Goal: Task Accomplishment & Management: Use online tool/utility

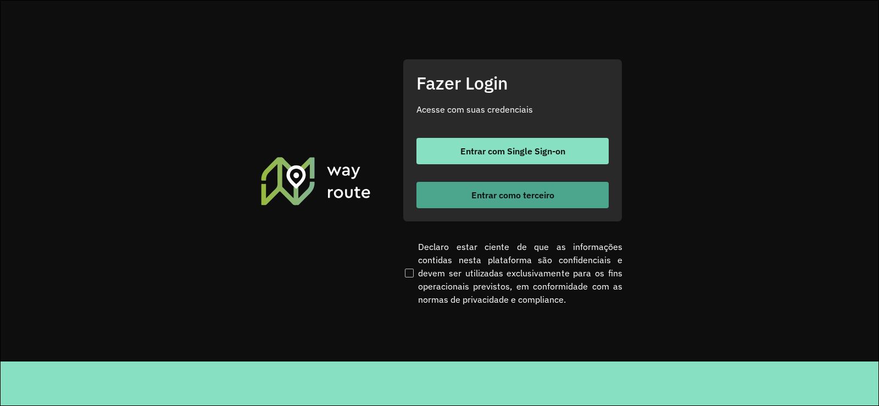
click at [505, 199] on span "Entrar como terceiro" at bounding box center [512, 195] width 83 height 9
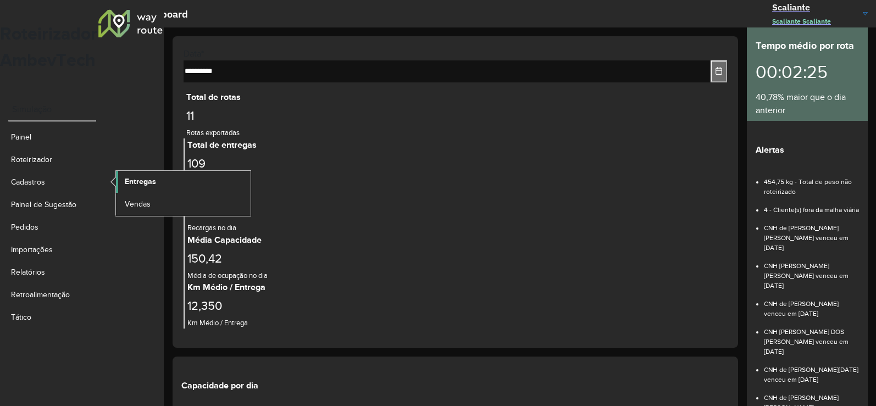
click at [158, 171] on link "Entregas" at bounding box center [183, 182] width 135 height 22
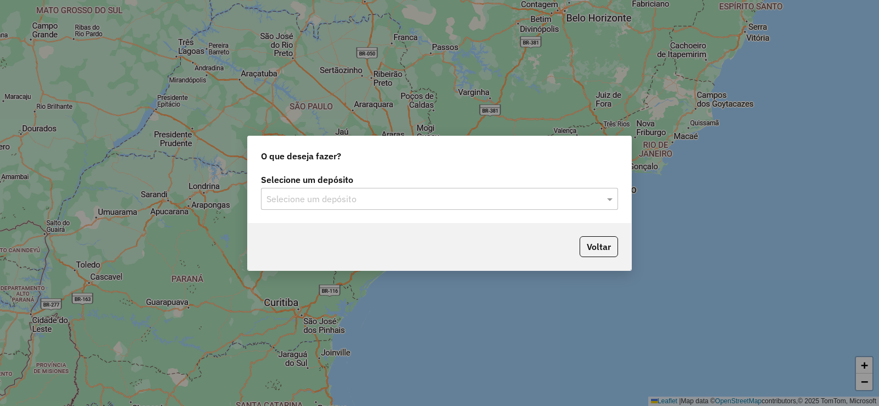
click at [340, 207] on div "Selecione um depósito" at bounding box center [439, 199] width 357 height 22
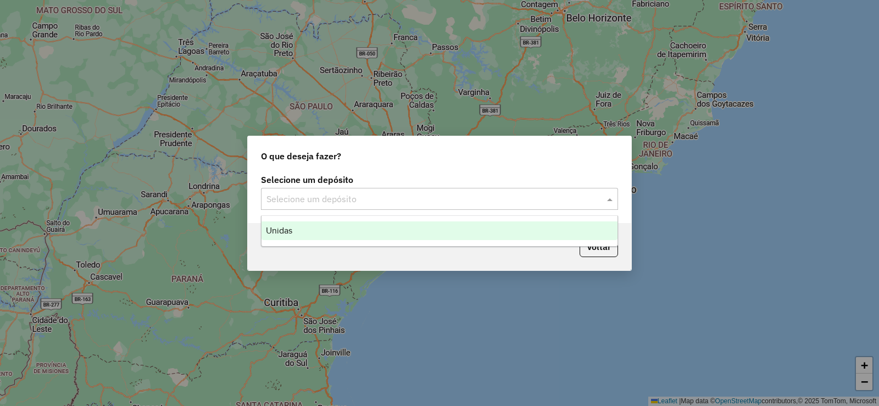
click at [337, 224] on div "Unidas" at bounding box center [440, 230] width 356 height 19
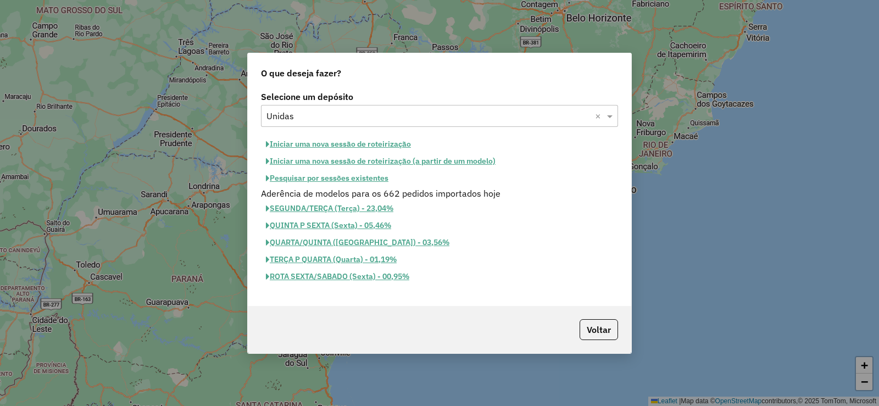
click at [337, 147] on button "Iniciar uma nova sessão de roteirização" at bounding box center [338, 144] width 155 height 17
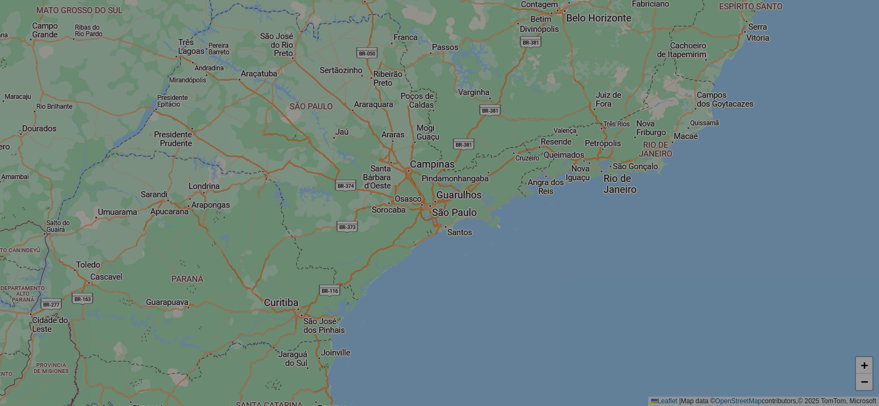
select select "*"
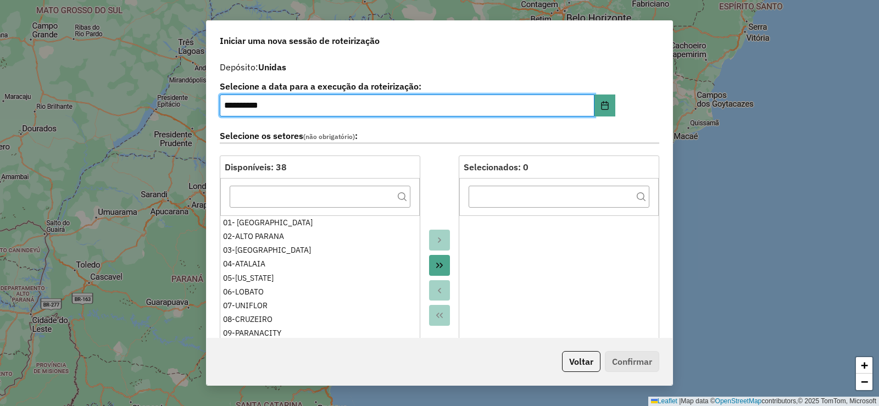
click at [435, 261] on icon "Move All to Target" at bounding box center [439, 265] width 9 height 9
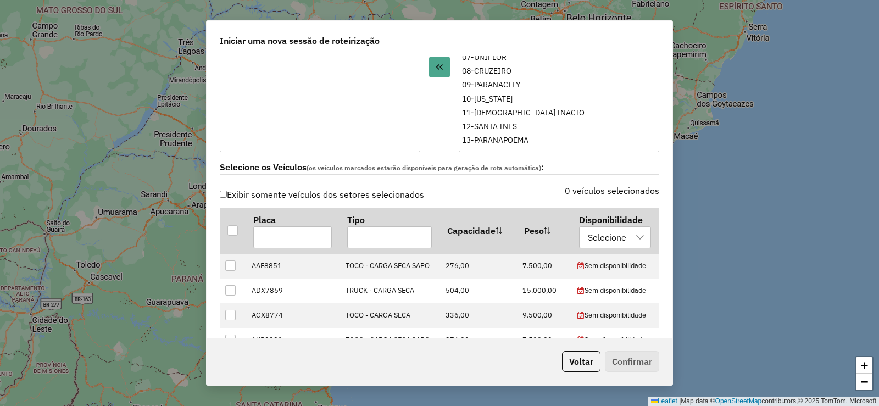
scroll to position [385, 0]
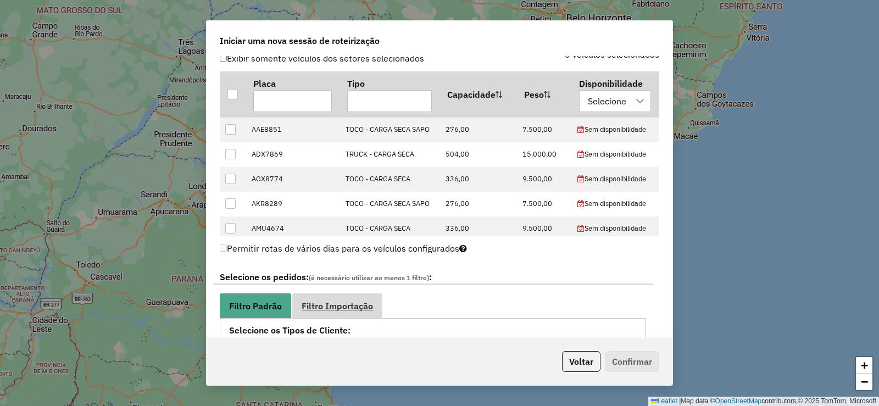
click at [331, 302] on span "Filtro Importação" at bounding box center [337, 306] width 71 height 9
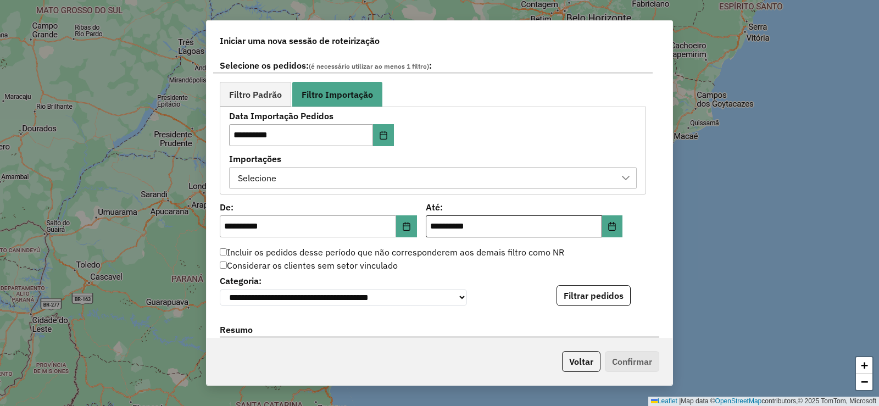
scroll to position [604, 0]
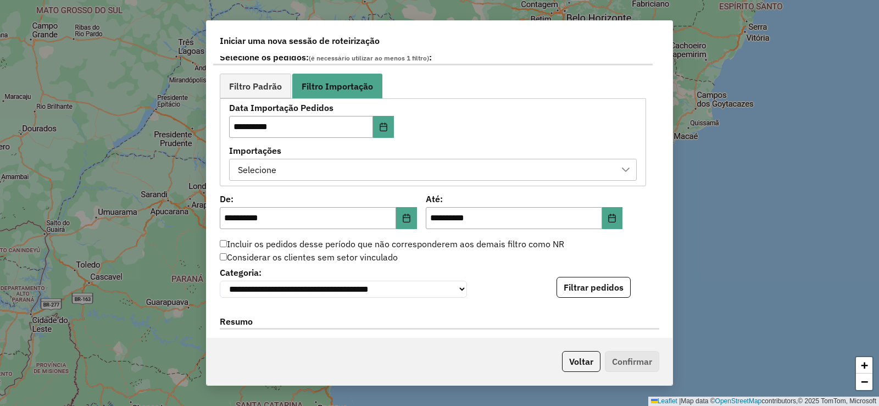
click at [443, 177] on div "Selecione" at bounding box center [424, 169] width 381 height 21
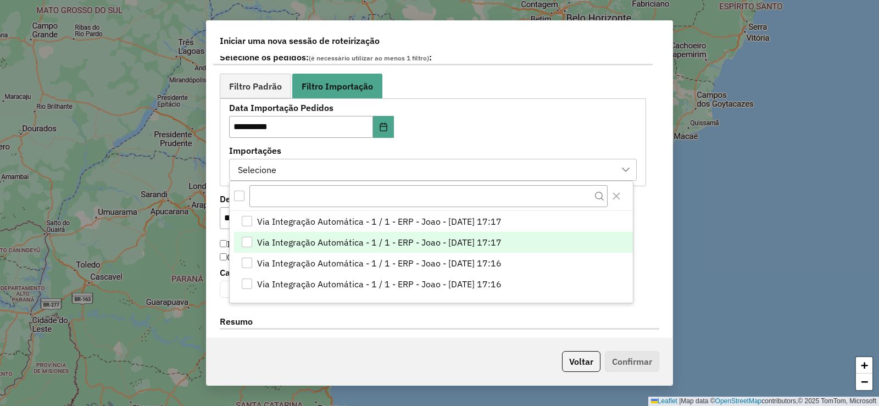
click at [540, 243] on li "Via Integração Automática - 1 / 1 - ERP - Joao - [DATE] 17:17" at bounding box center [433, 242] width 399 height 21
click at [647, 288] on div "**********" at bounding box center [440, 281] width 440 height 34
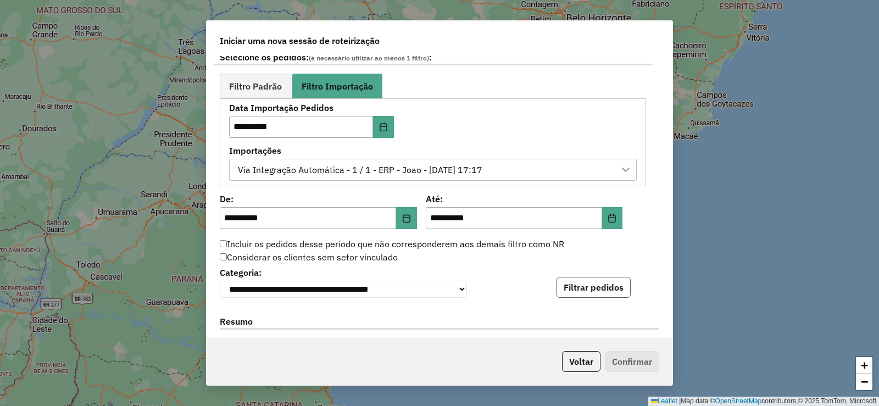
click at [612, 288] on button "Filtrar pedidos" at bounding box center [594, 287] width 74 height 21
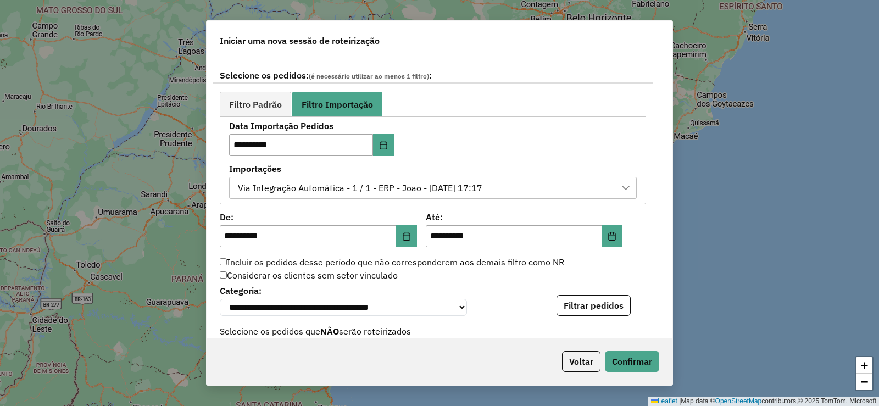
scroll to position [524, 0]
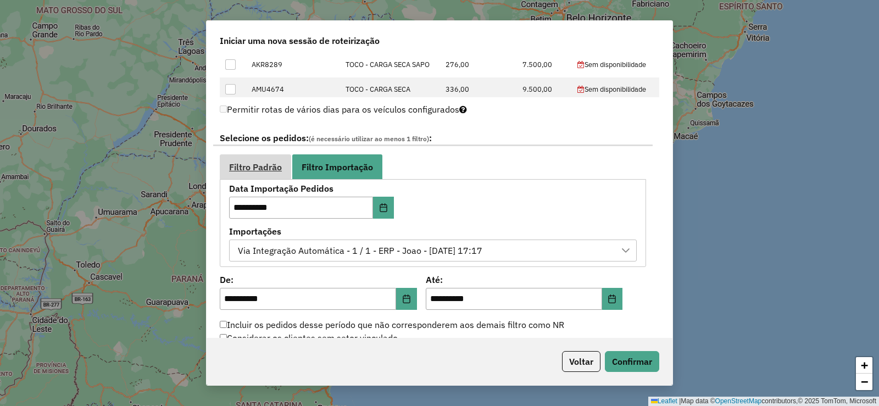
click at [265, 177] on link "Filtro Padrão" at bounding box center [255, 166] width 71 height 25
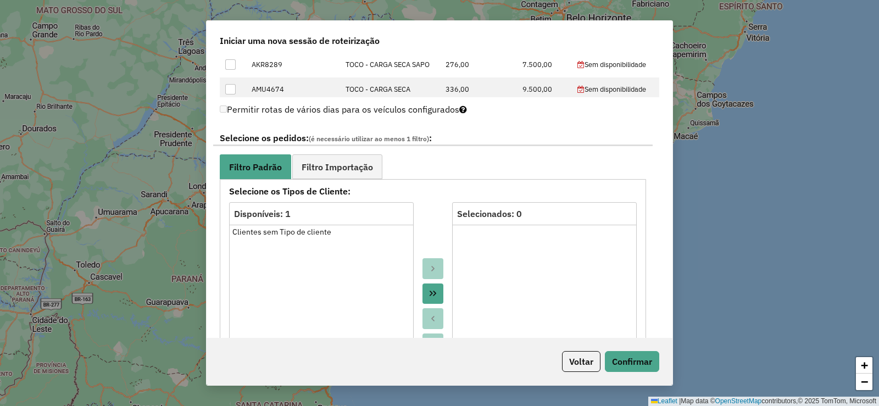
scroll to position [689, 0]
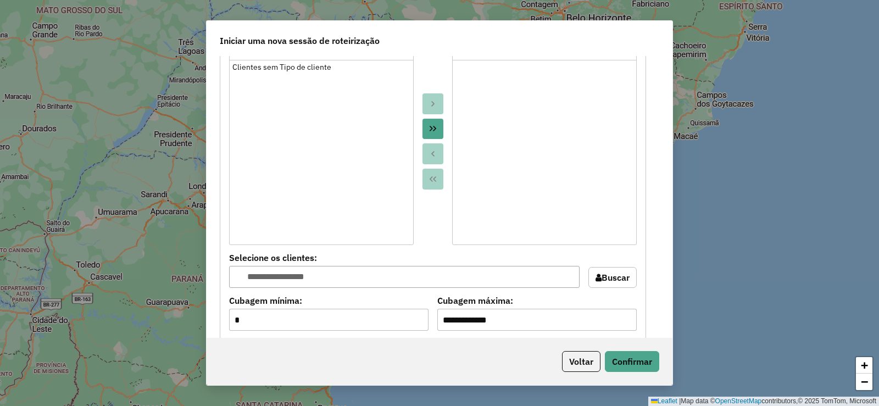
click at [425, 129] on button "Move All to Target" at bounding box center [433, 129] width 21 height 21
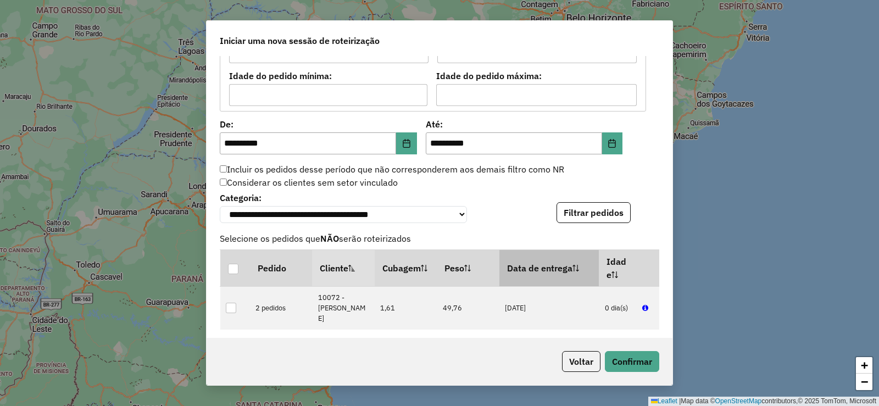
scroll to position [1018, 0]
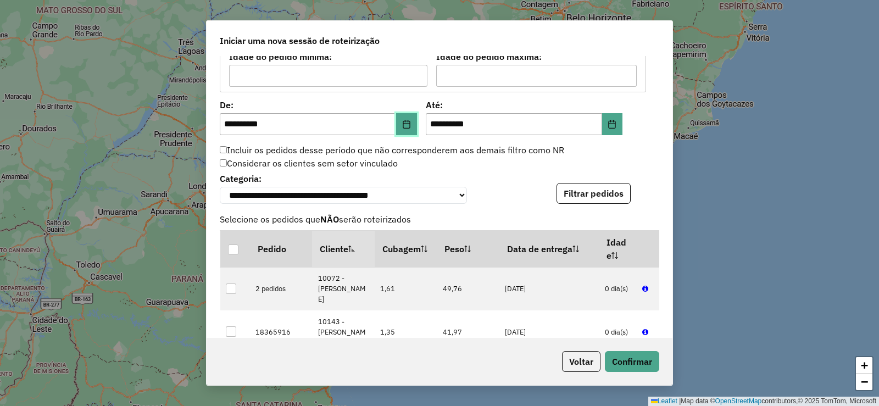
click at [408, 125] on icon "Choose Date" at bounding box center [406, 124] width 7 height 9
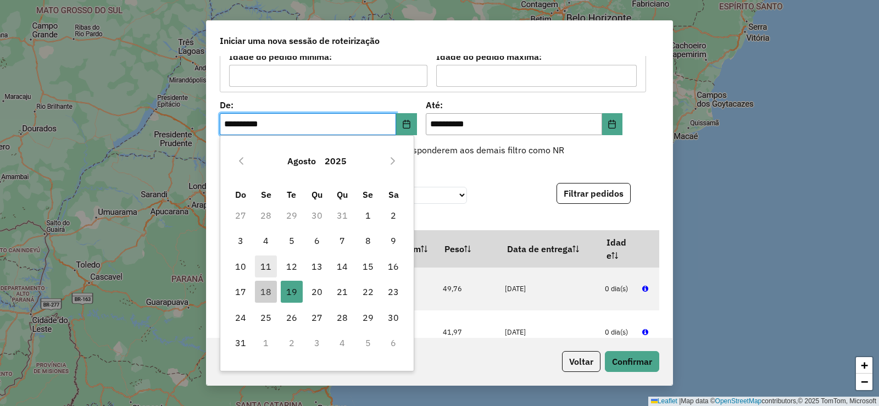
click at [262, 265] on span "11" at bounding box center [266, 267] width 22 height 22
type input "**********"
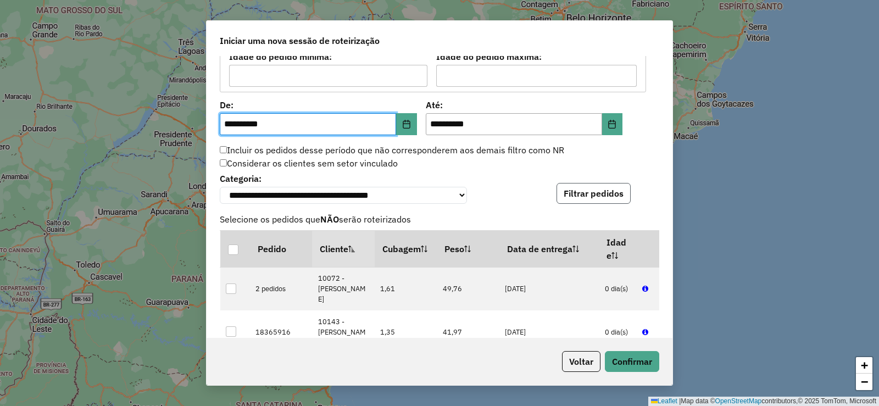
click at [568, 188] on button "Filtrar pedidos" at bounding box center [594, 193] width 74 height 21
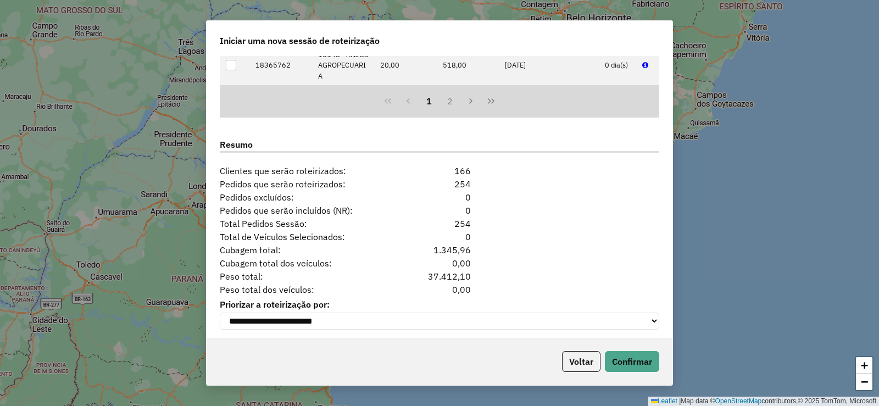
scroll to position [1339, 0]
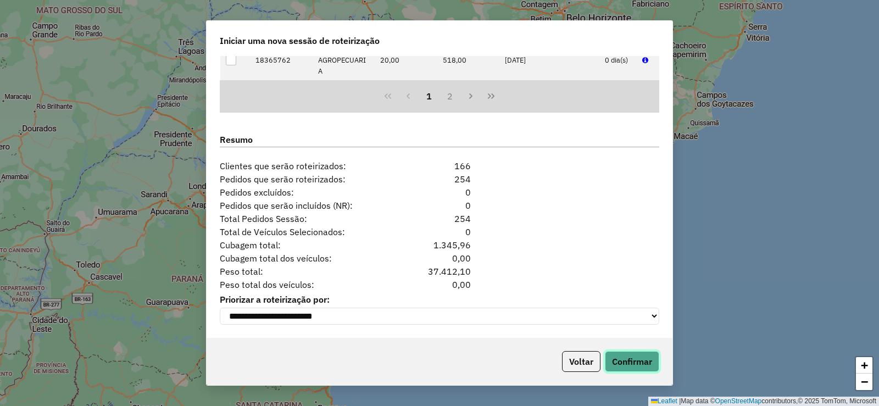
click at [643, 354] on button "Confirmar" at bounding box center [632, 361] width 54 height 21
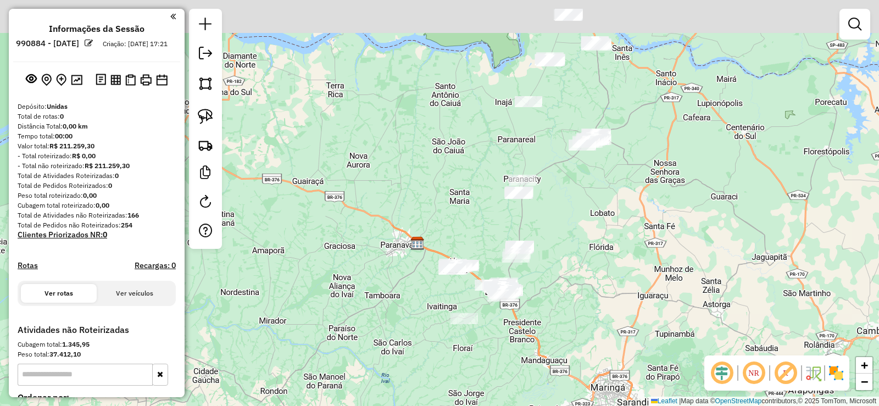
drag, startPoint x: 617, startPoint y: 204, endPoint x: 602, endPoint y: 226, distance: 26.5
click at [602, 226] on div "Janela de atendimento Grade de atendimento Capacidade Transportadoras Veículos …" at bounding box center [439, 203] width 879 height 406
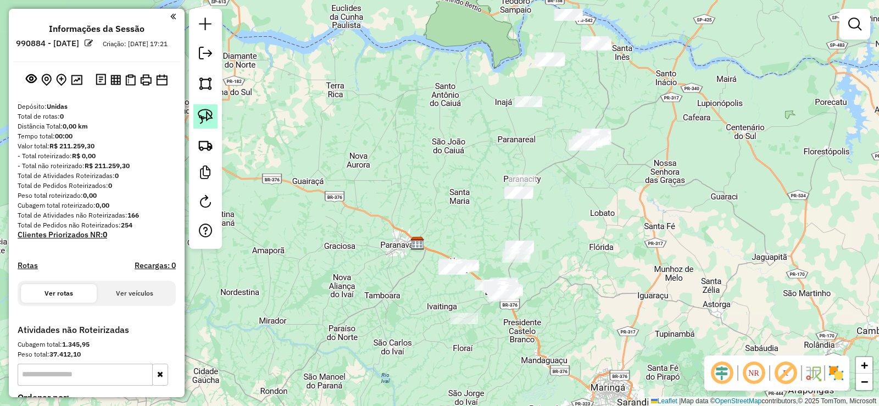
click at [208, 119] on img at bounding box center [205, 116] width 15 height 15
drag, startPoint x: 447, startPoint y: 256, endPoint x: 488, endPoint y: 267, distance: 42.8
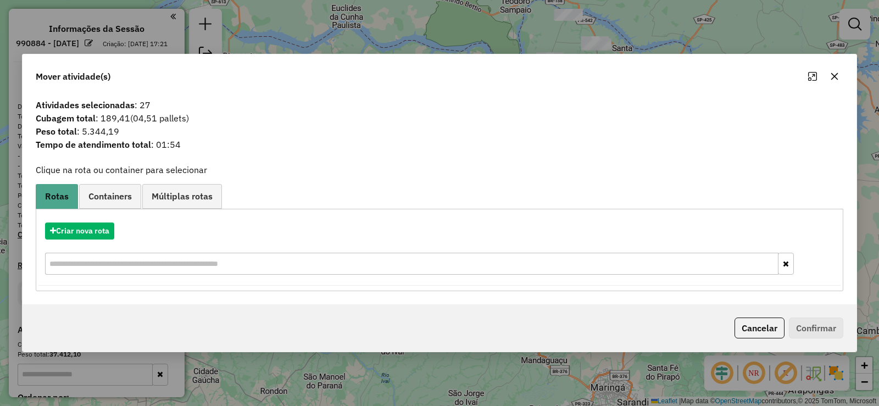
click at [833, 81] on button "button" at bounding box center [835, 77] width 18 height 18
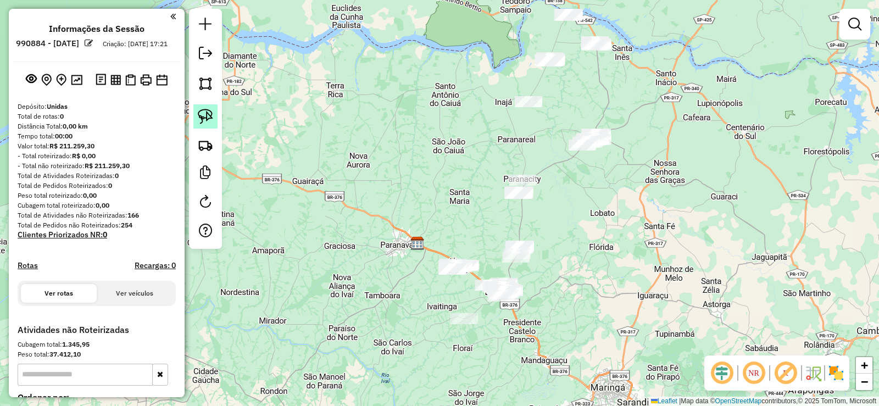
click at [204, 123] on img at bounding box center [205, 116] width 15 height 15
drag, startPoint x: 547, startPoint y: 285, endPoint x: 523, endPoint y: 312, distance: 36.6
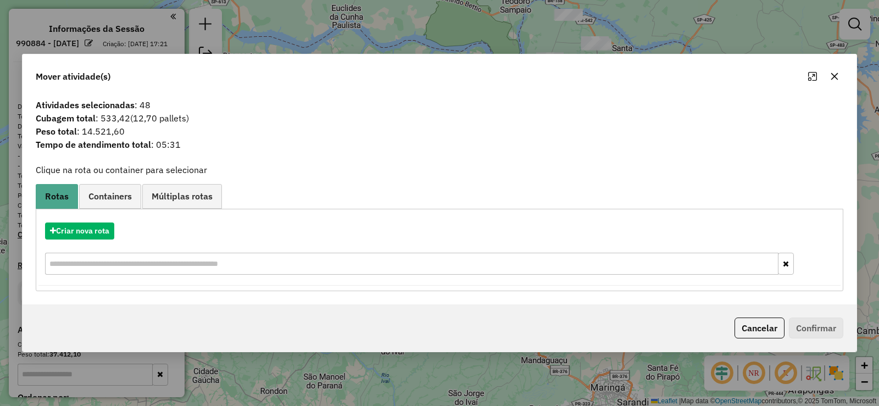
click at [834, 80] on icon "button" at bounding box center [834, 76] width 9 height 9
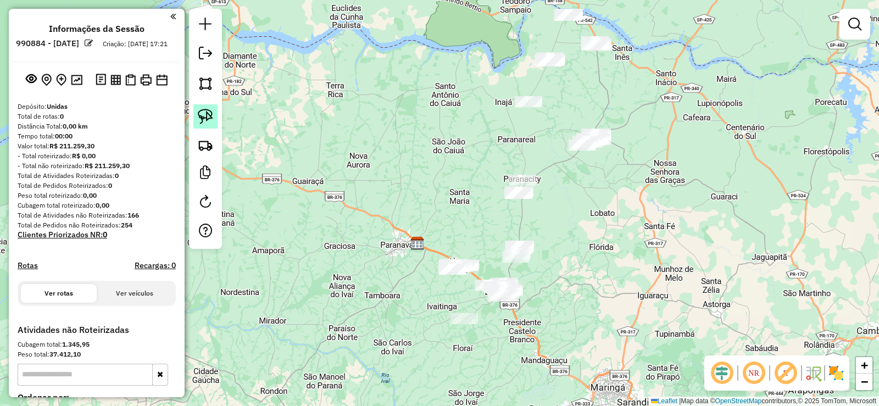
click at [202, 112] on img at bounding box center [205, 116] width 15 height 15
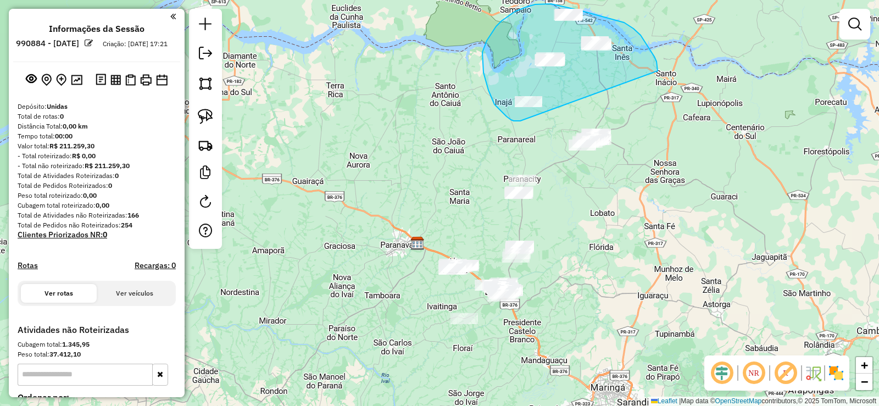
drag, startPoint x: 657, startPoint y: 62, endPoint x: 520, endPoint y: 121, distance: 148.6
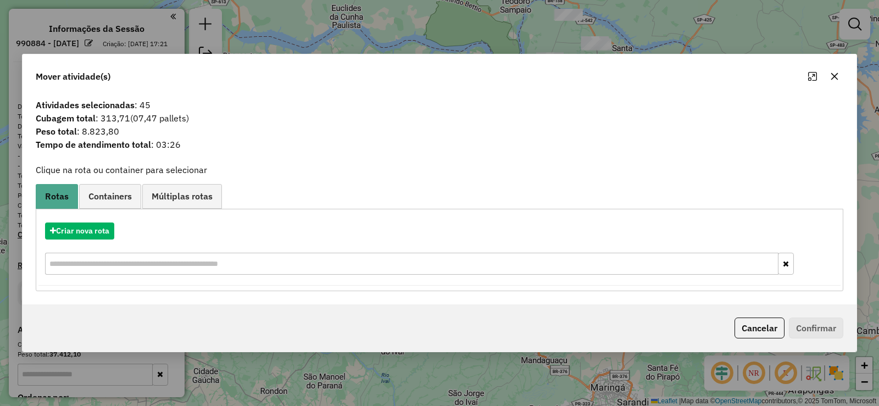
click at [835, 81] on button "button" at bounding box center [835, 77] width 18 height 18
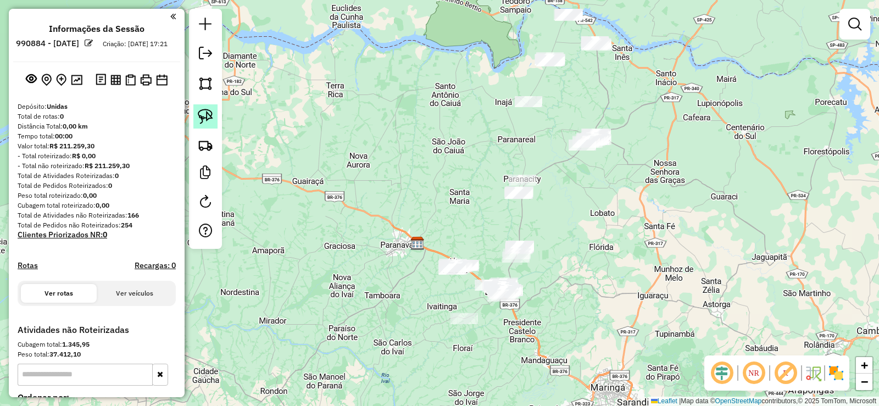
click at [201, 115] on img at bounding box center [205, 116] width 15 height 15
drag, startPoint x: 661, startPoint y: 104, endPoint x: 630, endPoint y: 168, distance: 70.1
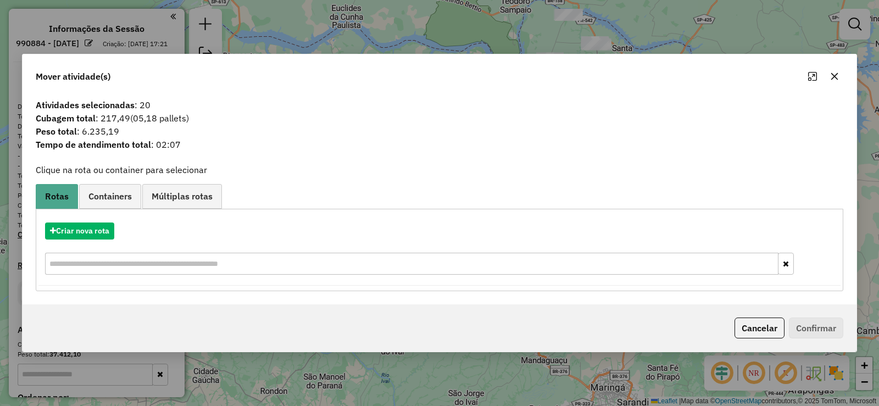
click at [834, 77] on icon "button" at bounding box center [834, 76] width 9 height 9
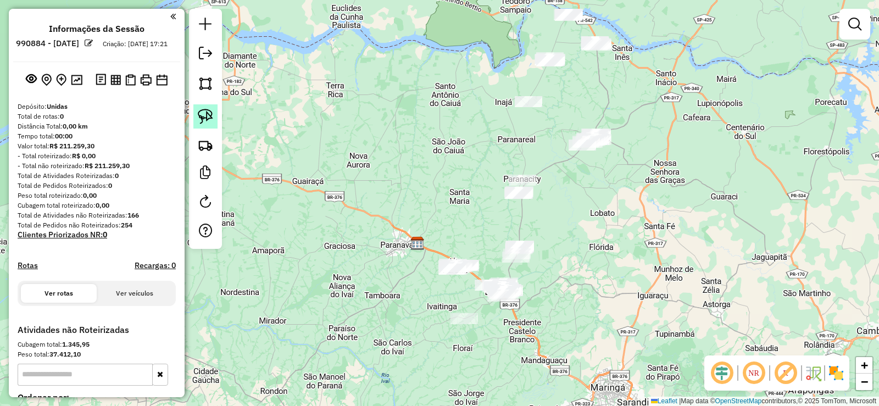
click at [199, 117] on img at bounding box center [205, 116] width 15 height 15
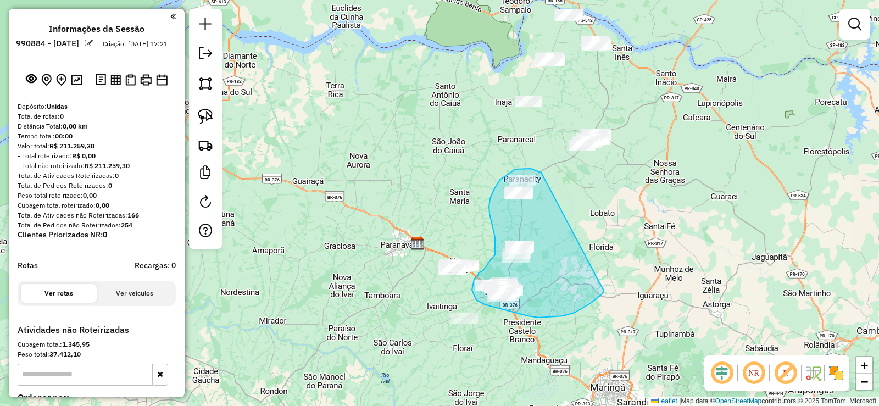
drag, startPoint x: 539, startPoint y: 171, endPoint x: 604, endPoint y: 291, distance: 135.7
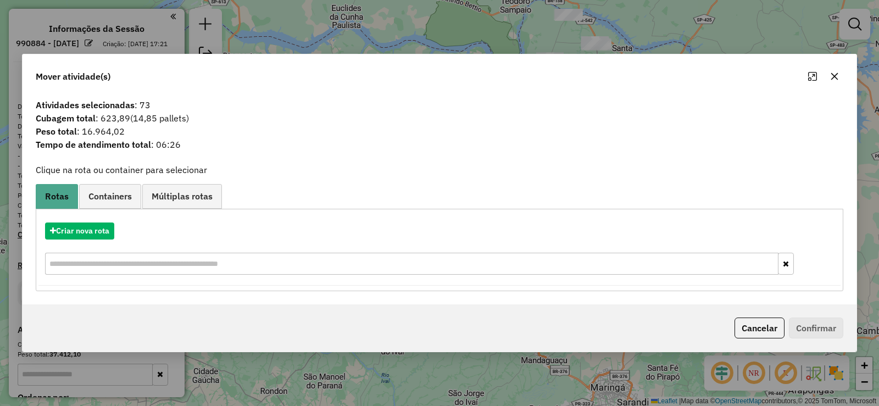
click at [835, 71] on button "button" at bounding box center [835, 77] width 18 height 18
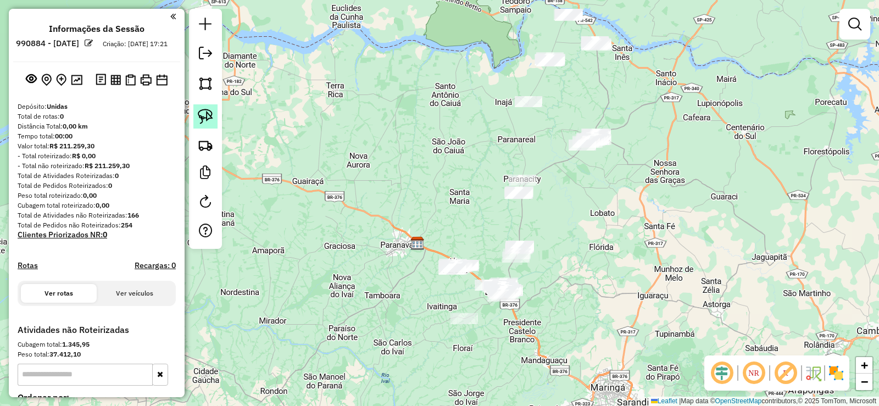
click at [205, 117] on img at bounding box center [205, 116] width 15 height 15
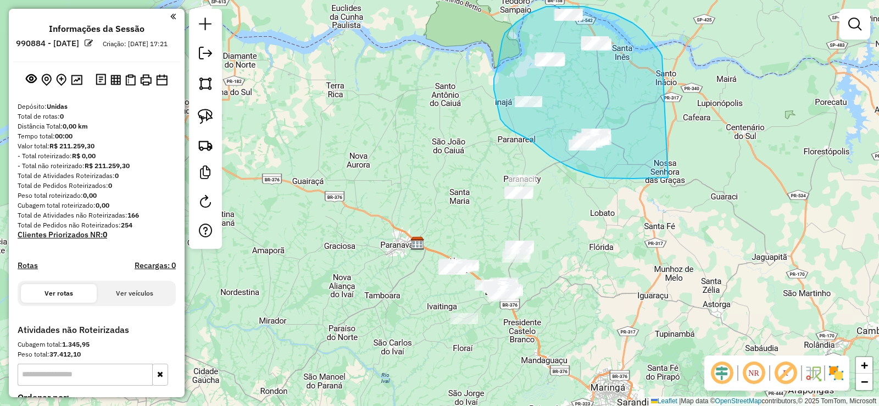
drag, startPoint x: 647, startPoint y: 35, endPoint x: 698, endPoint y: 171, distance: 145.5
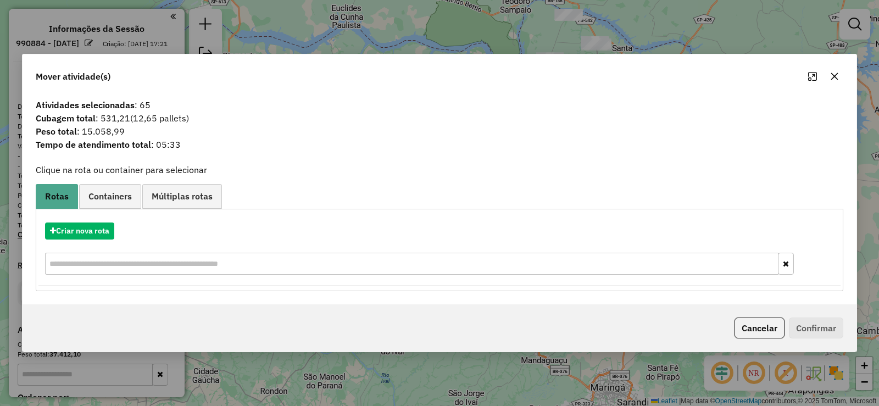
drag, startPoint x: 835, startPoint y: 75, endPoint x: 667, endPoint y: 77, distance: 167.6
click at [834, 75] on icon "button" at bounding box center [834, 76] width 9 height 9
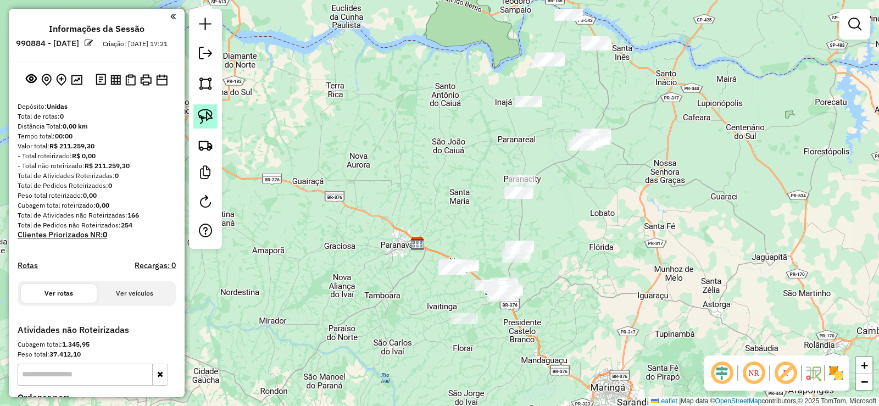
click at [206, 114] on img at bounding box center [205, 116] width 15 height 15
click at [209, 109] on img at bounding box center [205, 116] width 15 height 15
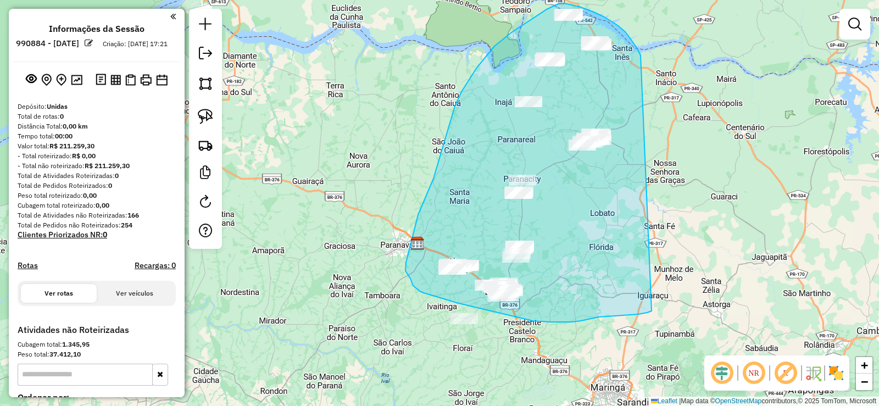
drag, startPoint x: 640, startPoint y: 53, endPoint x: 652, endPoint y: 307, distance: 253.6
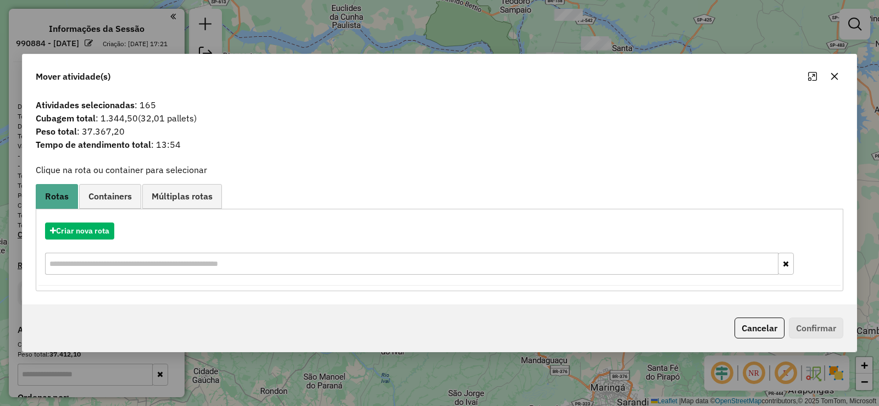
click at [836, 74] on icon "button" at bounding box center [834, 76] width 9 height 9
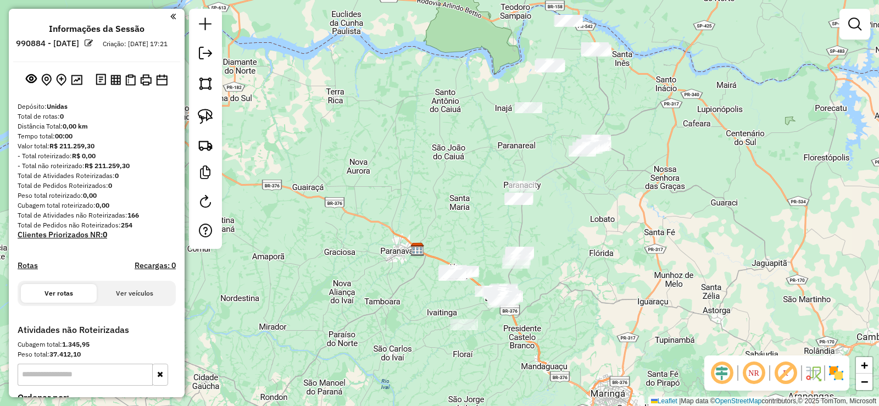
drag, startPoint x: 613, startPoint y: 97, endPoint x: 581, endPoint y: 191, distance: 99.1
click at [582, 191] on div "Janela de atendimento Grade de atendimento Capacidade Transportadoras Veículos …" at bounding box center [439, 203] width 879 height 406
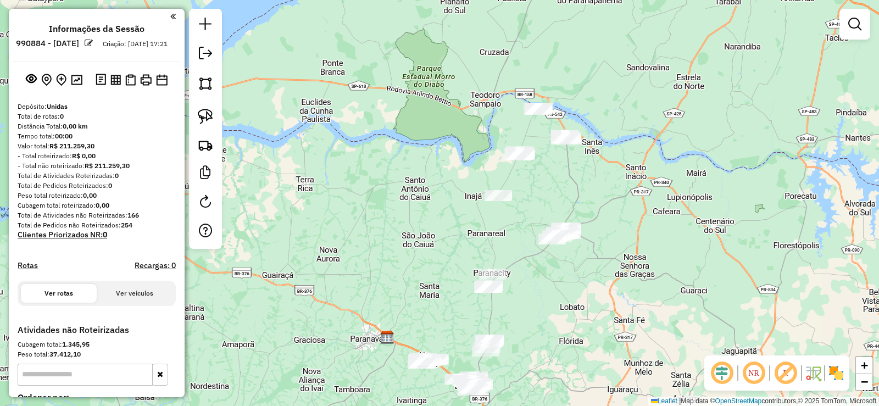
click at [218, 115] on div at bounding box center [205, 129] width 33 height 240
click at [214, 116] on link at bounding box center [205, 116] width 24 height 24
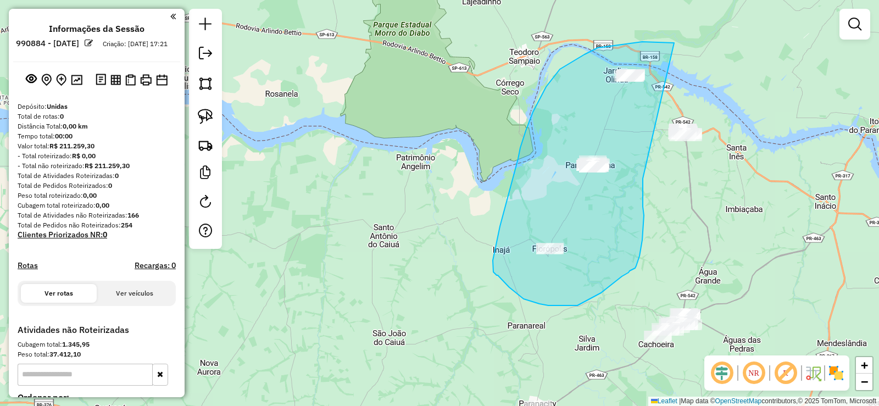
drag, startPoint x: 642, startPoint y: 42, endPoint x: 642, endPoint y: 174, distance: 132.4
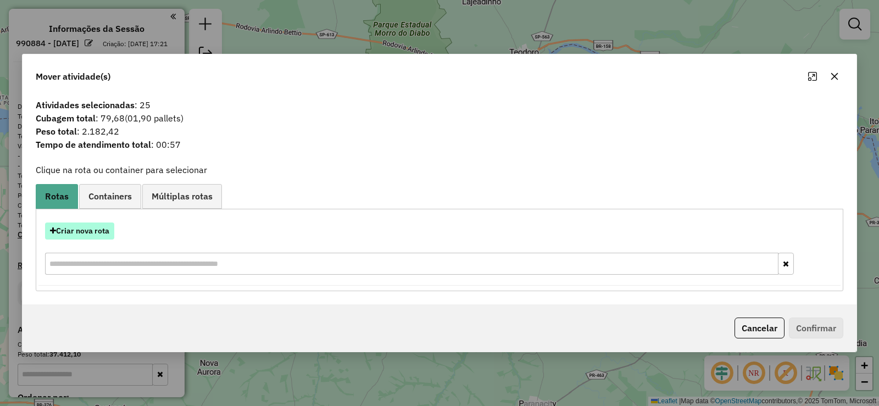
click at [86, 237] on button "Criar nova rota" at bounding box center [79, 231] width 69 height 17
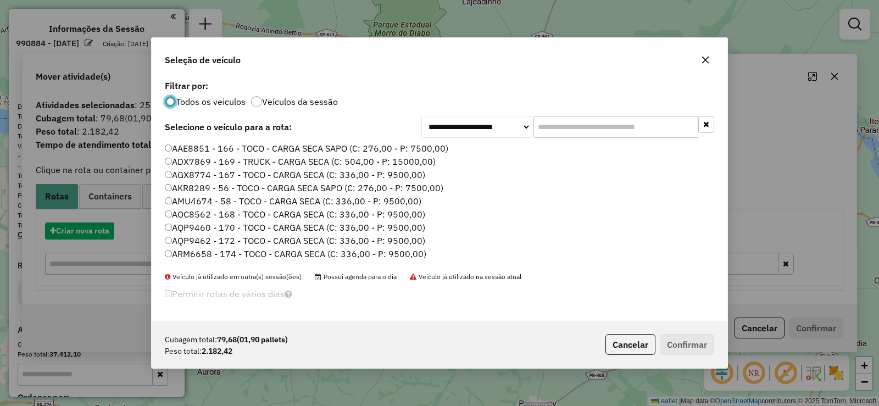
scroll to position [6, 3]
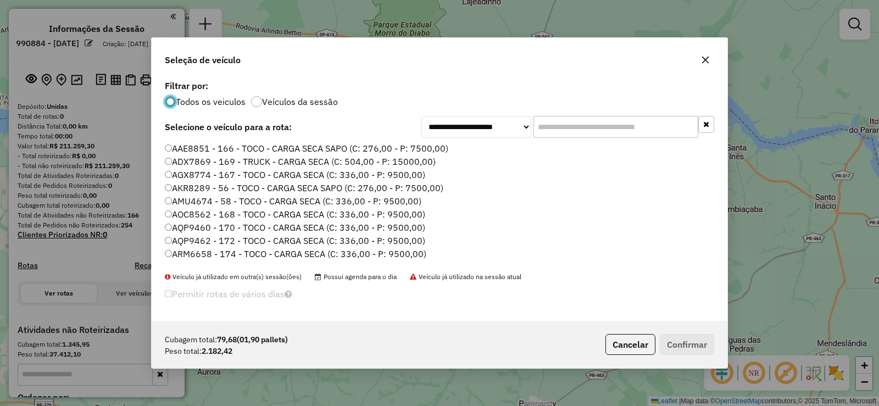
click at [552, 120] on input "text" at bounding box center [616, 127] width 165 height 22
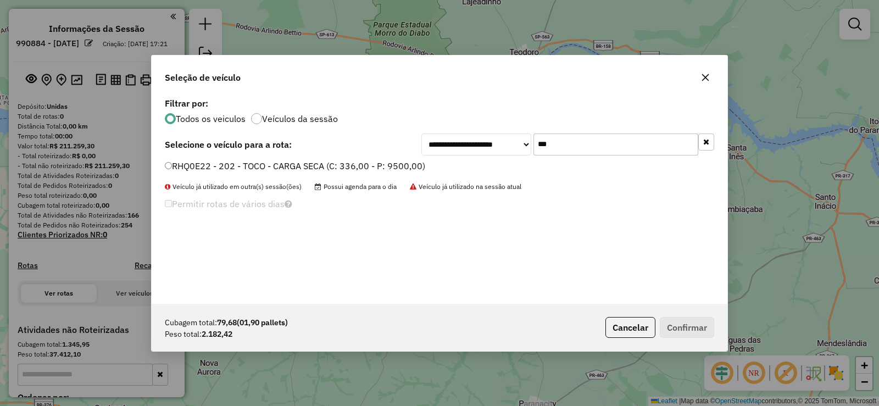
type input "***"
click at [402, 167] on label "RHQ0E22 - 202 - TOCO - CARGA SECA (C: 336,00 - P: 9500,00)" at bounding box center [295, 165] width 260 height 13
click at [682, 339] on div "Cubagem total: 79,68 (01,90 pallets) Peso total: 2.182,42 Cancelar Confirmar" at bounding box center [440, 327] width 576 height 47
click at [683, 329] on button "Confirmar" at bounding box center [687, 327] width 54 height 21
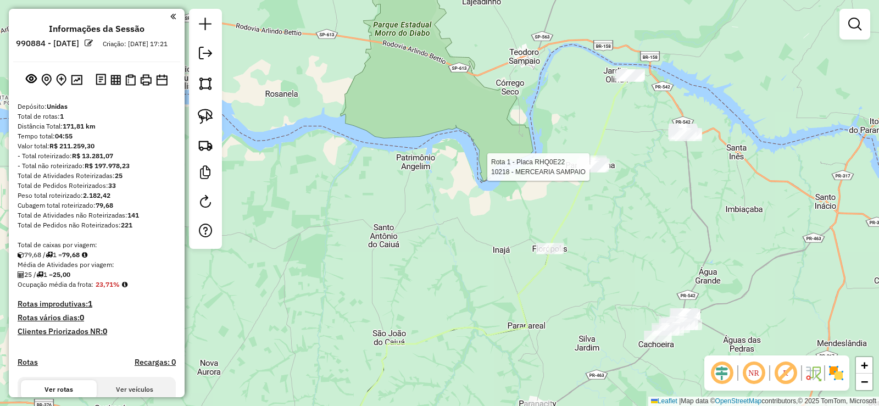
select select "**********"
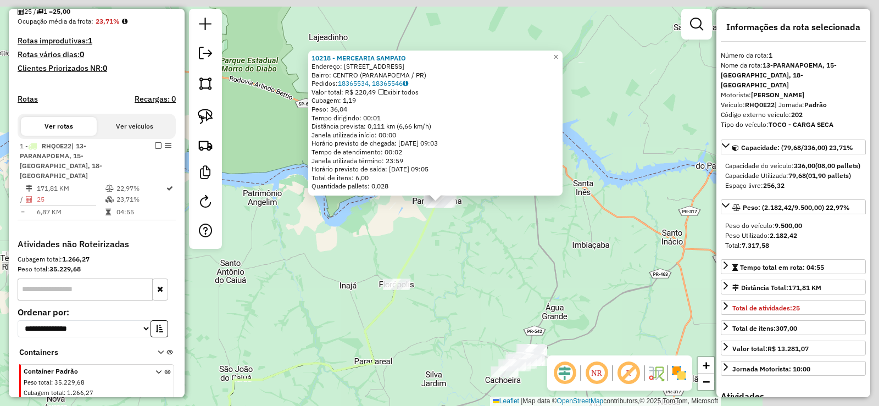
scroll to position [303, 0]
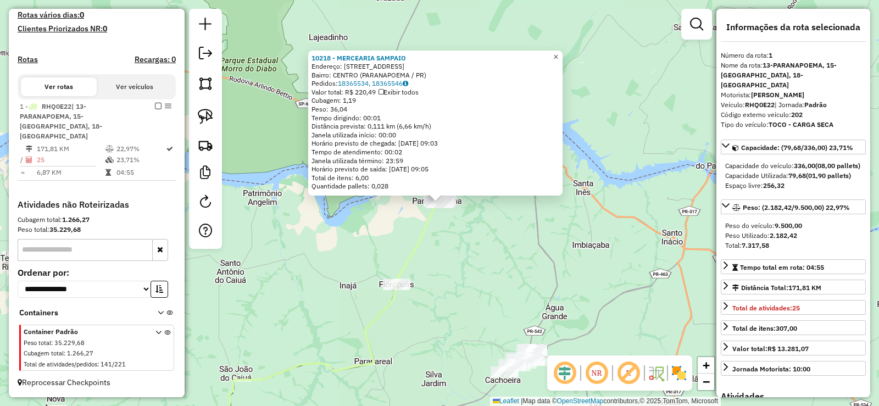
click at [563, 53] on link "×" at bounding box center [556, 57] width 13 height 13
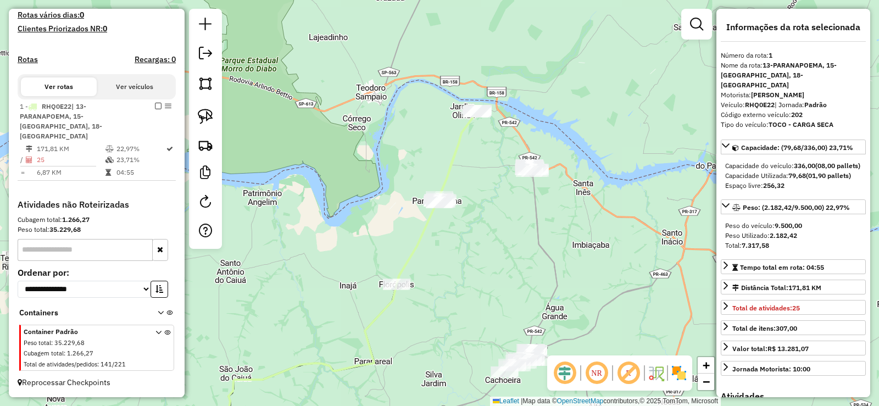
click at [687, 36] on div at bounding box center [696, 24] width 31 height 31
click at [692, 33] on link at bounding box center [697, 24] width 22 height 22
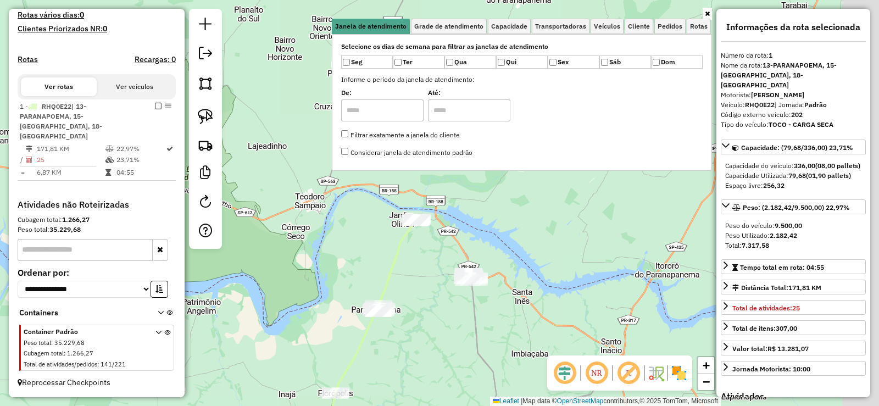
drag, startPoint x: 507, startPoint y: 205, endPoint x: 454, endPoint y: 243, distance: 65.7
click at [454, 300] on div "Janela de atendimento Grade de atendimento Capacidade Transportadoras Veículos …" at bounding box center [439, 203] width 879 height 406
drag, startPoint x: 513, startPoint y: 24, endPoint x: 474, endPoint y: 73, distance: 62.9
click at [512, 24] on span "Capacidade" at bounding box center [509, 26] width 36 height 7
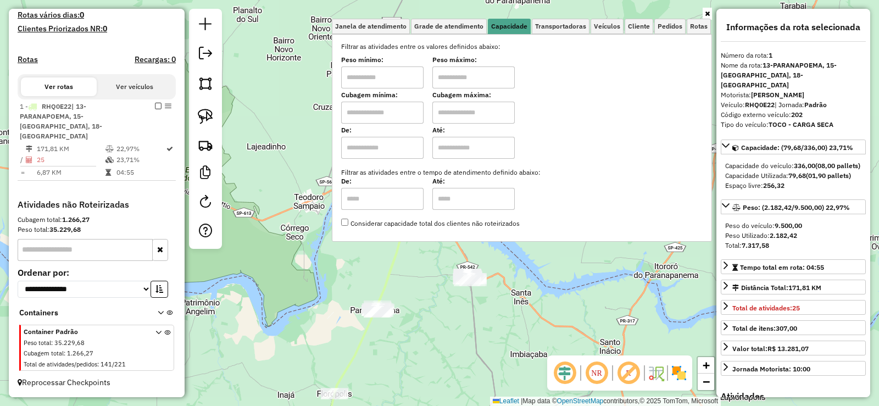
drag, startPoint x: 423, startPoint y: 85, endPoint x: 421, endPoint y: 79, distance: 5.6
click at [423, 85] on input "text" at bounding box center [382, 77] width 82 height 22
type input "*******"
click at [468, 71] on input "text" at bounding box center [473, 77] width 82 height 22
type input "*******"
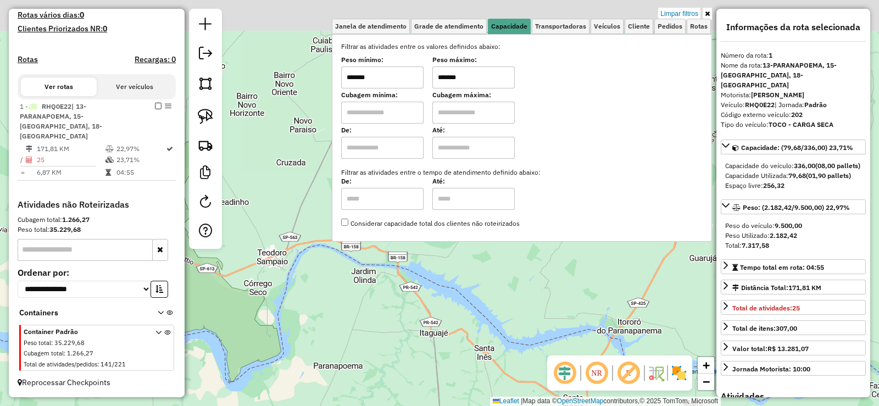
drag, startPoint x: 487, startPoint y: 283, endPoint x: 437, endPoint y: 192, distance: 104.0
click at [452, 336] on div "Limpar filtros Janela de atendimento Grade de atendimento Capacidade Transporta…" at bounding box center [439, 203] width 879 height 406
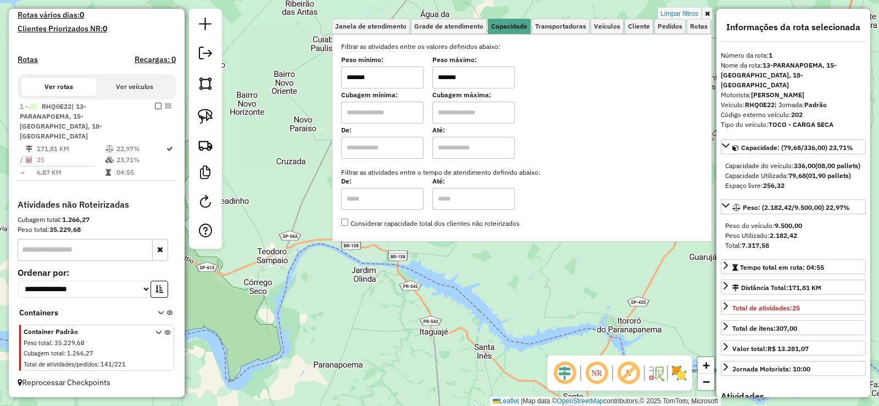
click at [399, 81] on input "*******" at bounding box center [382, 77] width 82 height 22
click at [410, 75] on input "*******" at bounding box center [382, 77] width 82 height 22
click at [384, 81] on input "*******" at bounding box center [382, 77] width 82 height 22
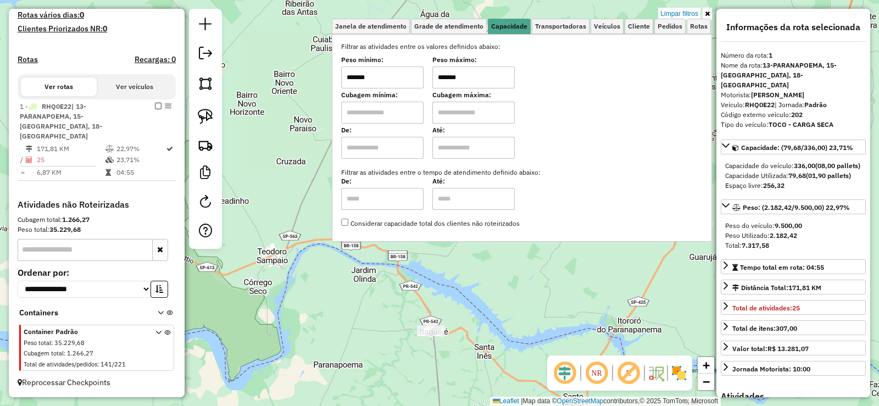
click at [384, 81] on input "*******" at bounding box center [382, 77] width 82 height 22
click at [205, 110] on img at bounding box center [205, 116] width 15 height 15
drag, startPoint x: 430, startPoint y: 307, endPoint x: 472, endPoint y: 349, distance: 59.8
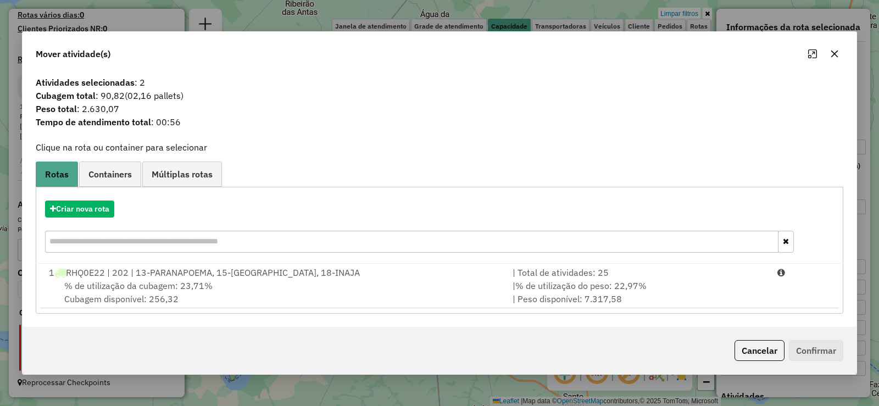
click at [837, 59] on button "button" at bounding box center [835, 54] width 18 height 18
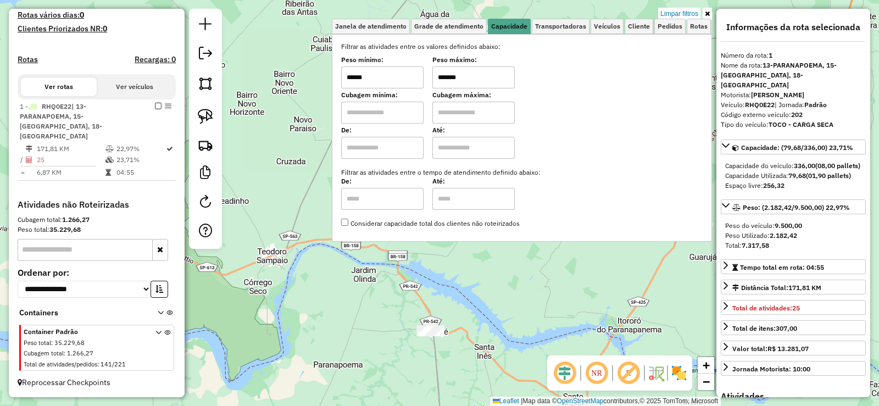
click at [365, 76] on input "******" at bounding box center [382, 77] width 82 height 22
type input "******"
click at [210, 116] on img at bounding box center [205, 116] width 15 height 15
drag, startPoint x: 443, startPoint y: 296, endPoint x: 481, endPoint y: 342, distance: 59.7
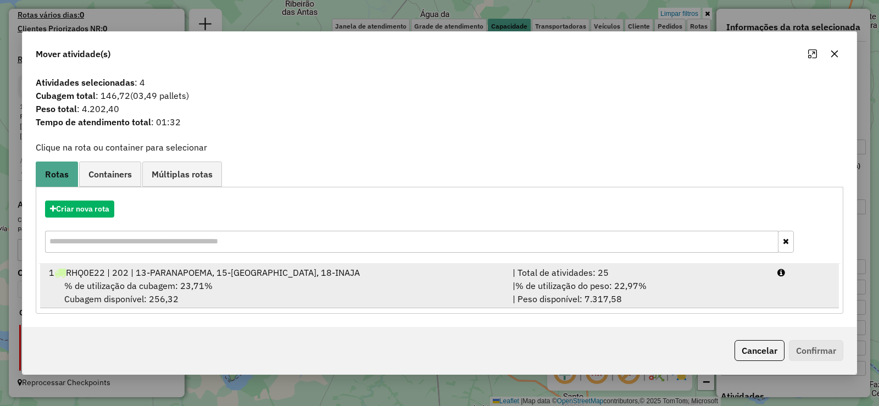
click at [662, 286] on div "| % de utilização do peso: 22,97% | Peso disponível: 7.317,58" at bounding box center [638, 292] width 265 height 26
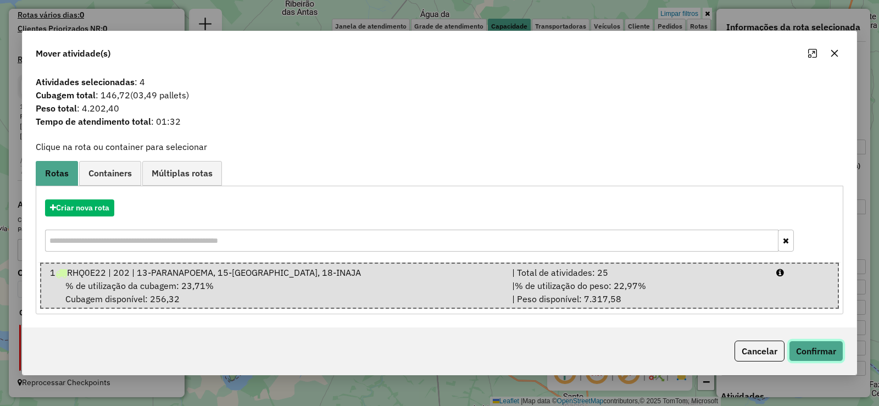
click at [795, 346] on button "Confirmar" at bounding box center [816, 351] width 54 height 21
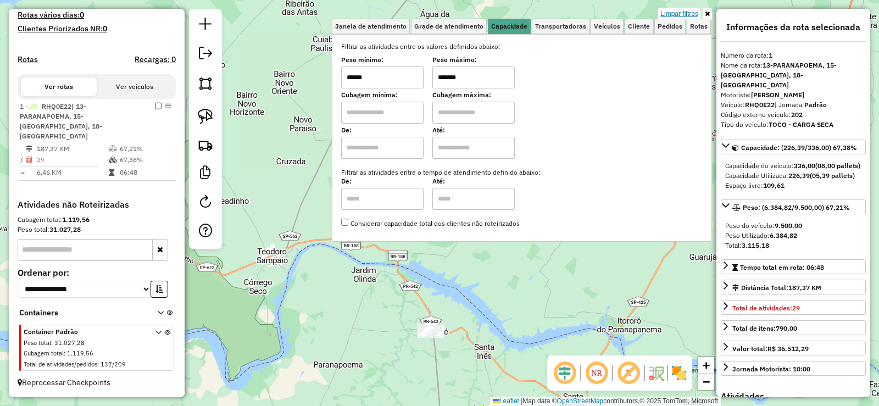
click at [675, 13] on link "Limpar filtros" at bounding box center [679, 14] width 42 height 12
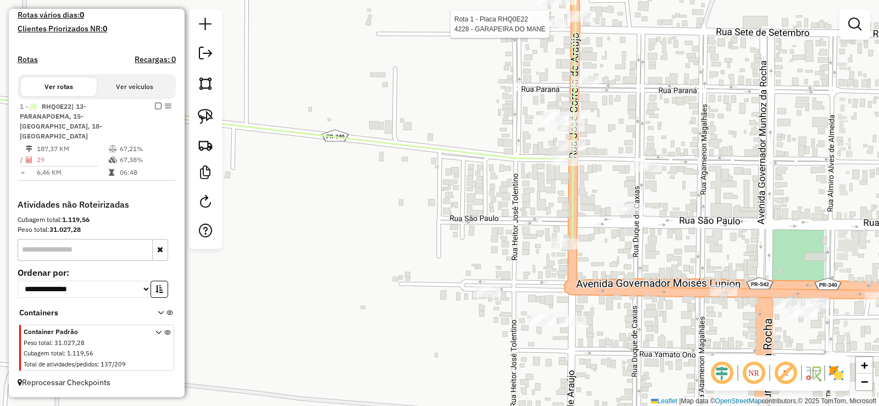
click at [559, 30] on div at bounding box center [552, 24] width 27 height 11
select select "**********"
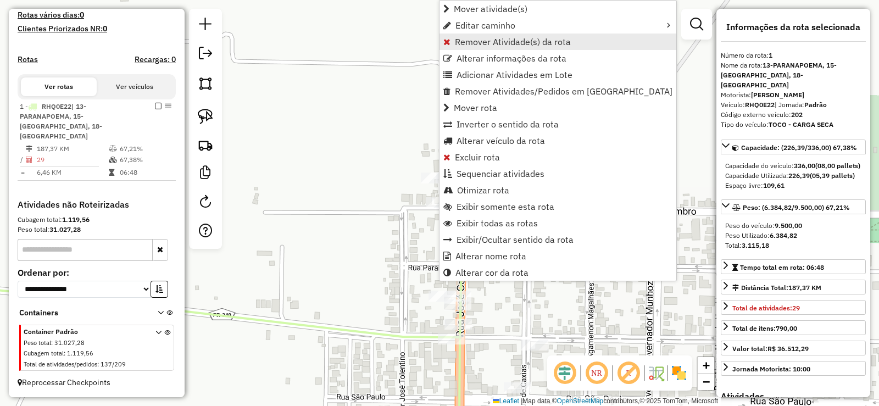
click at [495, 42] on span "Remover Atividade(s) da rota" at bounding box center [513, 41] width 116 height 9
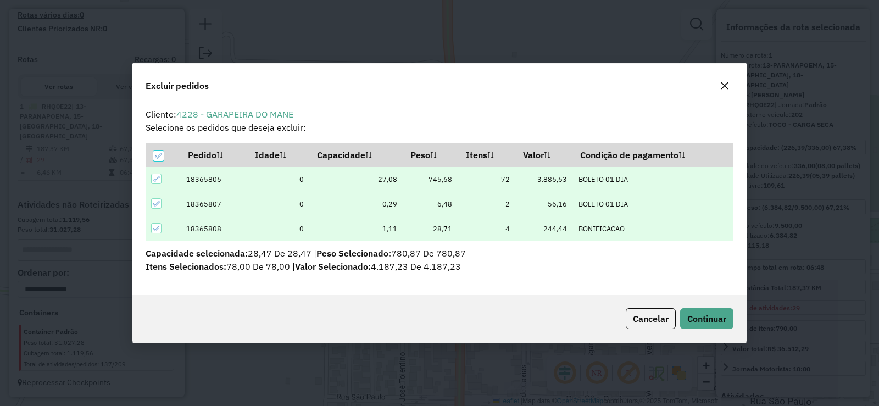
scroll to position [0, 0]
drag, startPoint x: 722, startPoint y: 85, endPoint x: 692, endPoint y: 151, distance: 72.0
click at [722, 85] on icon "button" at bounding box center [724, 85] width 9 height 9
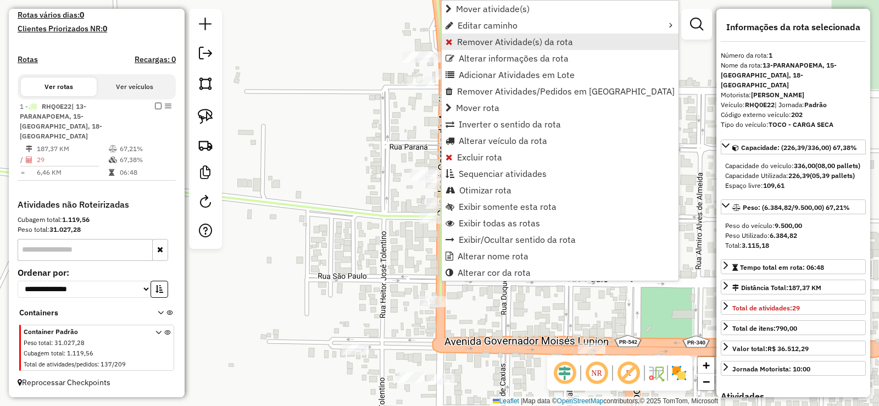
click at [502, 37] on span "Remover Atividade(s) da rota" at bounding box center [515, 41] width 116 height 9
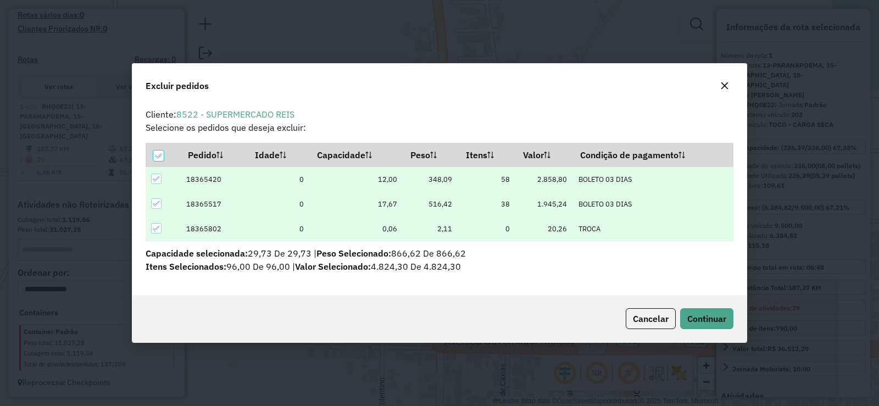
click at [721, 88] on icon "button" at bounding box center [724, 85] width 9 height 9
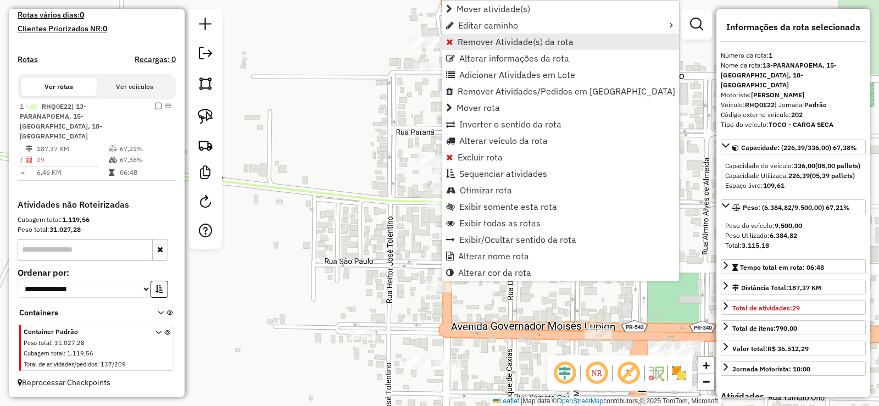
click at [518, 39] on span "Remover Atividade(s) da rota" at bounding box center [516, 41] width 116 height 9
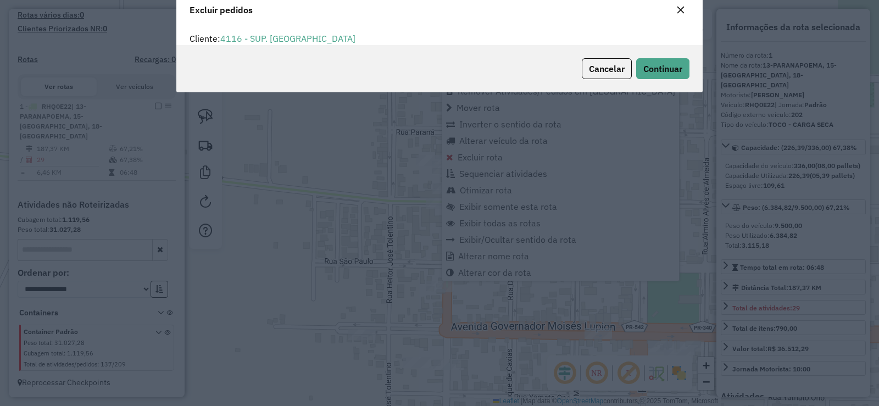
scroll to position [6, 3]
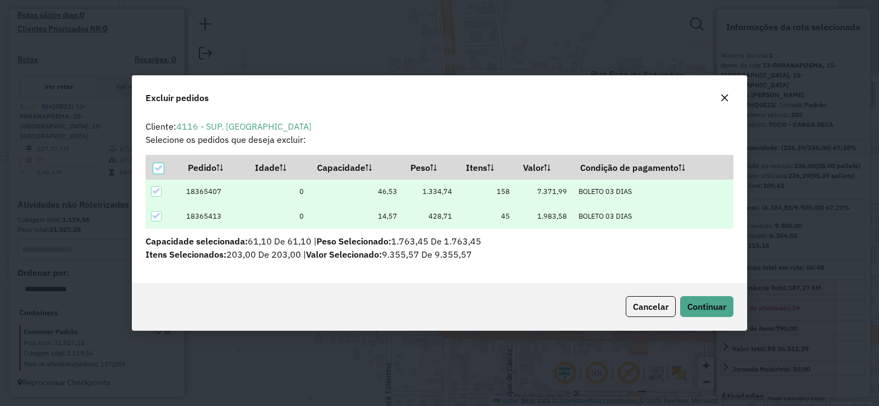
click at [725, 99] on icon "button" at bounding box center [724, 97] width 9 height 9
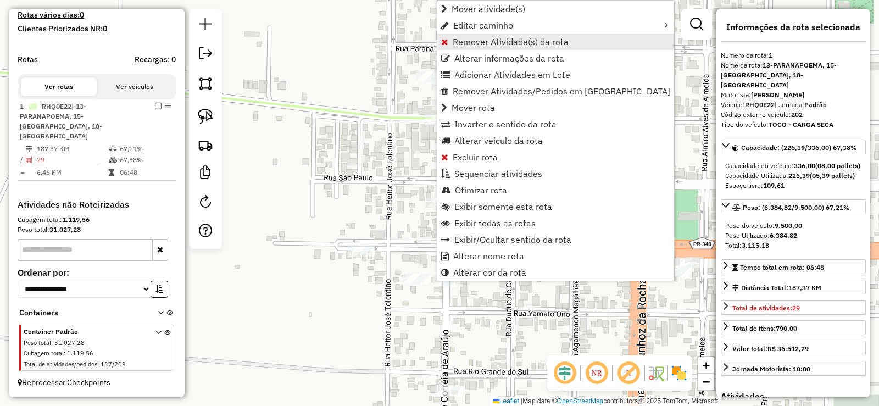
click at [524, 42] on span "Remover Atividade(s) da rota" at bounding box center [511, 41] width 116 height 9
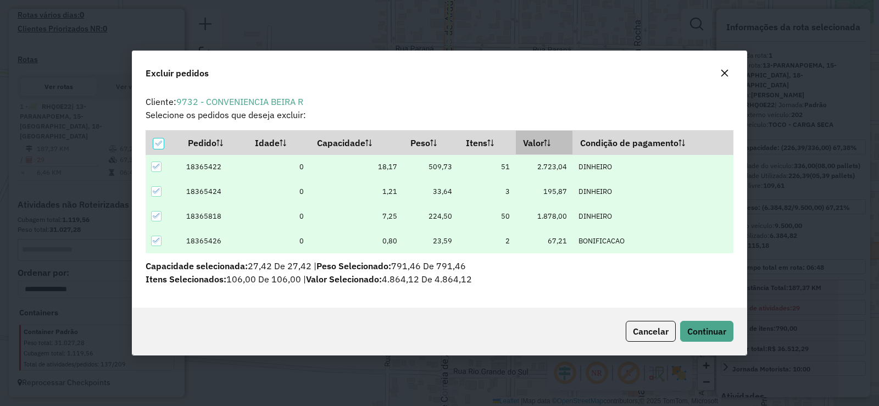
scroll to position [0, 0]
click at [157, 146] on icon at bounding box center [158, 143] width 7 height 5
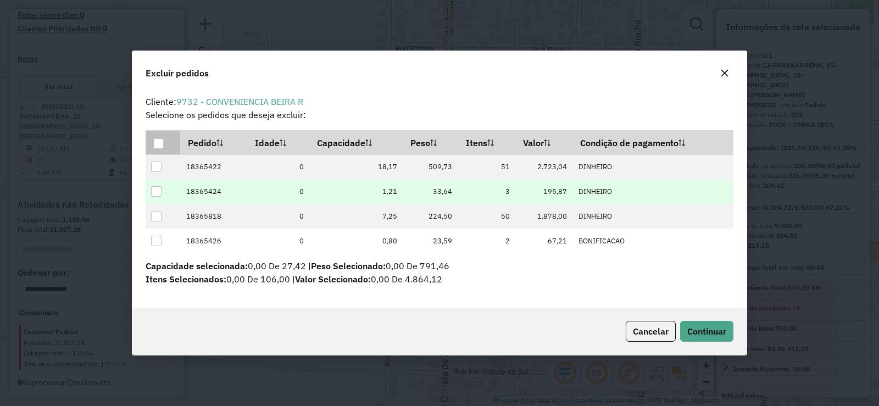
click at [156, 195] on div at bounding box center [156, 191] width 10 height 10
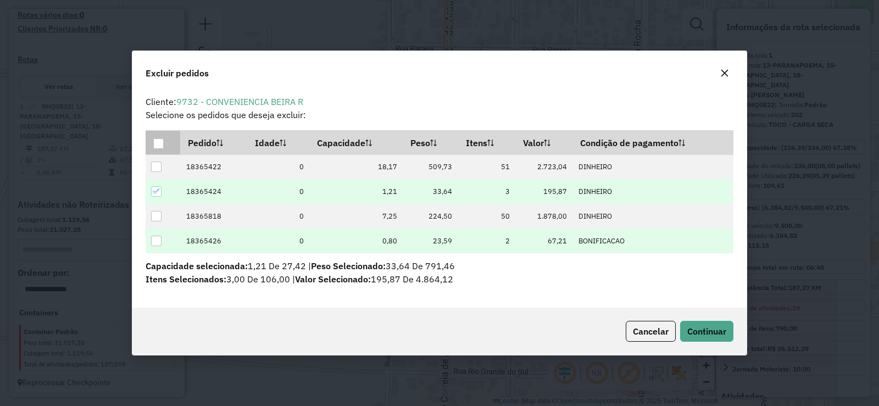
click at [157, 240] on div at bounding box center [156, 241] width 10 height 10
click at [729, 333] on button "Continuar" at bounding box center [706, 331] width 53 height 21
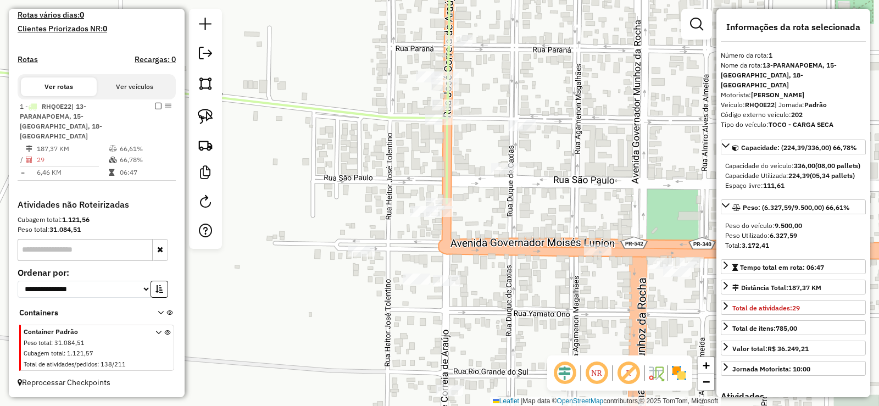
click at [459, 104] on div "Janela de atendimento Grade de atendimento Capacidade Transportadoras Veículos …" at bounding box center [439, 203] width 879 height 406
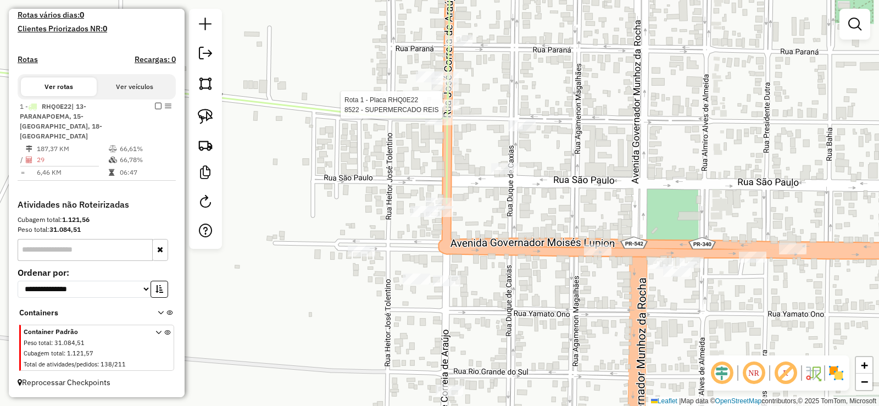
select select "**********"
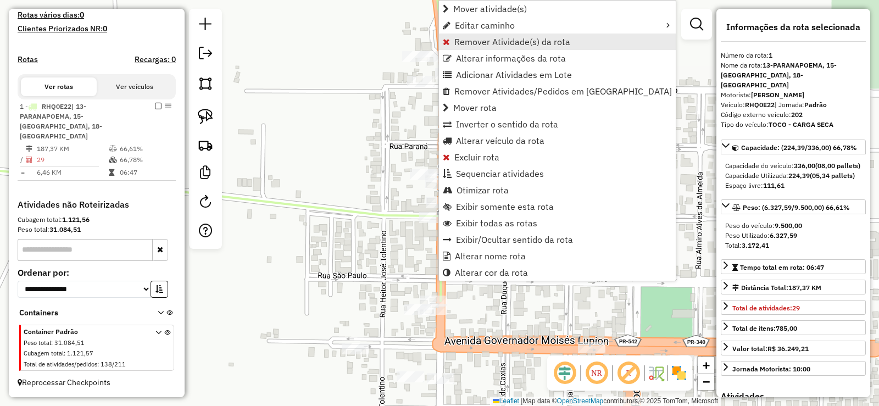
click at [482, 46] on span "Remover Atividade(s) da rota" at bounding box center [512, 41] width 116 height 9
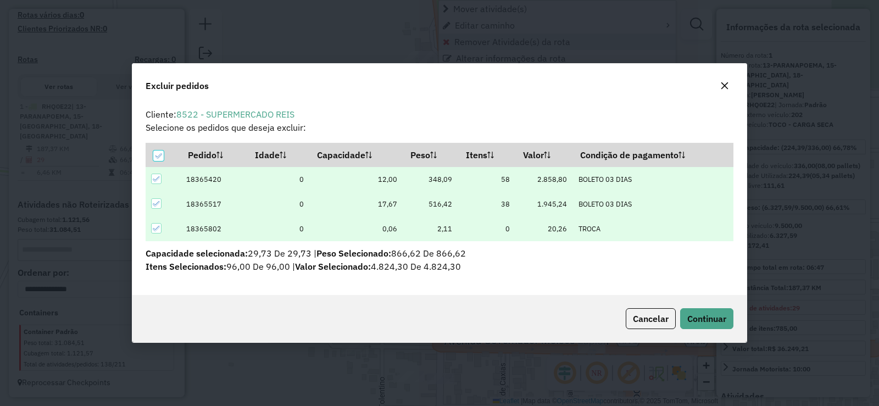
scroll to position [6, 3]
click at [724, 87] on icon "button" at bounding box center [725, 85] width 7 height 7
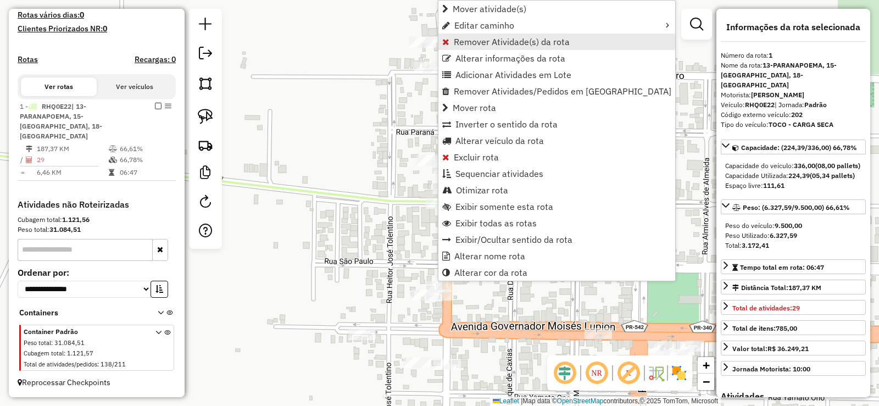
click at [468, 45] on span "Remover Atividade(s) da rota" at bounding box center [512, 41] width 116 height 9
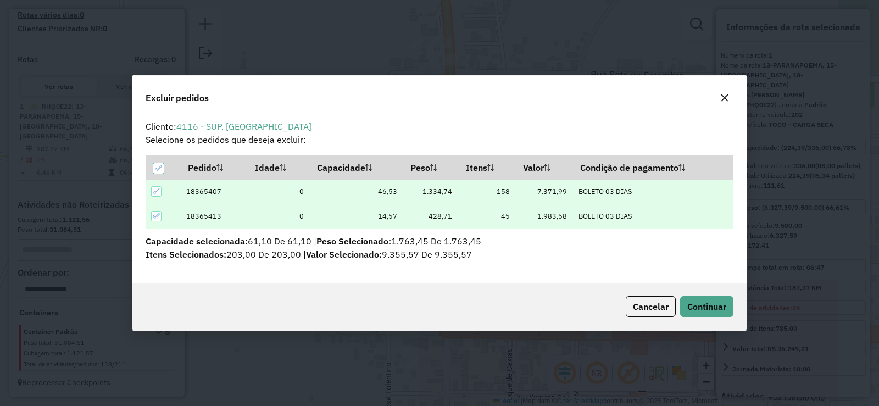
scroll to position [0, 0]
click at [725, 95] on icon "button" at bounding box center [724, 97] width 9 height 9
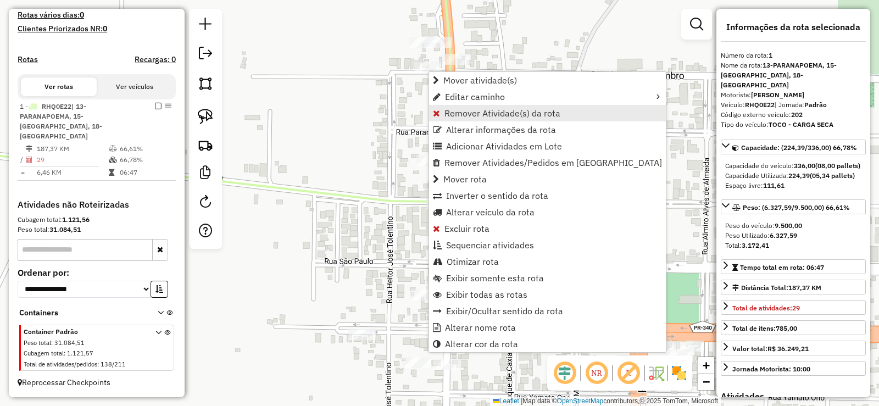
click at [520, 114] on span "Remover Atividade(s) da rota" at bounding box center [503, 113] width 116 height 9
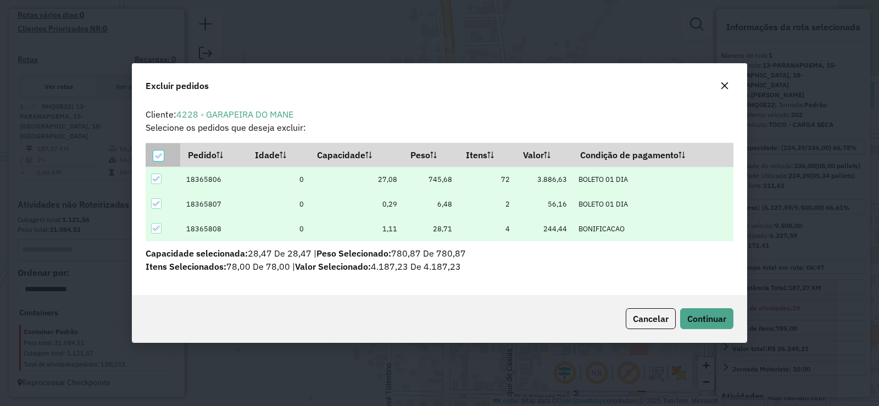
click at [157, 156] on icon at bounding box center [158, 156] width 8 height 8
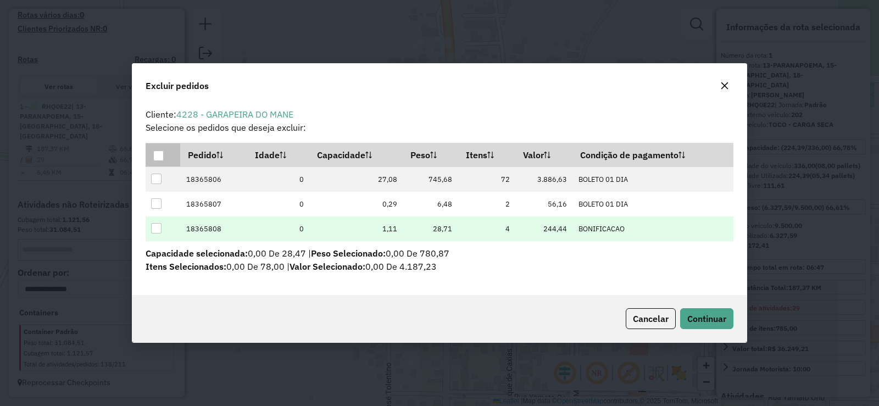
drag, startPoint x: 158, startPoint y: 206, endPoint x: 154, endPoint y: 224, distance: 18.5
click at [157, 209] on div at bounding box center [156, 203] width 11 height 11
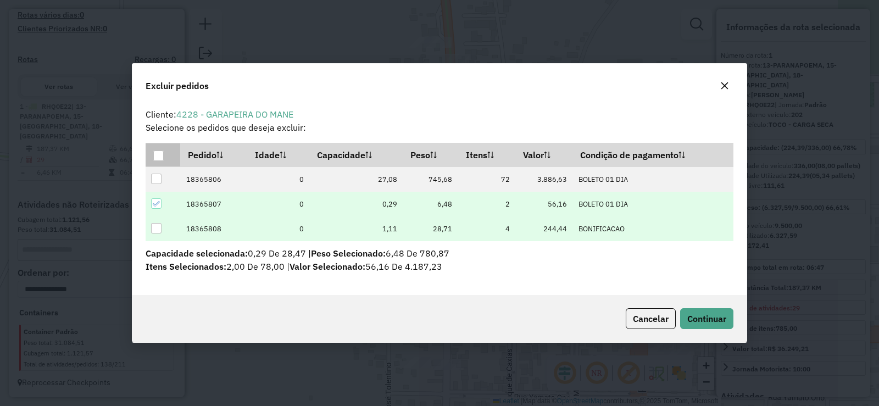
click at [154, 224] on div at bounding box center [156, 228] width 10 height 10
click at [702, 325] on button "Continuar" at bounding box center [706, 318] width 53 height 21
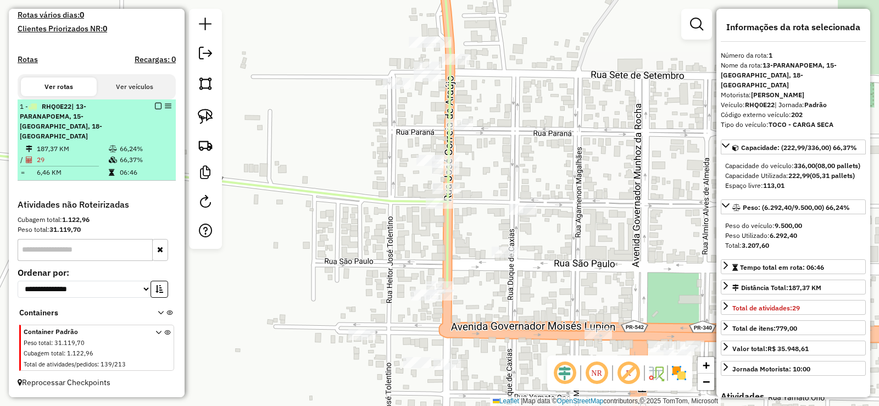
click at [157, 109] on em at bounding box center [158, 106] width 7 height 7
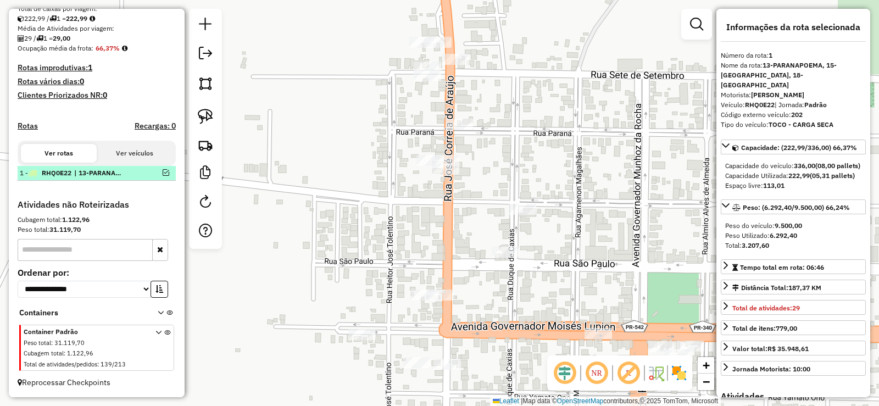
scroll to position [246, 0]
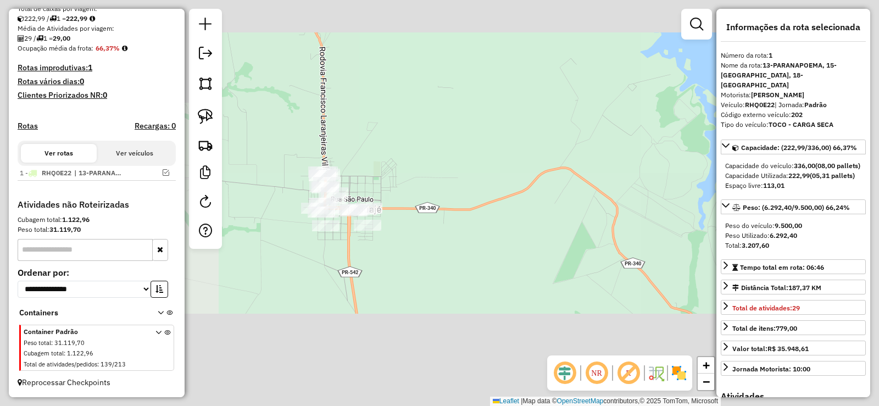
click at [353, 279] on div "Janela de atendimento Grade de atendimento Capacidade Transportadoras Veículos …" at bounding box center [439, 203] width 879 height 406
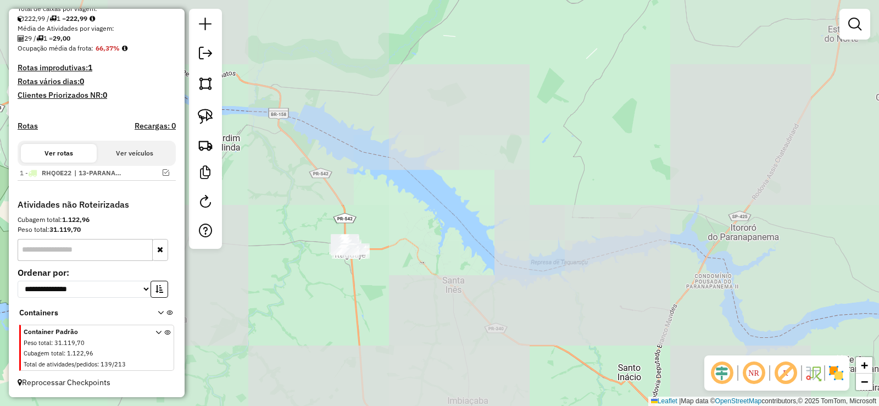
drag, startPoint x: 284, startPoint y: 315, endPoint x: 320, endPoint y: 294, distance: 41.9
click at [325, 306] on div "Janela de atendimento Grade de atendimento Capacidade Transportadoras Veículos …" at bounding box center [439, 203] width 879 height 406
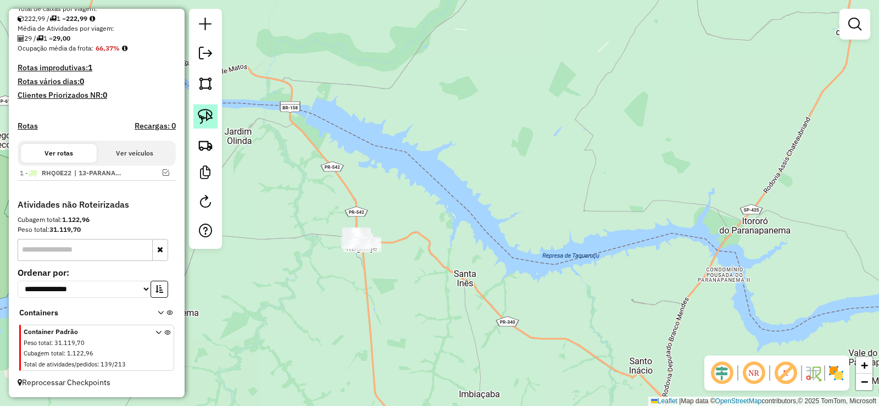
click at [202, 123] on img at bounding box center [205, 116] width 15 height 15
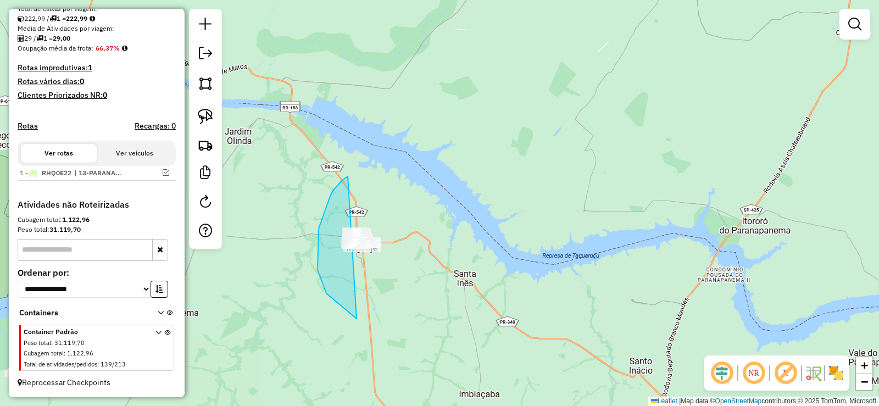
drag, startPoint x: 330, startPoint y: 196, endPoint x: 532, endPoint y: 232, distance: 204.9
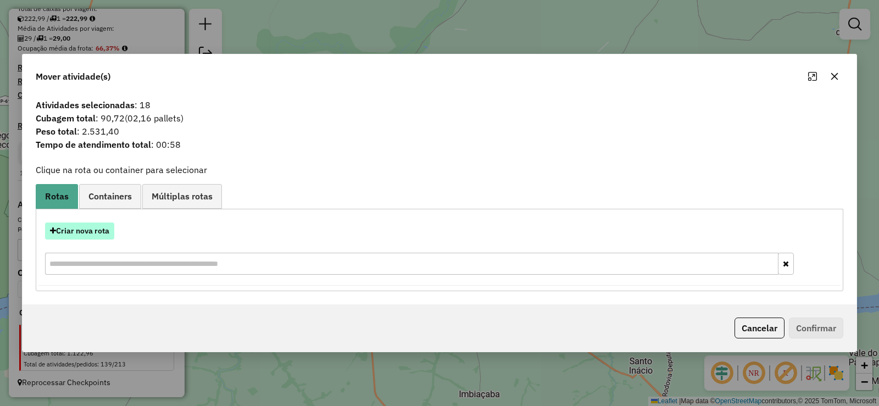
click at [95, 238] on button "Criar nova rota" at bounding box center [79, 231] width 69 height 17
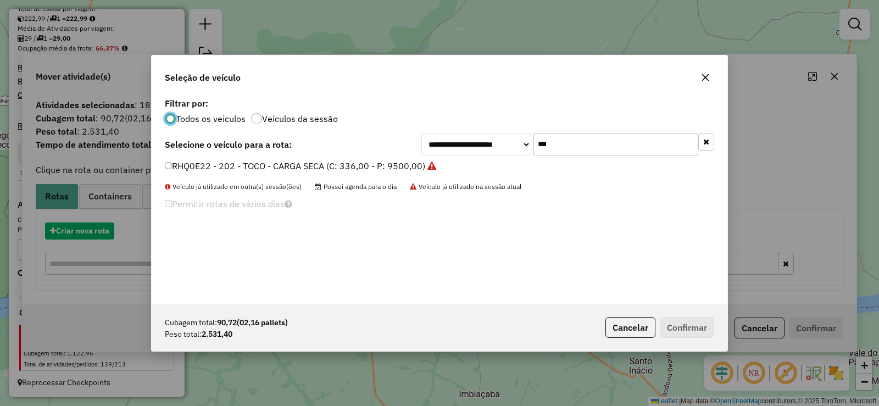
scroll to position [6, 3]
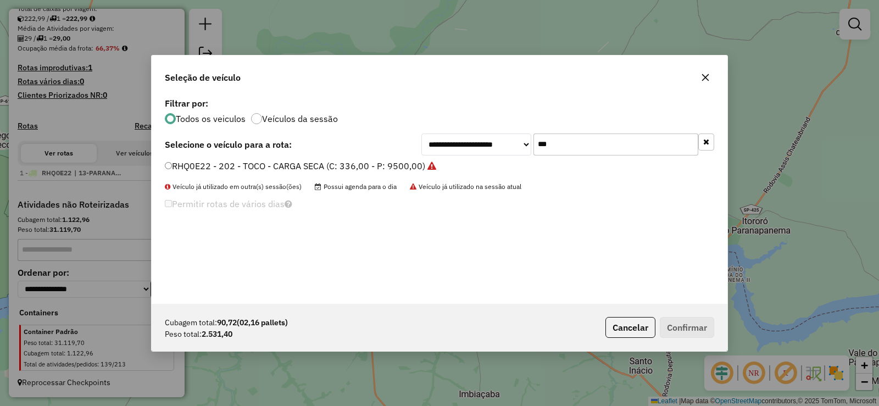
click at [572, 148] on input "***" at bounding box center [616, 145] width 165 height 22
type input "***"
click at [404, 166] on label "RHQ7F37 - 204 - TOCO - CARGA SECA (C: 336,00 - P: 9500,00)" at bounding box center [295, 165] width 260 height 13
click at [685, 320] on button "Confirmar" at bounding box center [687, 327] width 54 height 21
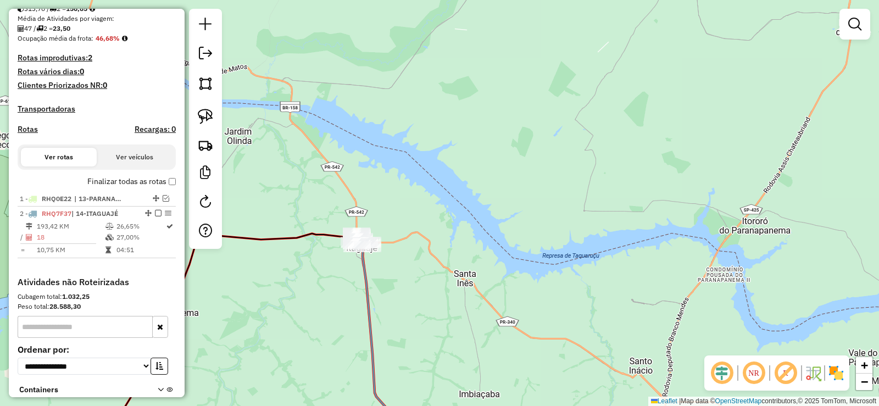
scroll to position [303, 0]
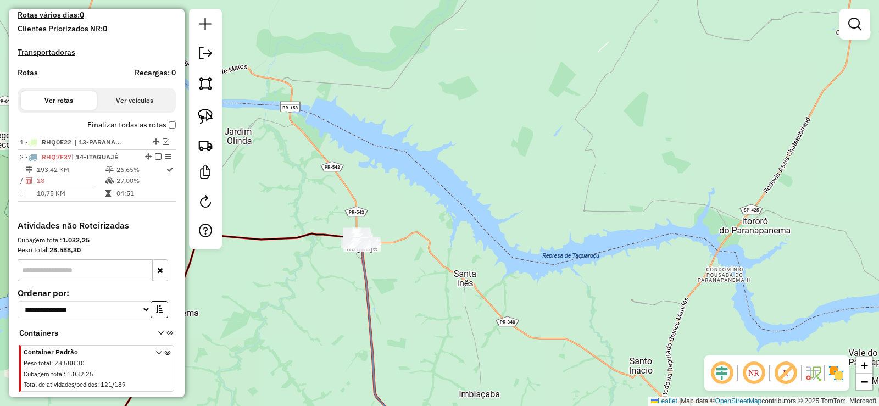
click at [728, 376] on em at bounding box center [722, 373] width 26 height 26
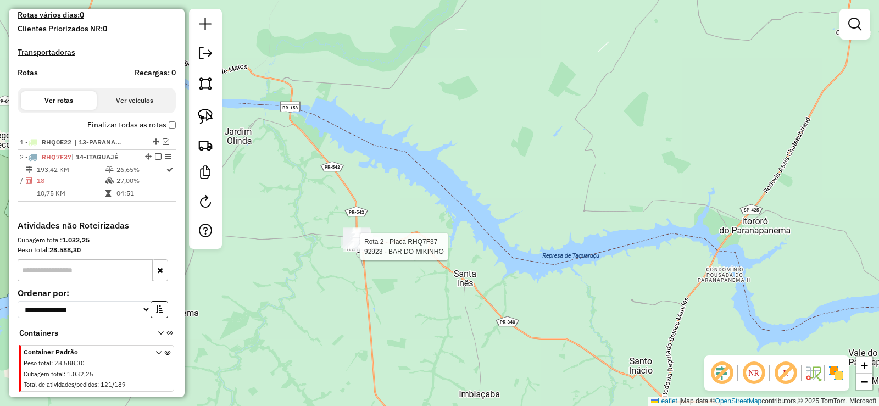
select select "**********"
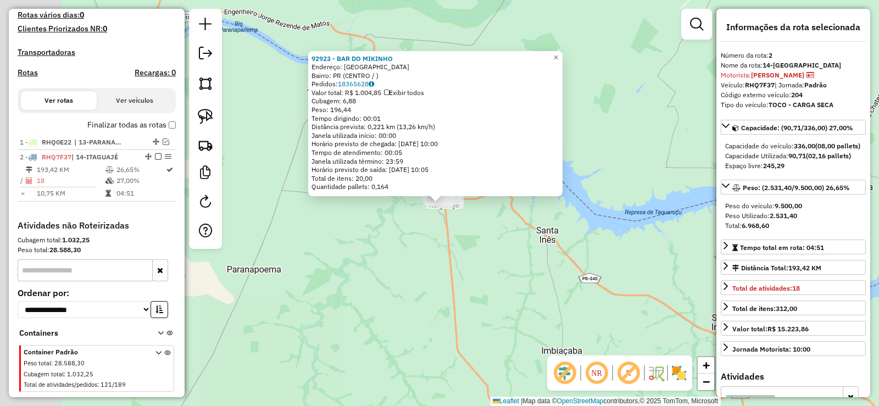
scroll to position [334, 0]
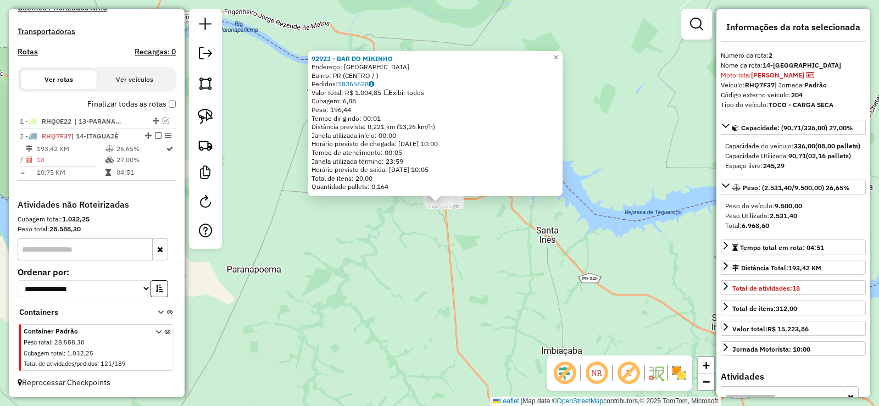
click at [590, 225] on div "92923 - BAR DO [PERSON_NAME]: [GEOGRAPHIC_DATA] Bairro: PR (CENTRO / ) Pedidos:…" at bounding box center [439, 203] width 879 height 406
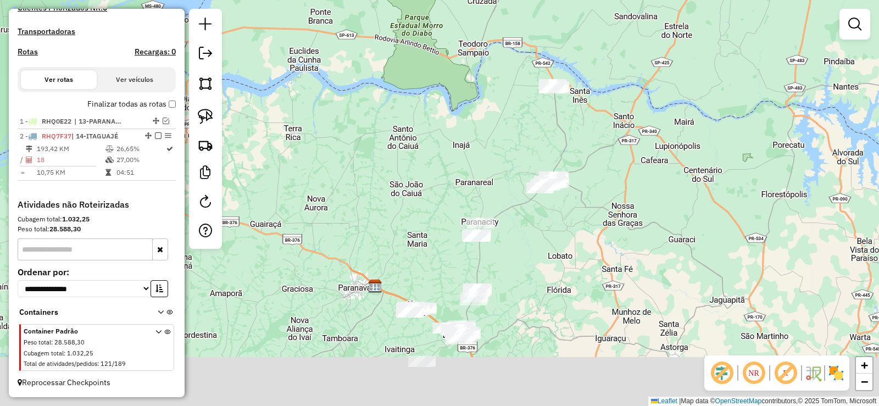
drag, startPoint x: 626, startPoint y: 312, endPoint x: 626, endPoint y: 177, distance: 134.6
click at [626, 177] on div "Janela de atendimento Grade de atendimento Capacidade Transportadoras Veículos …" at bounding box center [439, 203] width 879 height 406
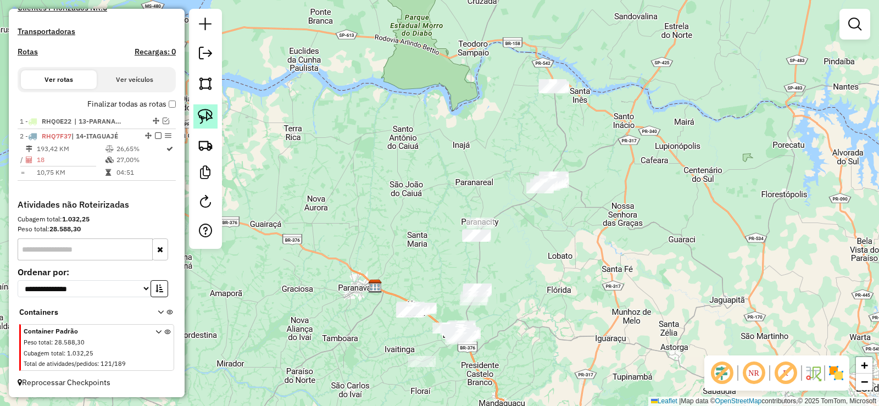
click at [208, 110] on img at bounding box center [205, 116] width 15 height 15
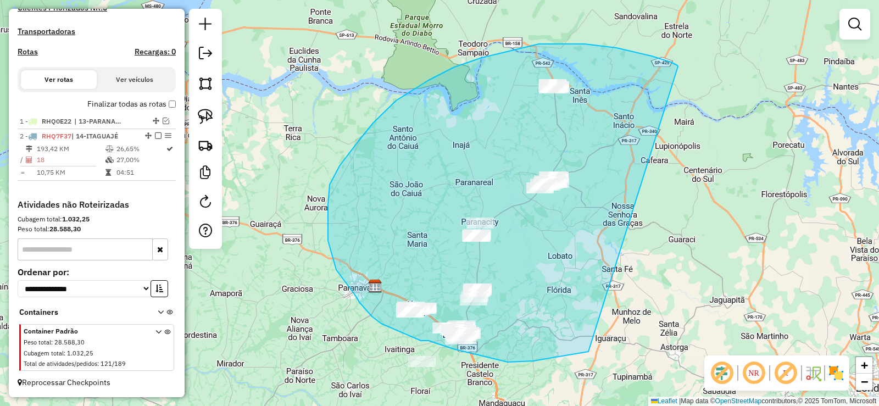
drag, startPoint x: 617, startPoint y: 48, endPoint x: 597, endPoint y: 349, distance: 302.3
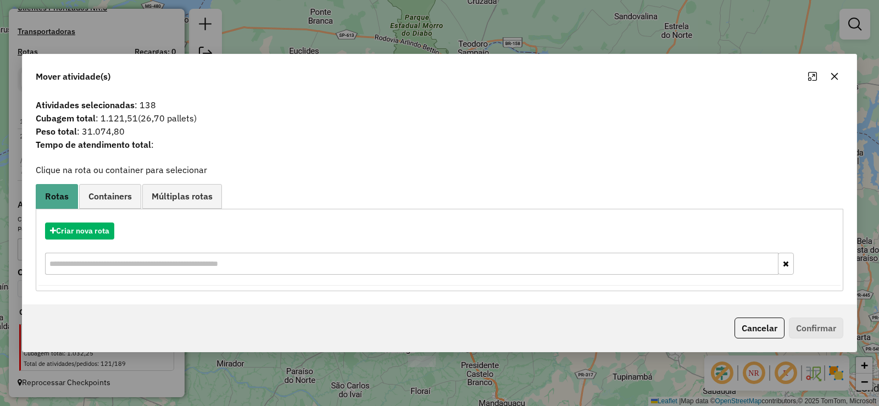
click at [841, 75] on button "button" at bounding box center [835, 77] width 18 height 18
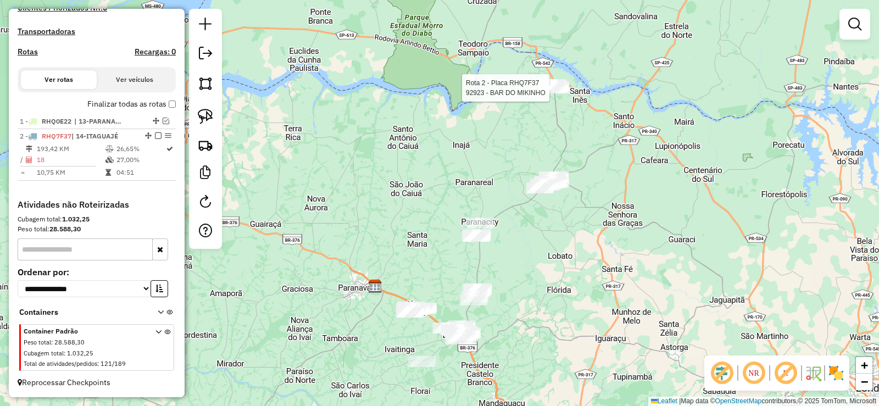
click at [561, 93] on div at bounding box center [552, 87] width 27 height 11
select select "**********"
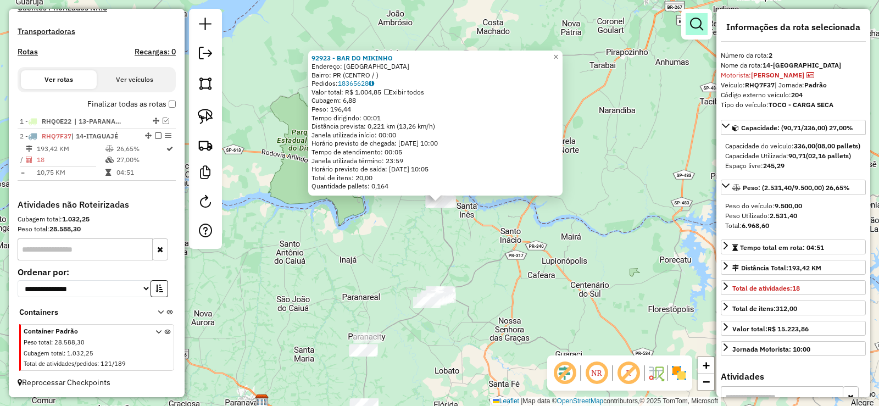
click at [691, 26] on em at bounding box center [696, 24] width 13 height 13
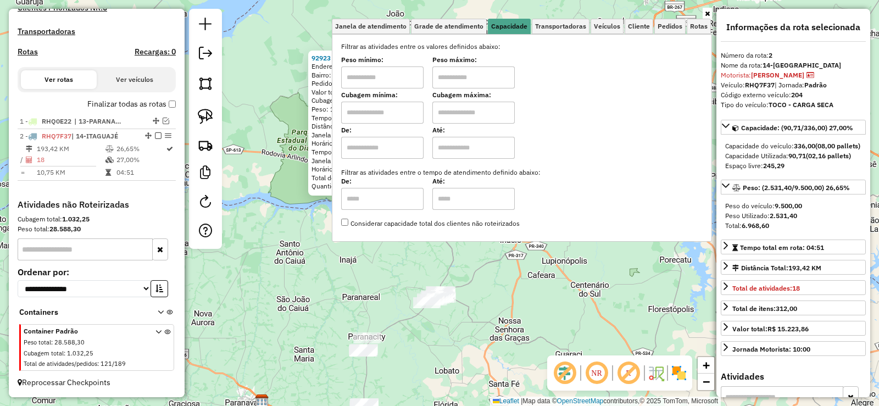
click at [405, 79] on input "text" at bounding box center [382, 77] width 82 height 22
type input "*******"
click at [451, 70] on input "text" at bounding box center [473, 77] width 82 height 22
type input "*******"
click at [197, 121] on link at bounding box center [205, 116] width 24 height 24
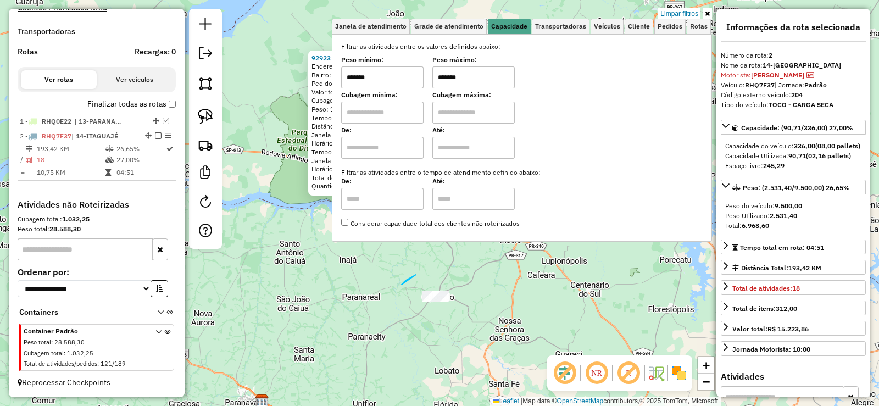
drag, startPoint x: 402, startPoint y: 285, endPoint x: 525, endPoint y: 298, distance: 123.8
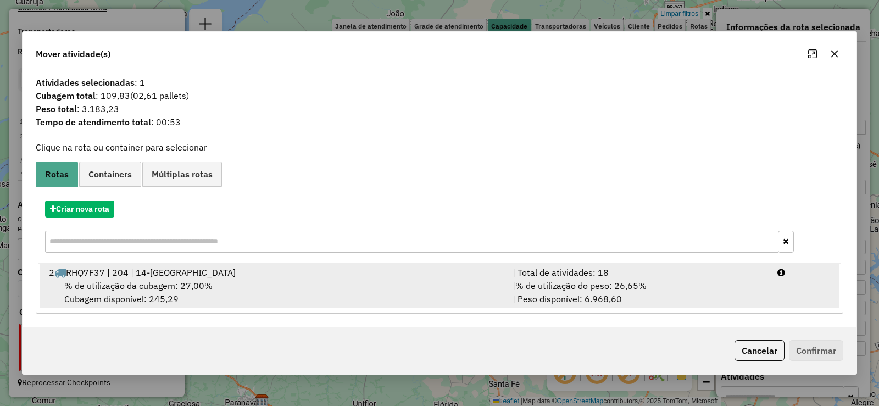
drag, startPoint x: 722, startPoint y: 264, endPoint x: 801, endPoint y: 328, distance: 100.8
click at [722, 265] on li "2 RHQ7F37 | 204 | 14-ITAGUAJÉ | Total de atividades: 18 % de utilização da cuba…" at bounding box center [439, 286] width 799 height 45
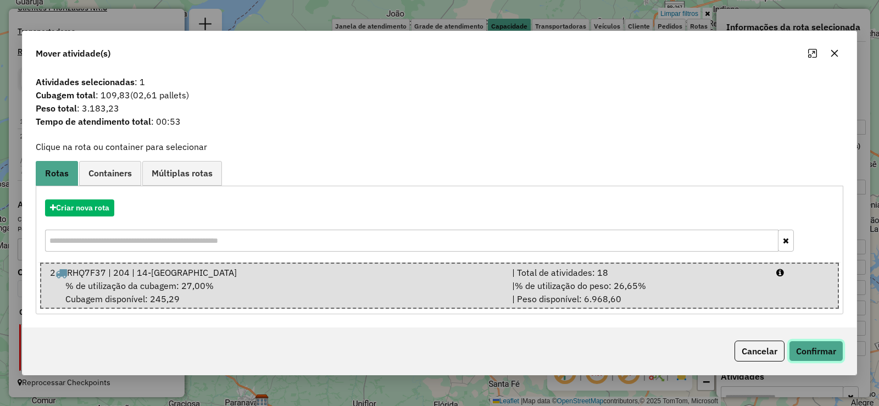
click at [814, 343] on button "Confirmar" at bounding box center [816, 351] width 54 height 21
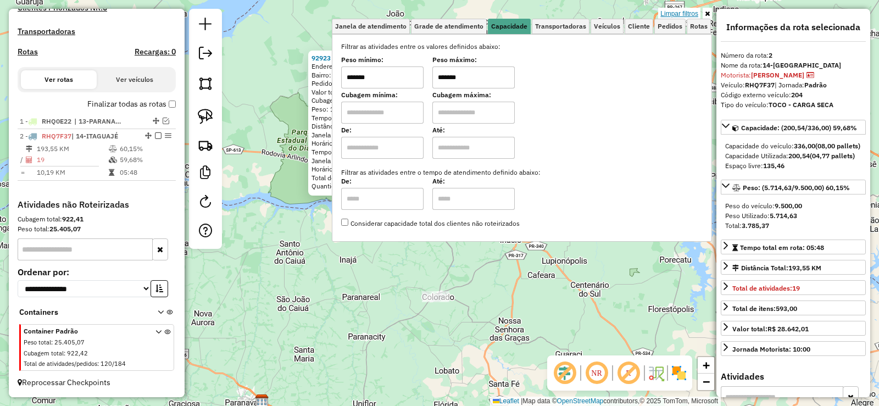
click at [680, 17] on link "Limpar filtros" at bounding box center [679, 14] width 42 height 12
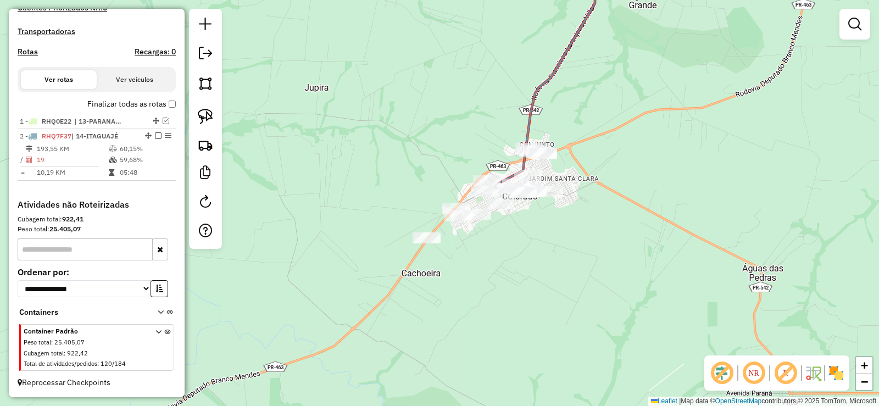
click at [531, 120] on icon at bounding box center [551, 74] width 112 height 230
select select "**********"
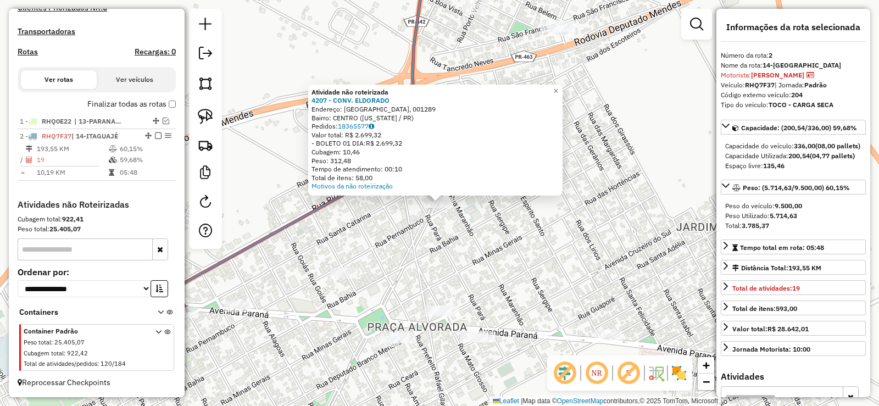
click at [334, 279] on div at bounding box center [343, 273] width 27 height 11
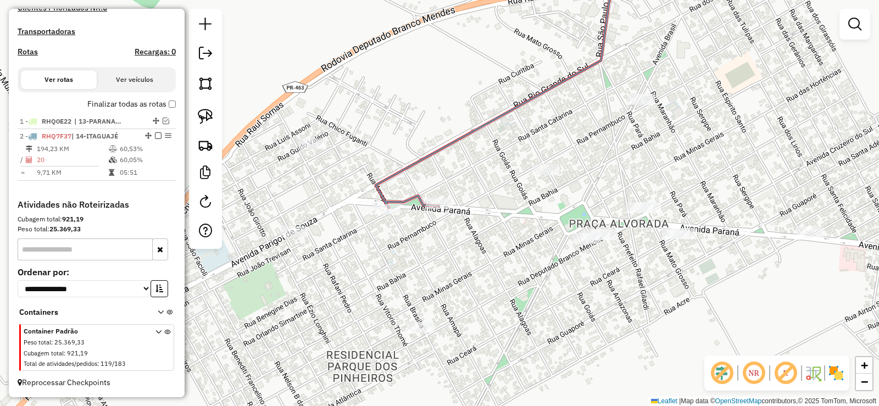
click at [391, 175] on icon at bounding box center [495, 83] width 239 height 248
select select "**********"
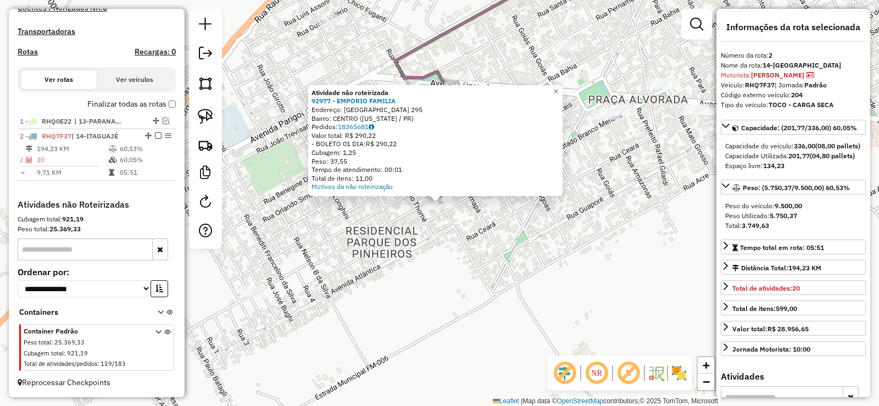
click at [299, 106] on div "Atividade não roteirizada 92977 - EMPORIO FAMILIA Endereço: [GEOGRAPHIC_DATA] 2…" at bounding box center [439, 203] width 879 height 406
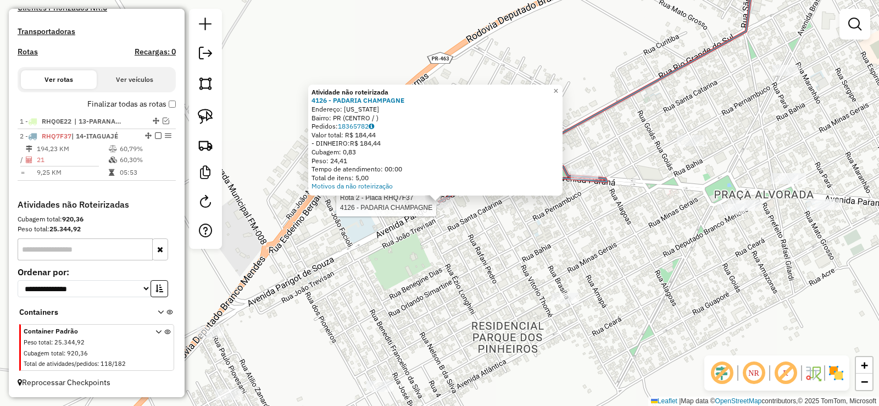
select select "**********"
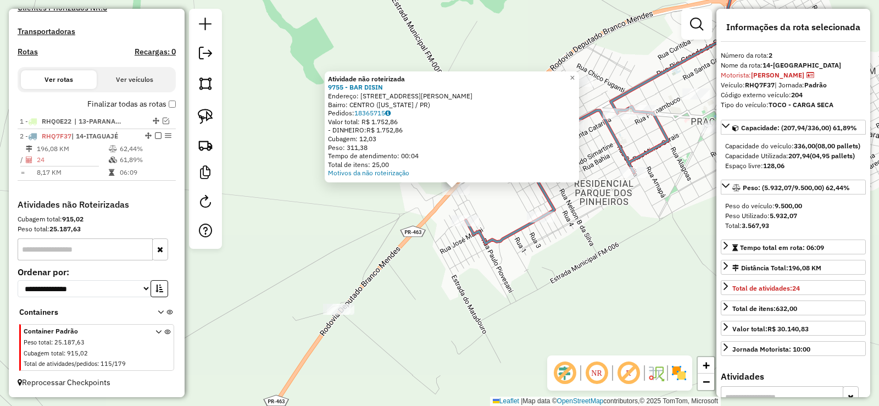
drag, startPoint x: 453, startPoint y: 314, endPoint x: 348, endPoint y: 199, distance: 155.2
click at [343, 201] on div "Atividade não roteirizada 9755 - BAR DISIN Endereço: [STREET_ADDRESS][US_STATE]…" at bounding box center [439, 203] width 879 height 406
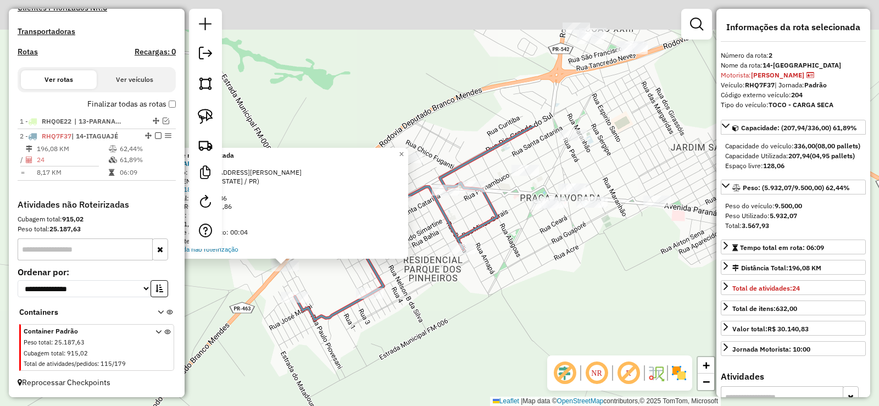
drag, startPoint x: 525, startPoint y: 248, endPoint x: 491, endPoint y: 342, distance: 99.8
click at [491, 342] on div "Atividade não roteirizada 9755 - BAR DISIN Endereço: [STREET_ADDRESS][US_STATE]…" at bounding box center [439, 203] width 879 height 406
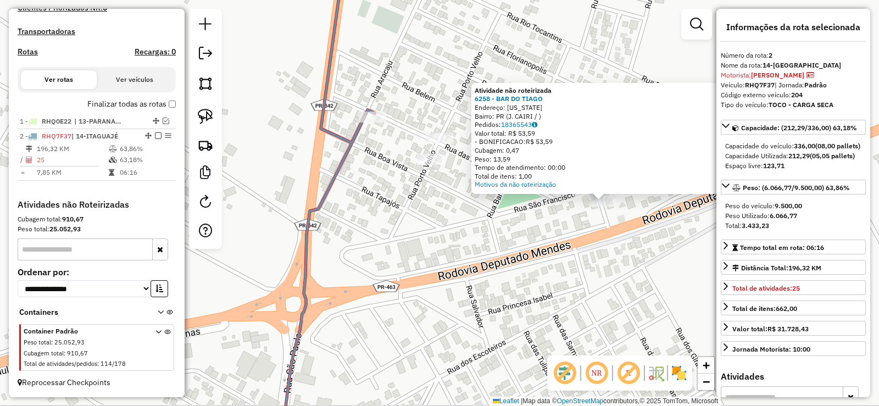
drag, startPoint x: 439, startPoint y: 238, endPoint x: 605, endPoint y: 235, distance: 166.5
click at [605, 235] on div "Atividade não roteirizada 6258 - BAR DO TIAGO Endereço: [US_STATE] Bairro: PR (…" at bounding box center [439, 203] width 879 height 406
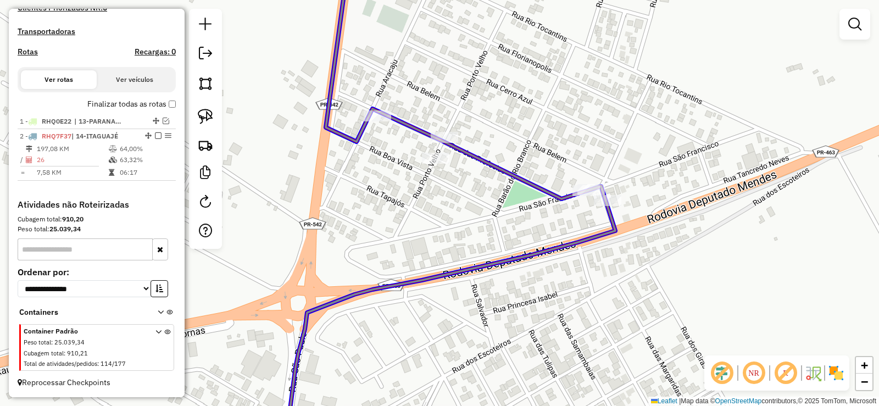
click at [576, 186] on div "Janela de atendimento Grade de atendimento Capacidade Transportadoras Veículos …" at bounding box center [439, 203] width 879 height 406
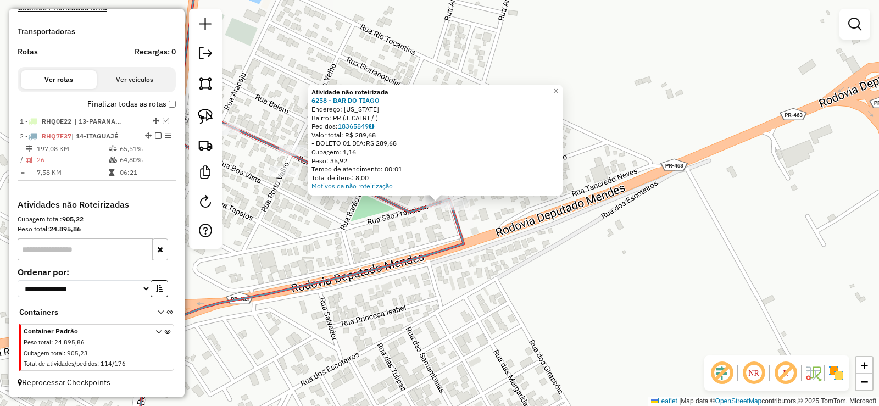
click at [587, 191] on div "Atividade não roteirizada 6258 - BAR DO TIAGO Endereço: [US_STATE] Bairro: PR (…" at bounding box center [439, 203] width 879 height 406
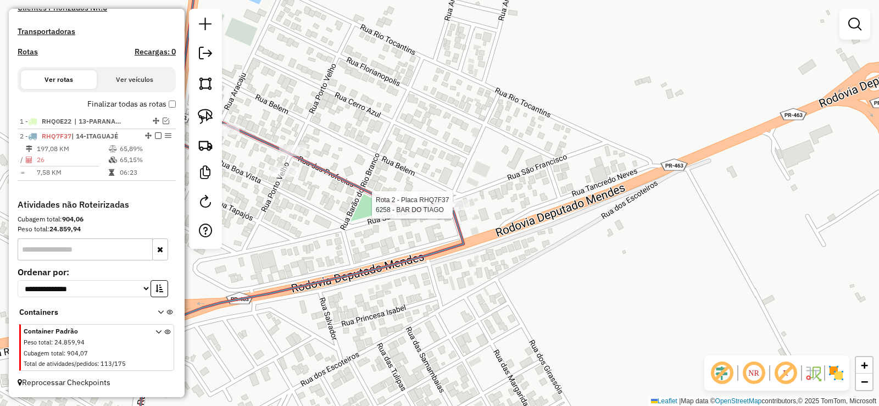
select select "**********"
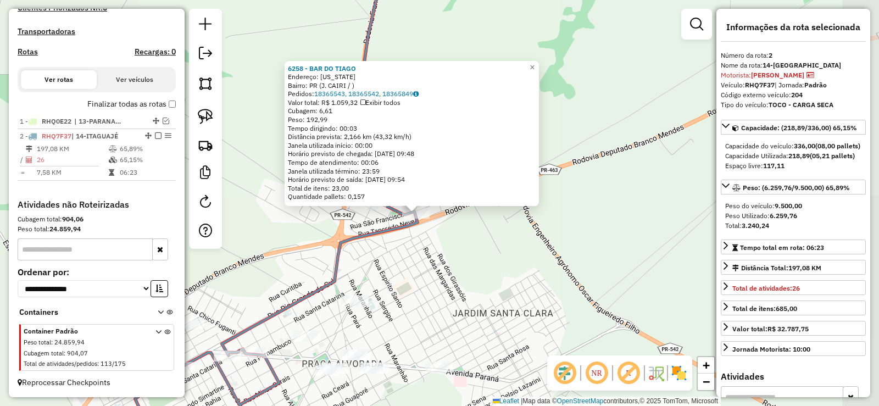
drag, startPoint x: 400, startPoint y: 291, endPoint x: 462, endPoint y: 210, distance: 101.6
click at [462, 210] on div "6258 - BAR DO TIAGO Endereço: [US_STATE] Bairro: PR (J. CAIRI / ) Pedidos: 1836…" at bounding box center [439, 203] width 879 height 406
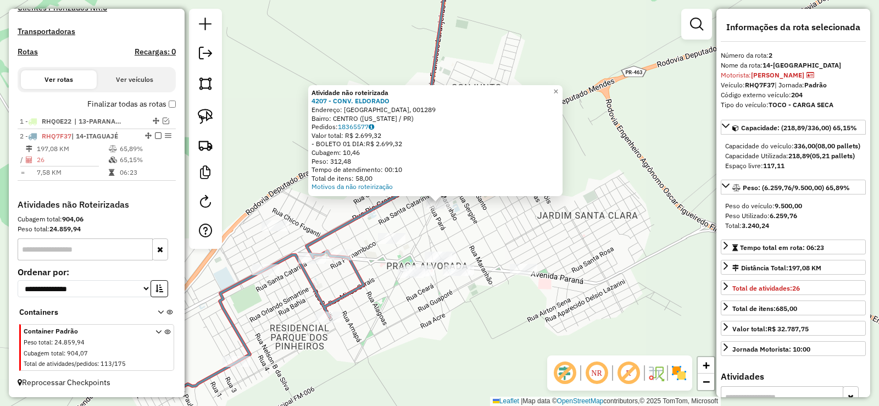
click at [401, 232] on div "Atividade não roteirizada 4207 - CONV. ELDORADO Endereço: [GEOGRAPHIC_DATA], 00…" at bounding box center [439, 203] width 879 height 406
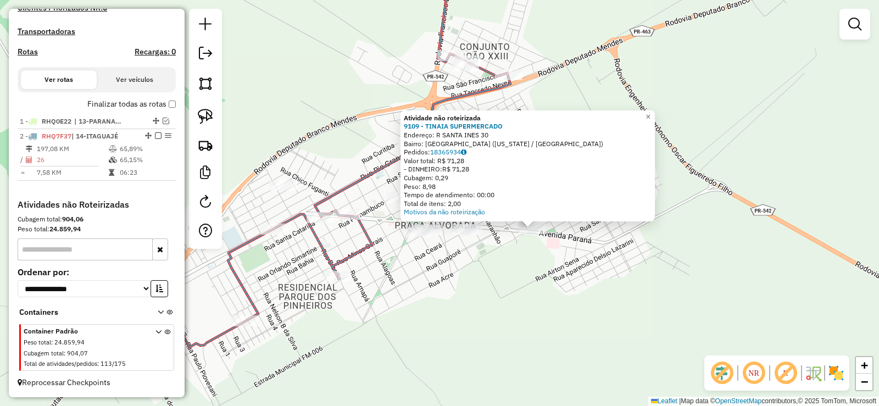
drag, startPoint x: 420, startPoint y: 241, endPoint x: 514, endPoint y: 267, distance: 97.5
click at [514, 267] on div "Atividade não roteirizada 9109 - TINAIA SUPERMERCADO Endereço: R SANTA INES 30 …" at bounding box center [439, 203] width 879 height 406
click at [441, 223] on div at bounding box center [448, 217] width 27 height 11
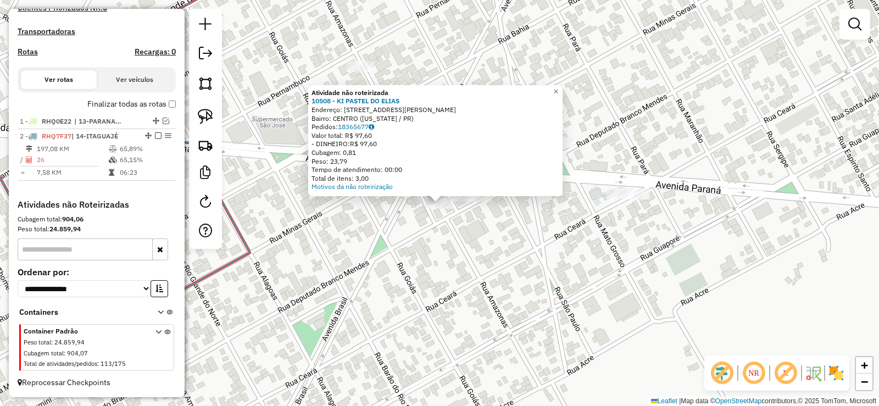
click at [252, 246] on icon at bounding box center [90, 169] width 356 height 421
select select "**********"
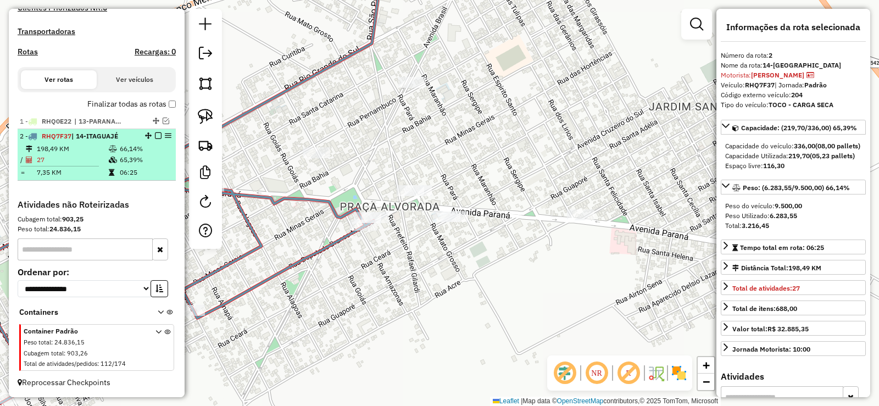
click at [155, 137] on em at bounding box center [158, 135] width 7 height 7
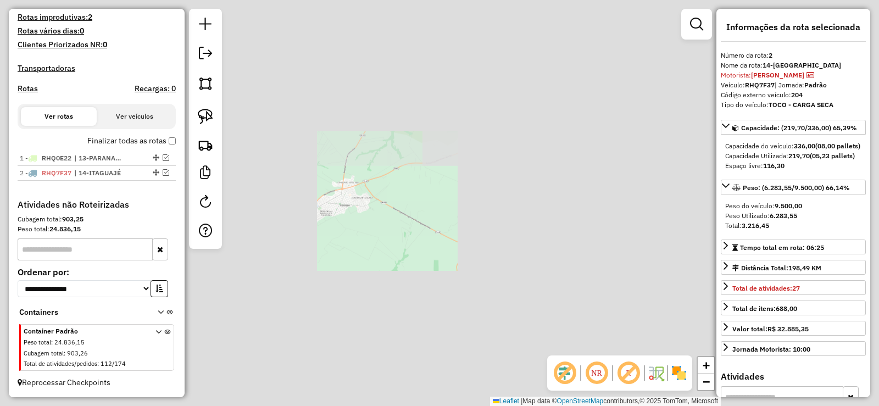
click at [365, 263] on div "Janela de atendimento Grade de atendimento Capacidade Transportadoras Veículos …" at bounding box center [439, 203] width 879 height 406
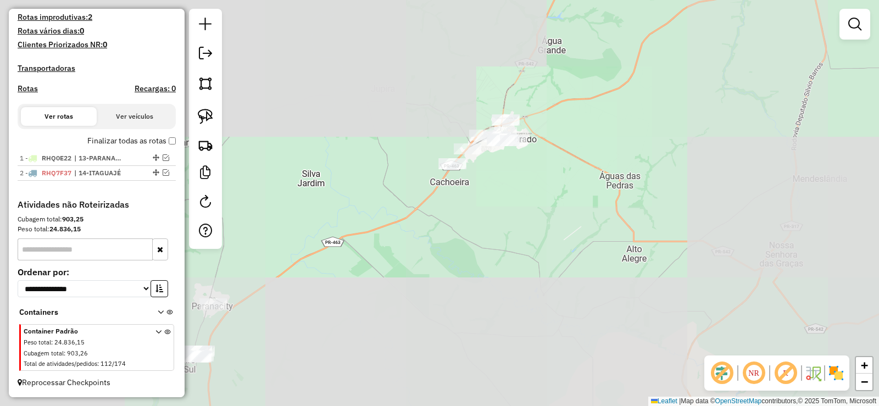
drag, startPoint x: 364, startPoint y: 265, endPoint x: 530, endPoint y: 196, distance: 180.3
click at [534, 195] on div "Janela de atendimento Grade de atendimento Capacidade Transportadoras Veículos …" at bounding box center [439, 203] width 879 height 406
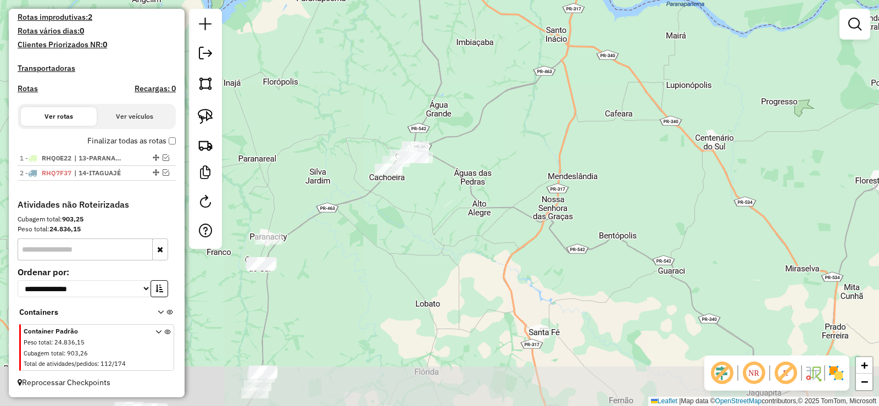
drag, startPoint x: 308, startPoint y: 245, endPoint x: 369, endPoint y: 214, distance: 68.8
click at [398, 224] on div "Janela de atendimento Grade de atendimento Capacidade Transportadoras Veículos …" at bounding box center [439, 203] width 879 height 406
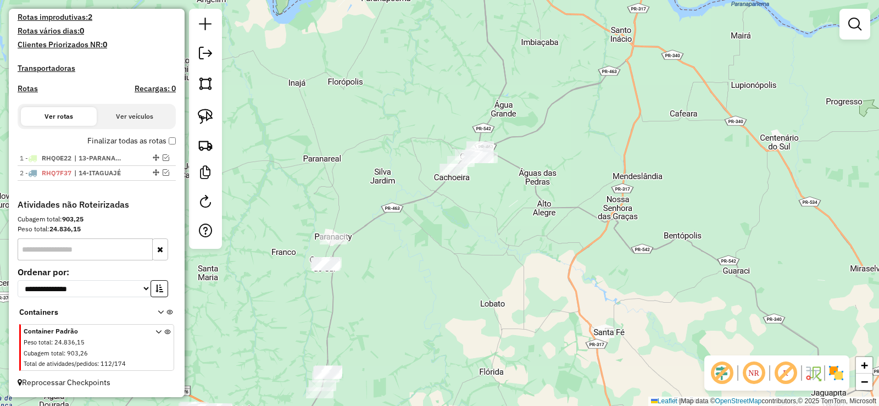
drag, startPoint x: 501, startPoint y: 82, endPoint x: 508, endPoint y: 68, distance: 16.0
click at [508, 68] on div "Janela de atendimento Grade de atendimento Capacidade Transportadoras Veículos …" at bounding box center [439, 203] width 879 height 406
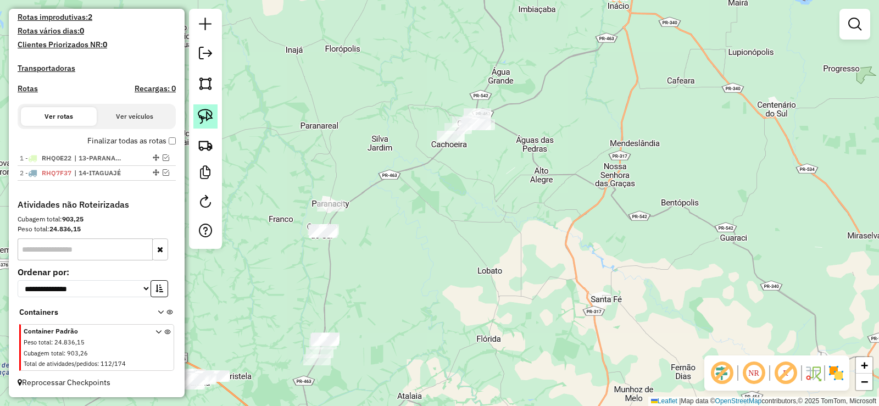
click at [209, 119] on img at bounding box center [205, 116] width 15 height 15
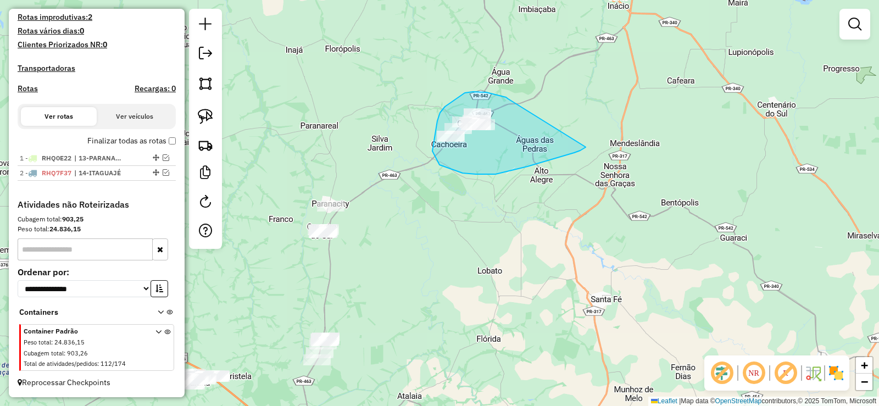
drag, startPoint x: 502, startPoint y: 97, endPoint x: 585, endPoint y: 147, distance: 96.9
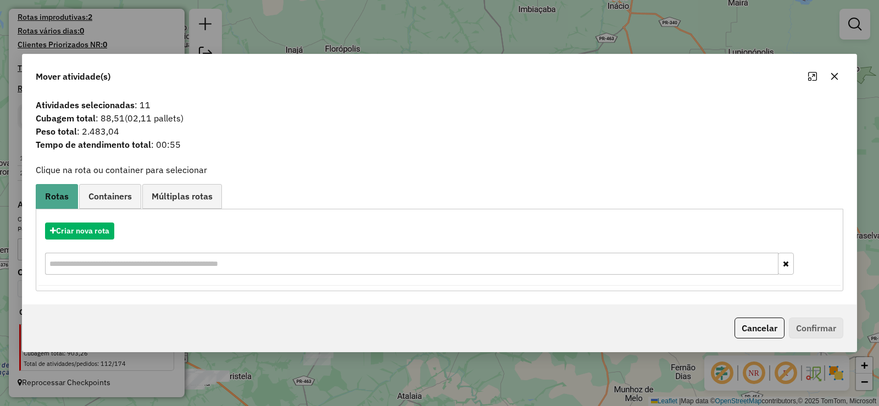
click at [837, 77] on icon "button" at bounding box center [834, 76] width 9 height 9
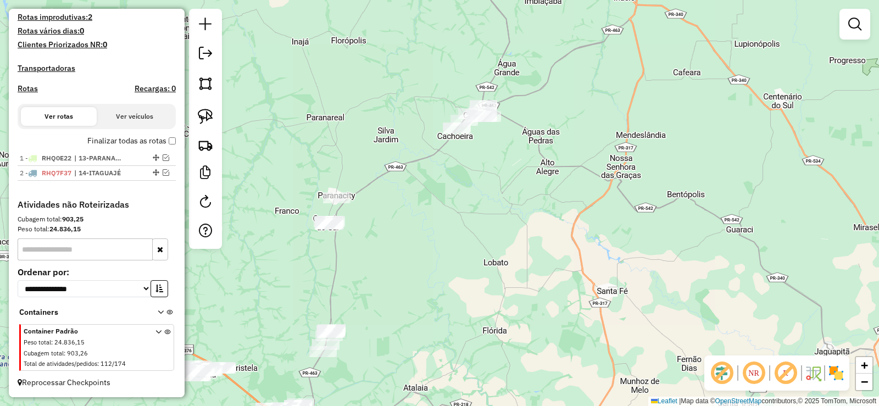
drag, startPoint x: 463, startPoint y: 261, endPoint x: 513, endPoint y: 182, distance: 93.6
click at [513, 182] on div "Janela de atendimento Grade de atendimento Capacidade Transportadoras Veículos …" at bounding box center [439, 203] width 879 height 406
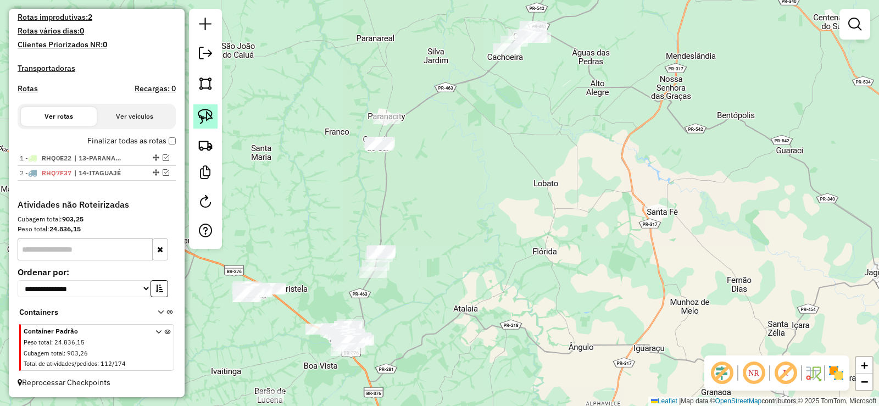
drag, startPoint x: 212, startPoint y: 106, endPoint x: 468, endPoint y: 90, distance: 256.6
click at [213, 106] on link at bounding box center [205, 116] width 24 height 24
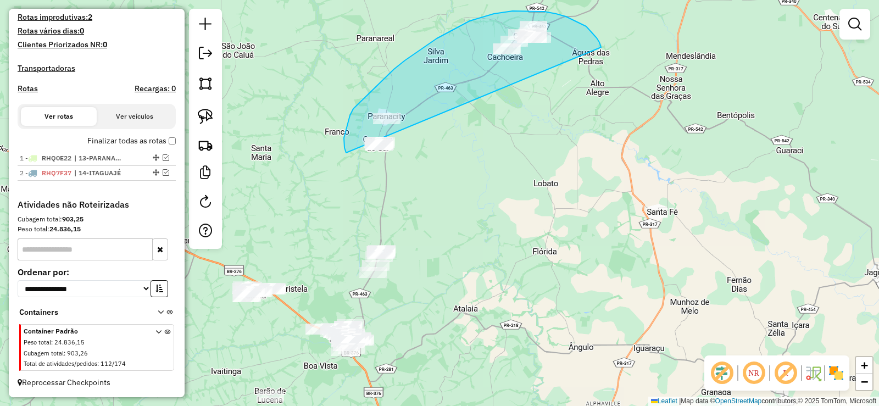
drag, startPoint x: 597, startPoint y: 38, endPoint x: 443, endPoint y: 175, distance: 206.3
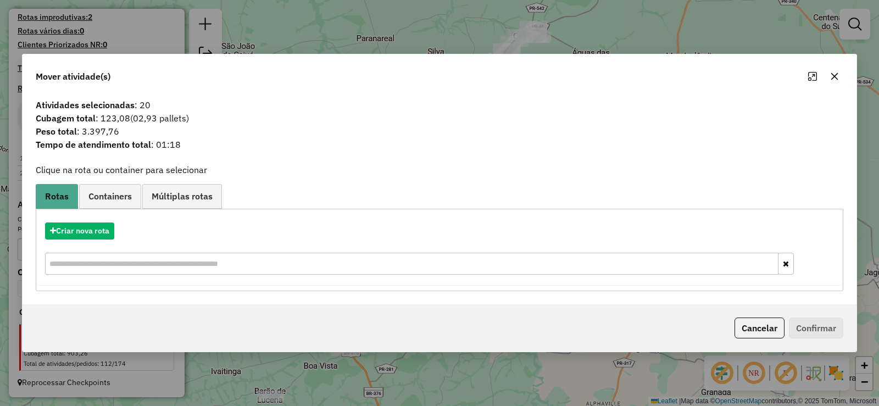
click at [833, 74] on icon "button" at bounding box center [834, 76] width 7 height 7
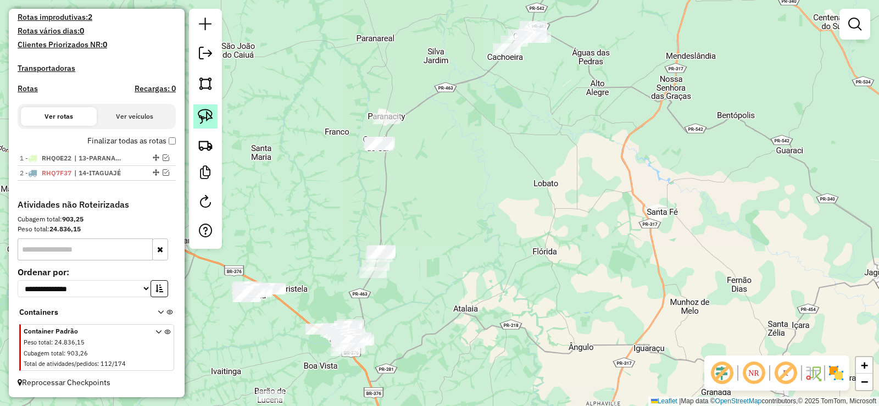
click at [204, 114] on img at bounding box center [205, 116] width 15 height 15
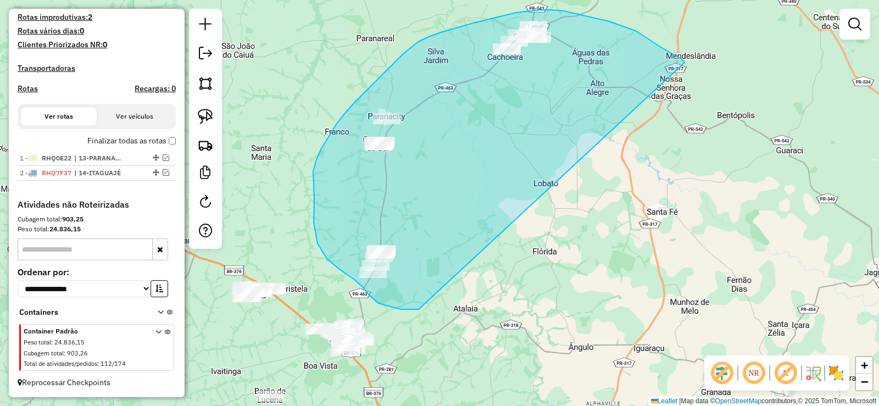
drag, startPoint x: 650, startPoint y: 40, endPoint x: 419, endPoint y: 308, distance: 354.2
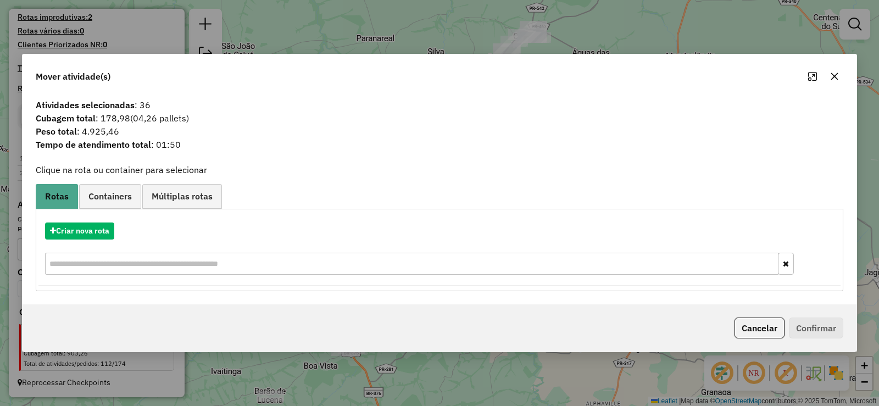
click at [835, 77] on icon "button" at bounding box center [834, 76] width 9 height 9
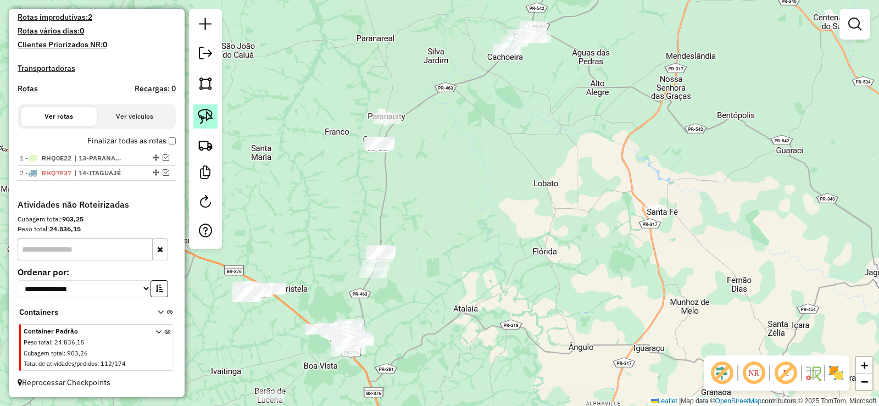
click at [208, 111] on img at bounding box center [205, 116] width 15 height 15
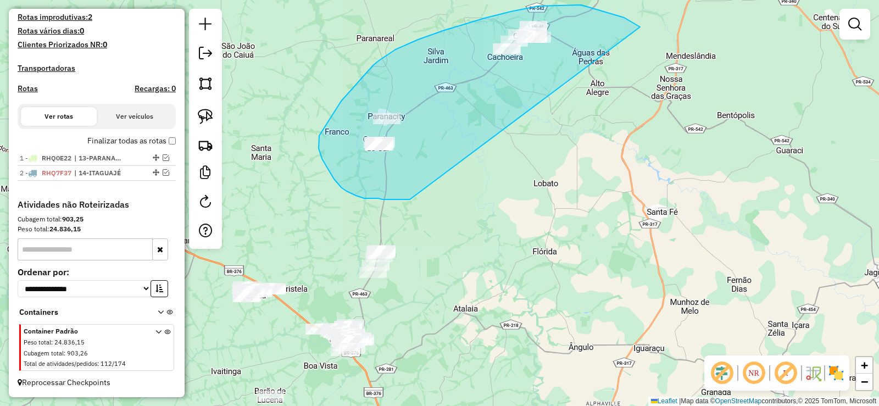
drag, startPoint x: 624, startPoint y: 18, endPoint x: 459, endPoint y: 193, distance: 240.6
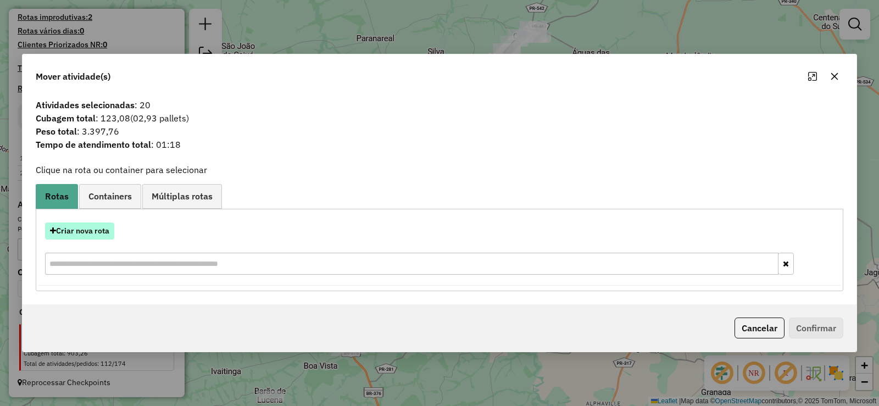
click at [83, 235] on button "Criar nova rota" at bounding box center [79, 231] width 69 height 17
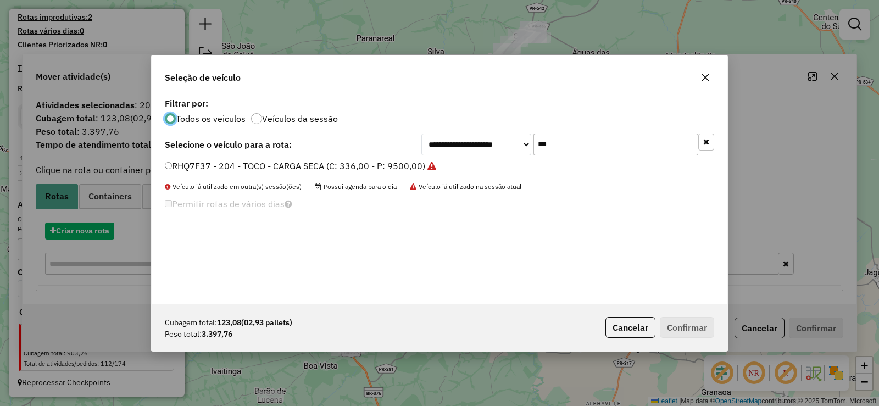
scroll to position [6, 3]
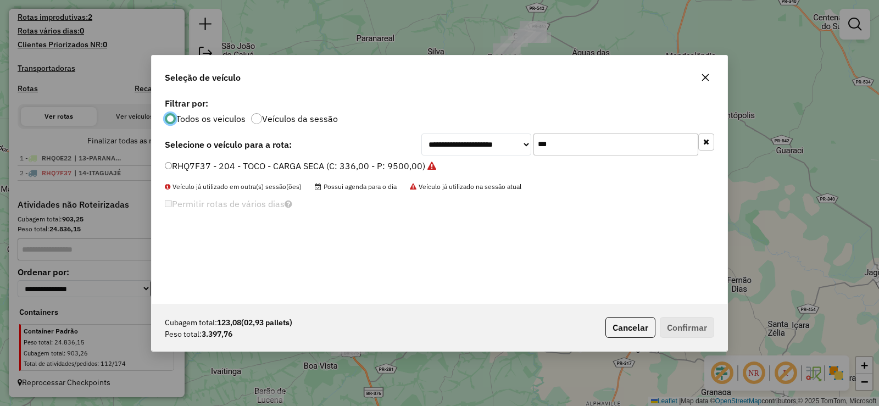
click at [631, 143] on input "***" at bounding box center [616, 145] width 165 height 22
type input "***"
drag, startPoint x: 393, startPoint y: 168, endPoint x: 496, endPoint y: 197, distance: 107.5
click at [391, 168] on label "RHQ0E21 - 200 - TOCO - CARGA SECA (C: 336,00 - P: 9500,00)" at bounding box center [295, 165] width 260 height 13
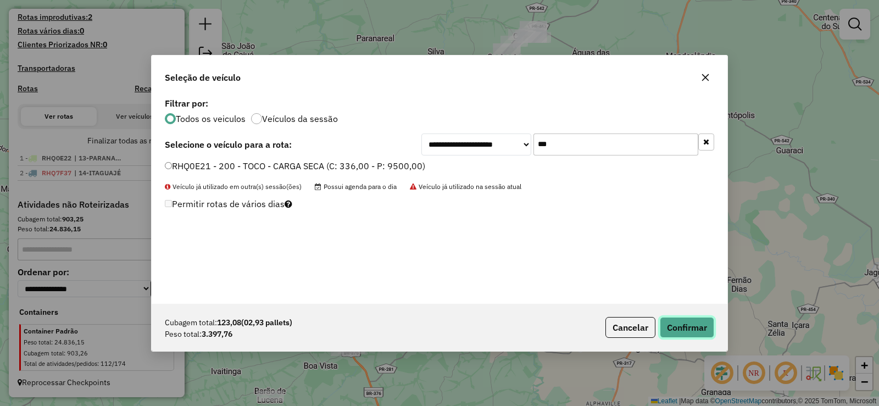
click at [701, 328] on button "Confirmar" at bounding box center [687, 327] width 54 height 21
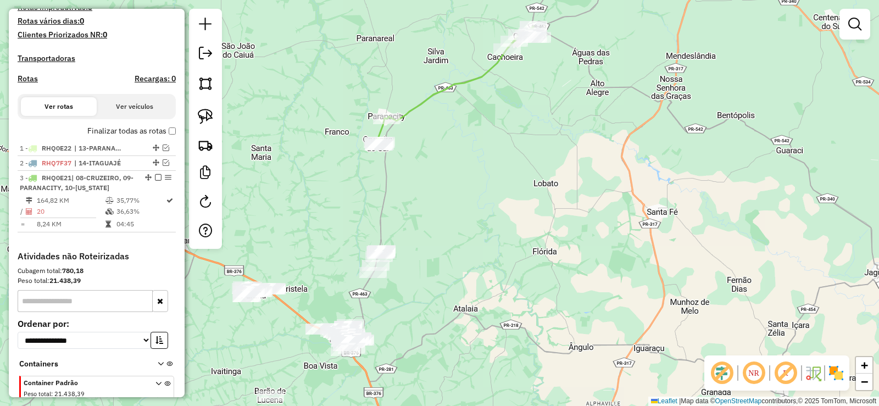
scroll to position [334, 0]
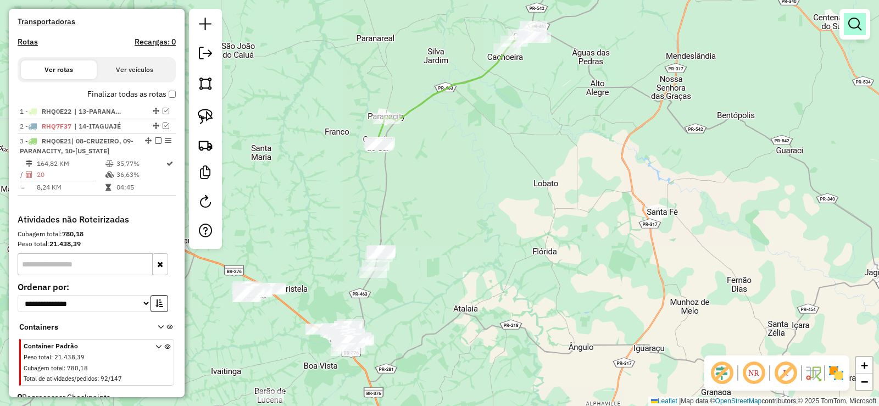
click at [847, 31] on link at bounding box center [855, 24] width 22 height 22
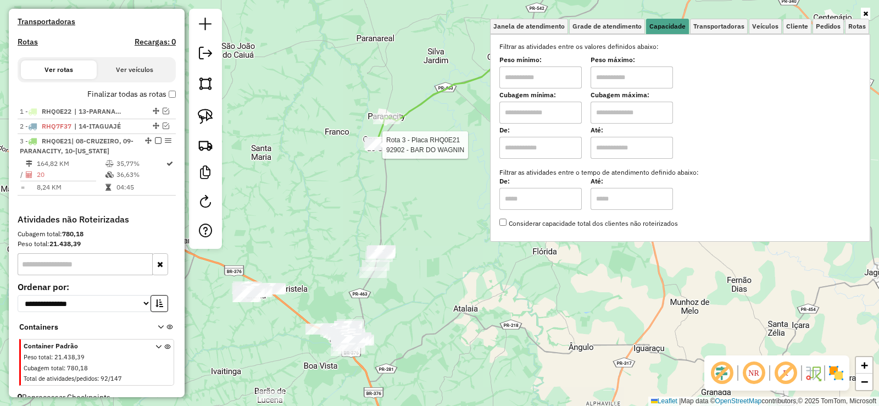
select select "**********"
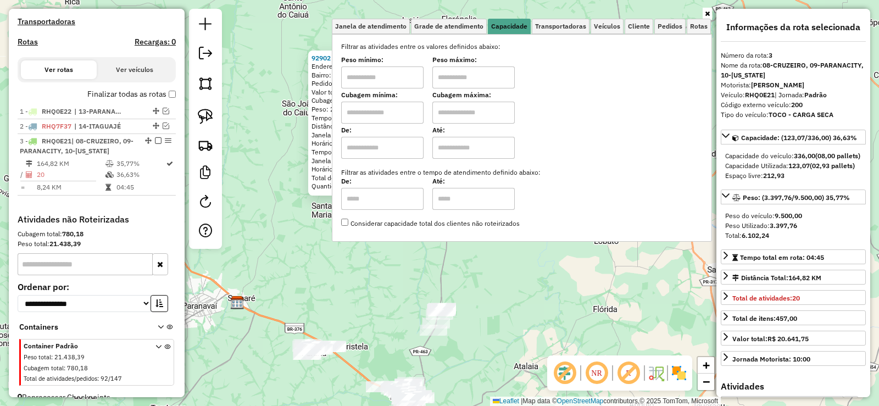
scroll to position [358, 0]
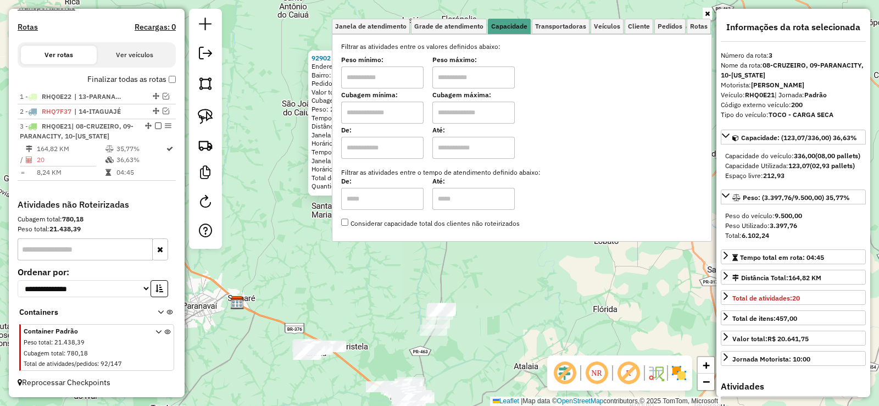
drag, startPoint x: 409, startPoint y: 77, endPoint x: 415, endPoint y: 81, distance: 7.6
click at [412, 80] on input "text" at bounding box center [382, 77] width 82 height 22
type input "*******"
click at [449, 80] on input "text" at bounding box center [473, 77] width 82 height 22
type input "*******"
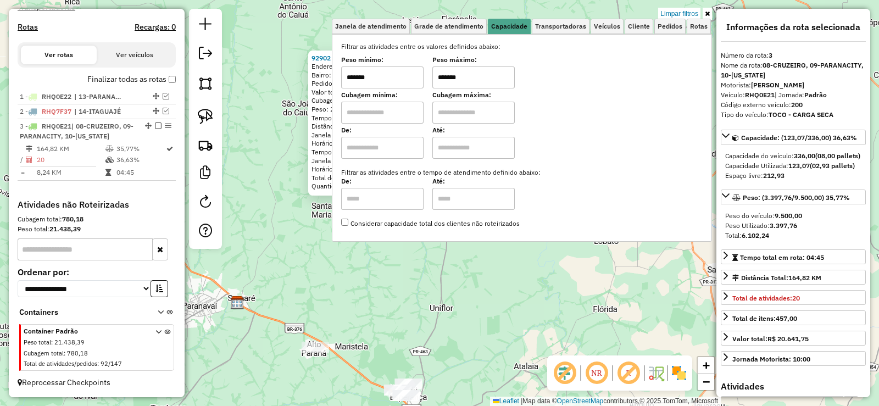
click at [414, 78] on input "*******" at bounding box center [382, 77] width 82 height 22
type input "*******"
click at [213, 118] on link at bounding box center [205, 116] width 24 height 24
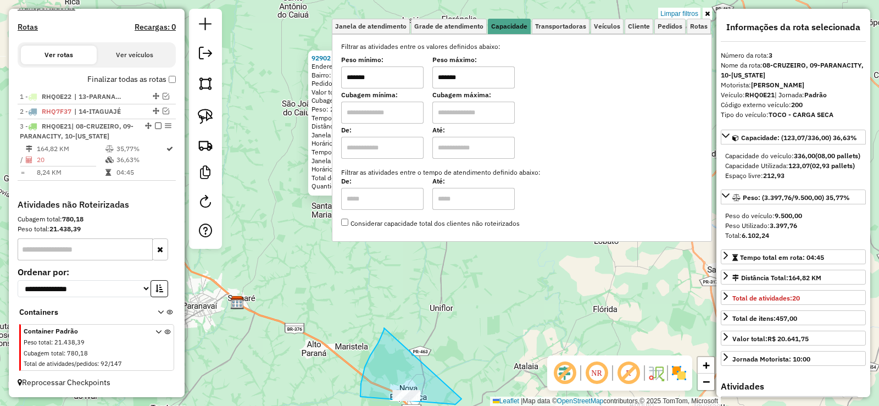
drag, startPoint x: 376, startPoint y: 346, endPoint x: 462, endPoint y: 399, distance: 100.5
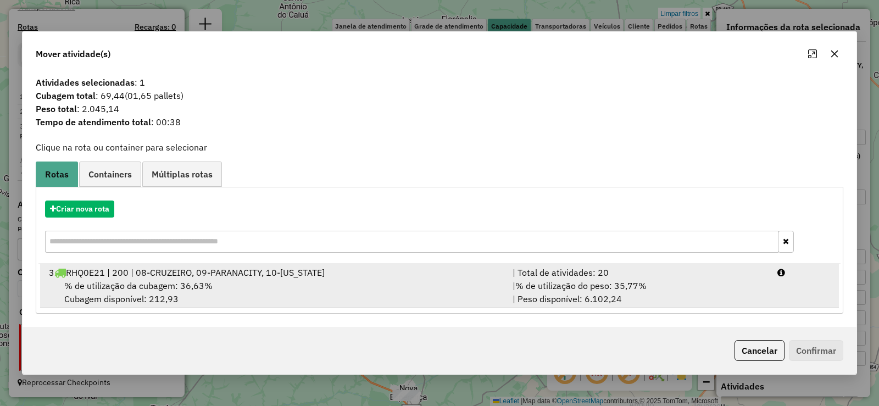
click at [723, 291] on div "| % de utilização do peso: 35,77% | Peso disponível: 6.102,24" at bounding box center [638, 292] width 265 height 26
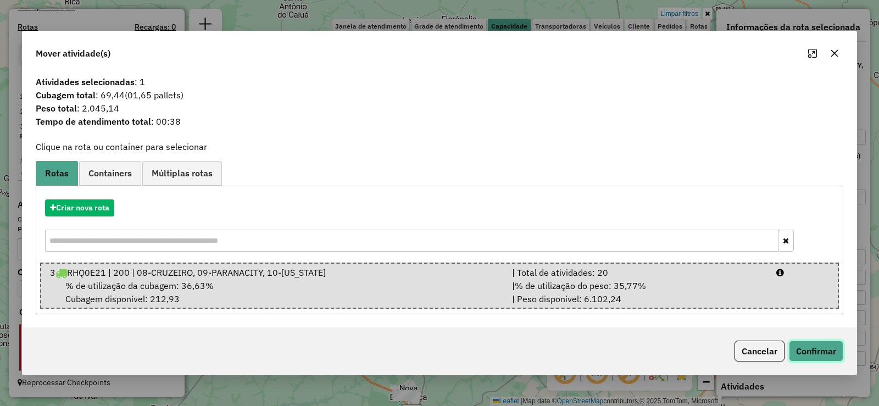
click at [809, 349] on button "Confirmar" at bounding box center [816, 351] width 54 height 21
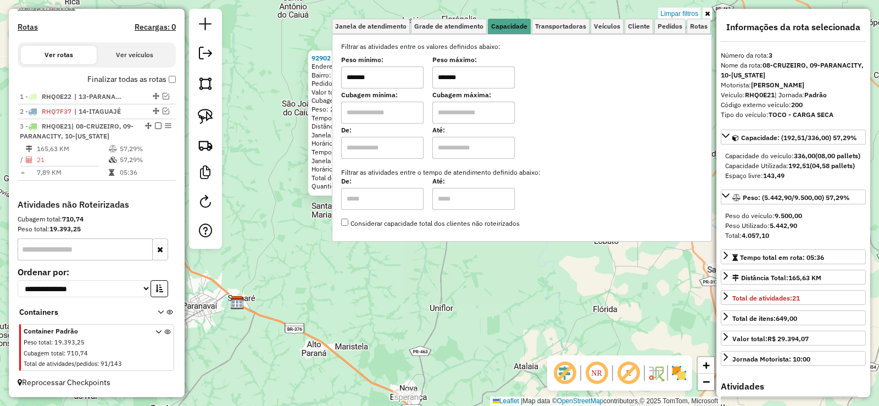
click at [678, 7] on div "92902 - [GEOGRAPHIC_DATA] Endereço: [STREET_ADDRESS][PERSON_NAME]) Pedidos: 183…" at bounding box center [439, 203] width 879 height 406
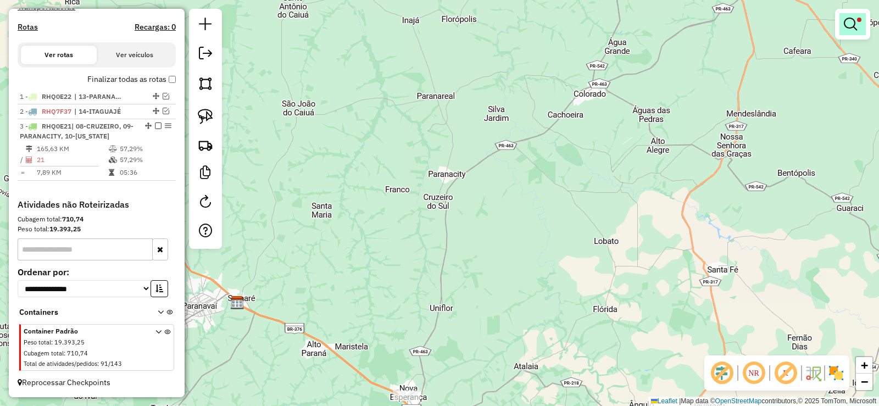
click at [843, 26] on link at bounding box center [853, 24] width 26 height 22
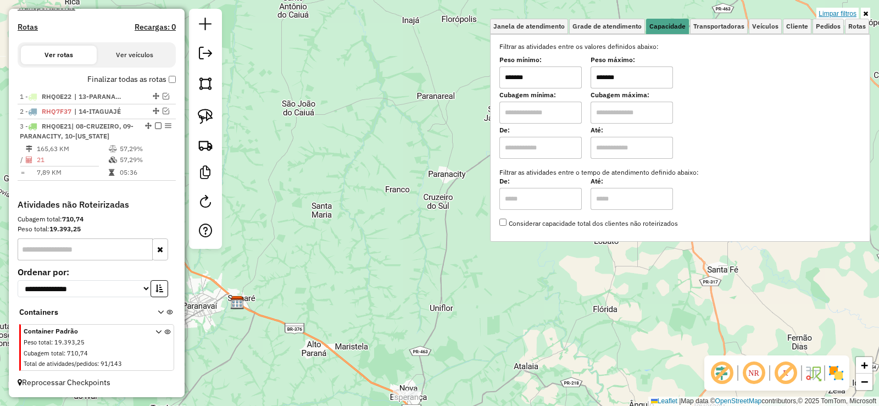
click at [838, 14] on link "Limpar filtros" at bounding box center [838, 14] width 42 height 12
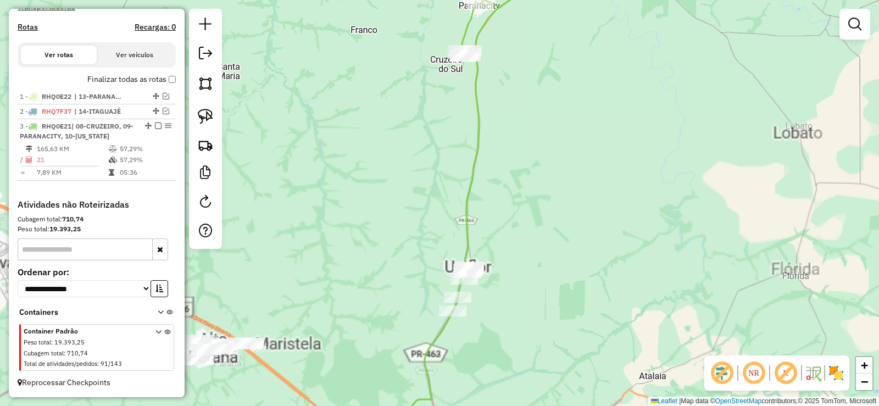
click at [429, 347] on icon at bounding box center [480, 200] width 171 height 482
select select "**********"
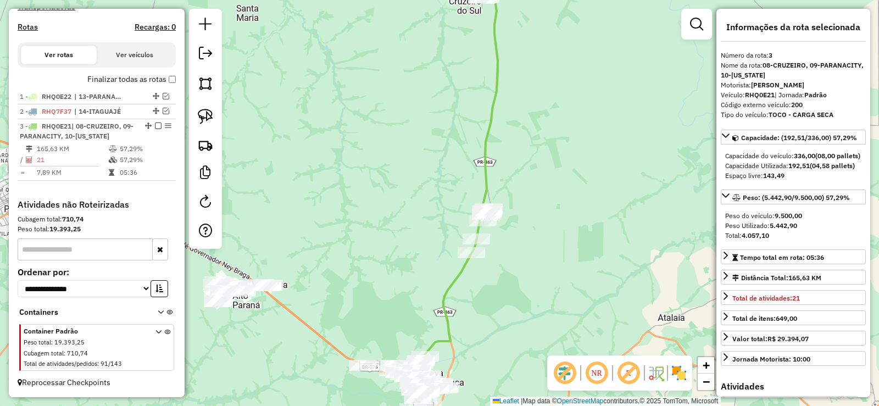
drag, startPoint x: 453, startPoint y: 359, endPoint x: 496, endPoint y: 137, distance: 225.6
click at [495, 142] on div "Janela de atendimento Grade de atendimento Capacidade Transportadoras Veículos …" at bounding box center [439, 203] width 879 height 406
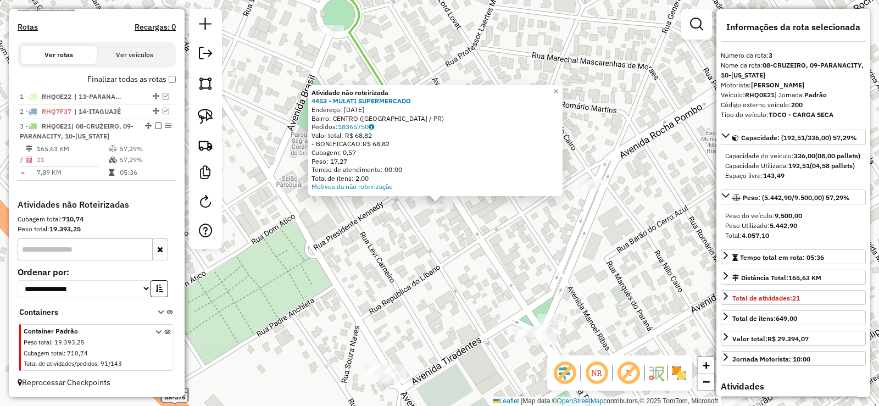
drag, startPoint x: 408, startPoint y: 230, endPoint x: 480, endPoint y: 236, distance: 72.2
click at [408, 231] on div "Atividade não roteirizada 4453 - MULATI SUPERMERCADO Endereço: [DATE] Bairro: […" at bounding box center [439, 203] width 879 height 406
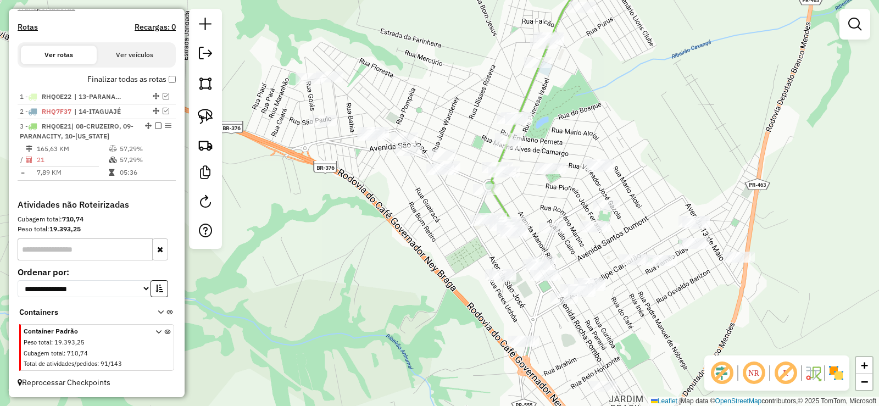
click at [851, 40] on div "Janela de atendimento Grade de atendimento Capacidade Transportadoras Veículos …" at bounding box center [855, 29] width 31 height 41
click at [855, 29] on em at bounding box center [854, 24] width 13 height 13
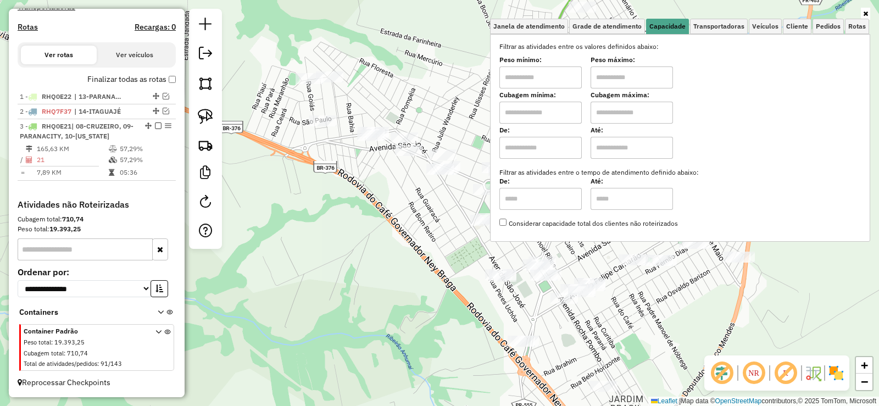
click at [541, 79] on input "text" at bounding box center [541, 77] width 82 height 22
type input "*******"
click at [622, 76] on input "text" at bounding box center [632, 77] width 82 height 22
type input "*******"
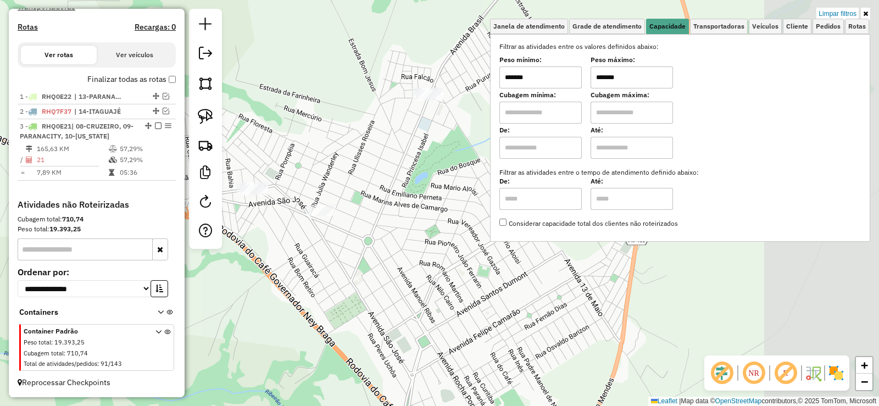
drag, startPoint x: 553, startPoint y: 275, endPoint x: 434, endPoint y: 331, distance: 131.5
click at [434, 331] on div "Limpar filtros Janela de atendimento Grade de atendimento Capacidade Transporta…" at bounding box center [439, 203] width 879 height 406
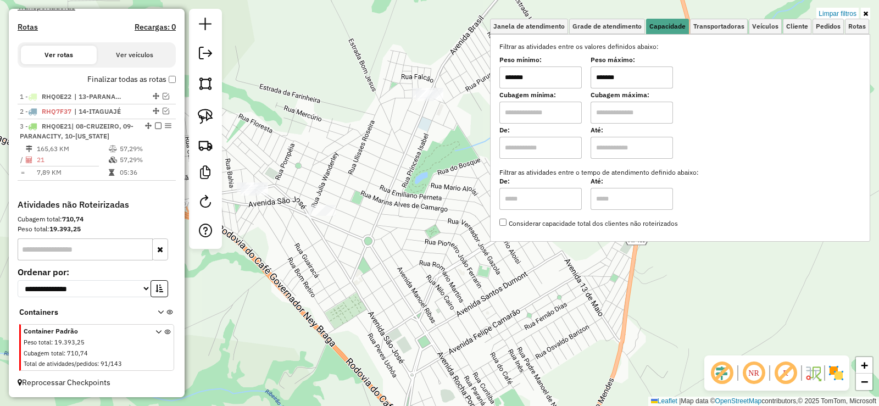
click at [564, 74] on input "*******" at bounding box center [541, 77] width 82 height 22
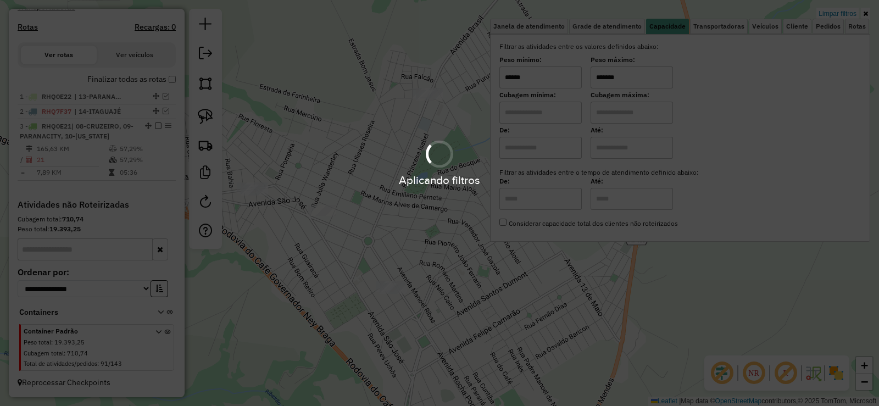
type input "******"
click at [619, 77] on div "Aplicando filtros" at bounding box center [439, 203] width 879 height 406
click at [619, 77] on hb-app "Aplicando filtros Pop-up bloqueado! Seu navegador bloqueou automáticamente a ab…" at bounding box center [439, 203] width 879 height 406
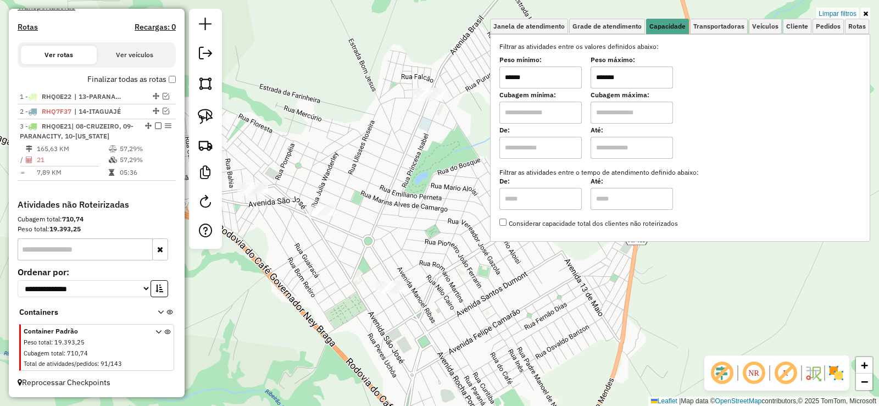
click at [619, 77] on input "*******" at bounding box center [632, 77] width 82 height 22
type input "*******"
click at [550, 79] on input "******" at bounding box center [541, 77] width 82 height 22
click at [214, 116] on link at bounding box center [205, 116] width 24 height 24
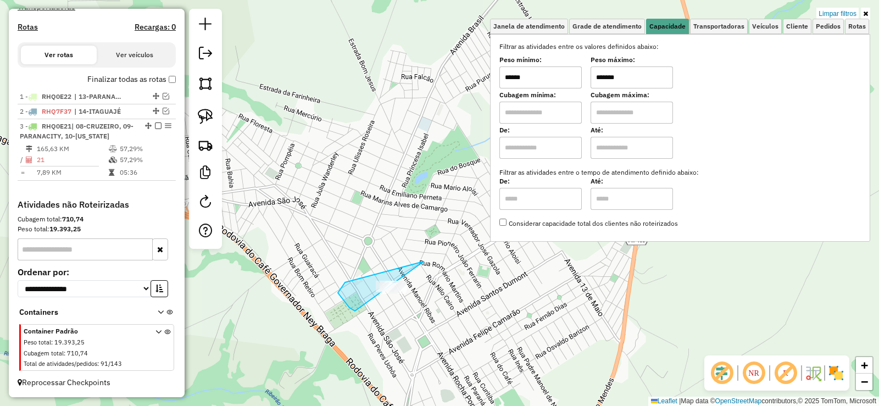
drag, startPoint x: 389, startPoint y: 271, endPoint x: 485, endPoint y: 318, distance: 106.9
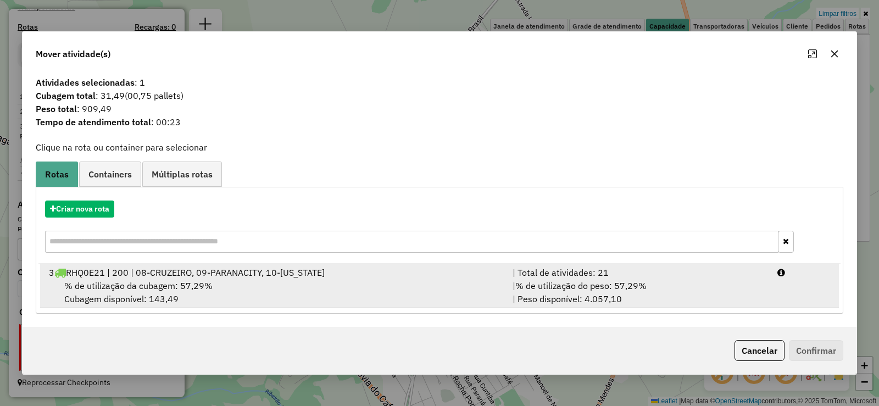
click at [816, 290] on li "3 RHQ0E21 | 200 | 08-CRUZEIRO, 09-PARANACITY, 10-[US_STATE] | Total de atividad…" at bounding box center [439, 286] width 799 height 45
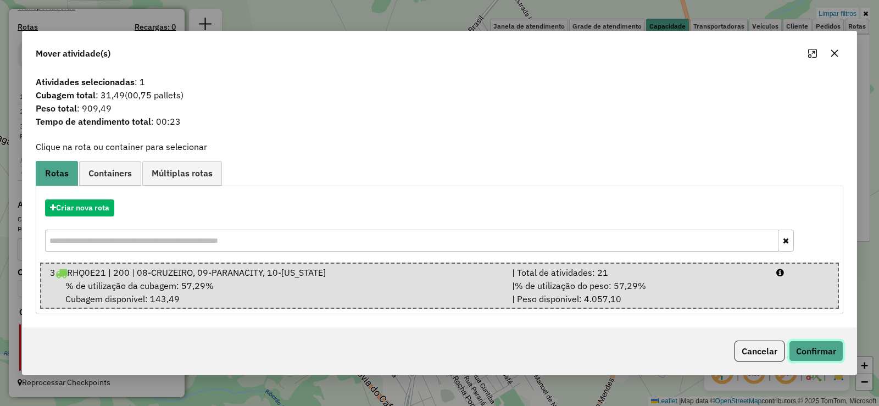
click at [831, 352] on button "Confirmar" at bounding box center [816, 351] width 54 height 21
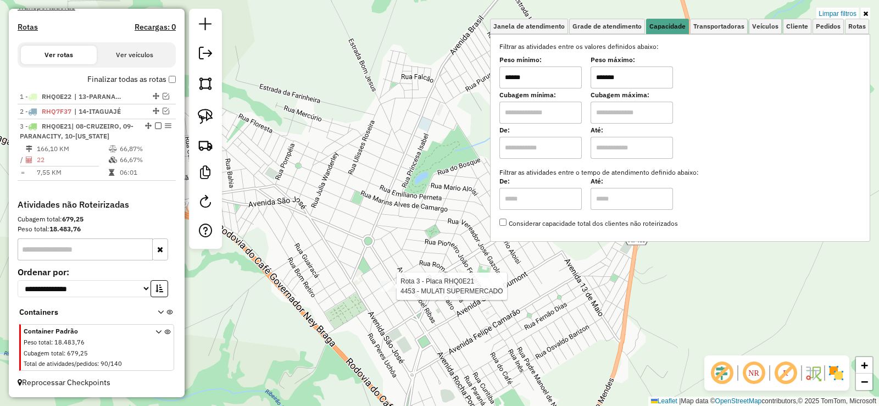
click at [395, 292] on div at bounding box center [393, 286] width 27 height 11
select select "**********"
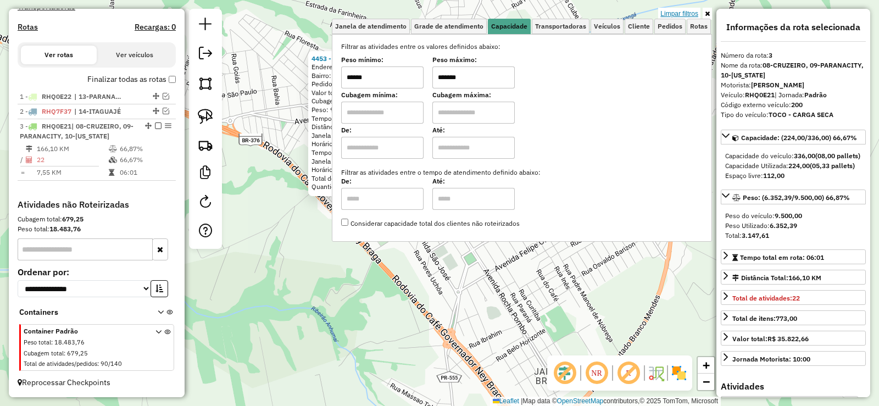
click at [685, 11] on link "Limpar filtros" at bounding box center [679, 14] width 42 height 12
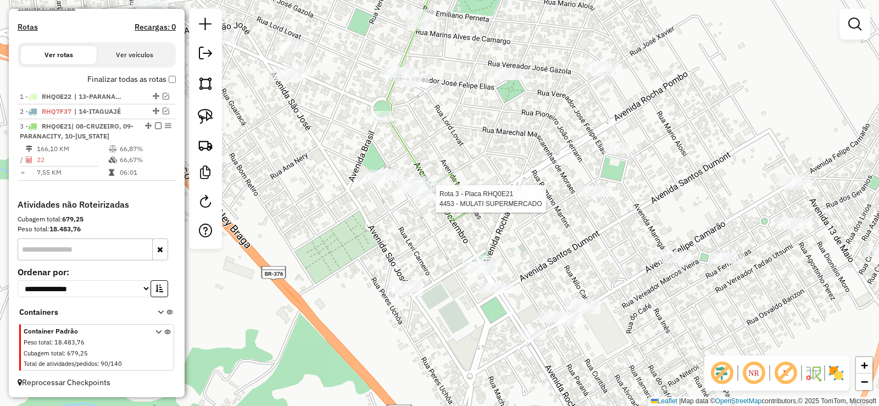
select select "**********"
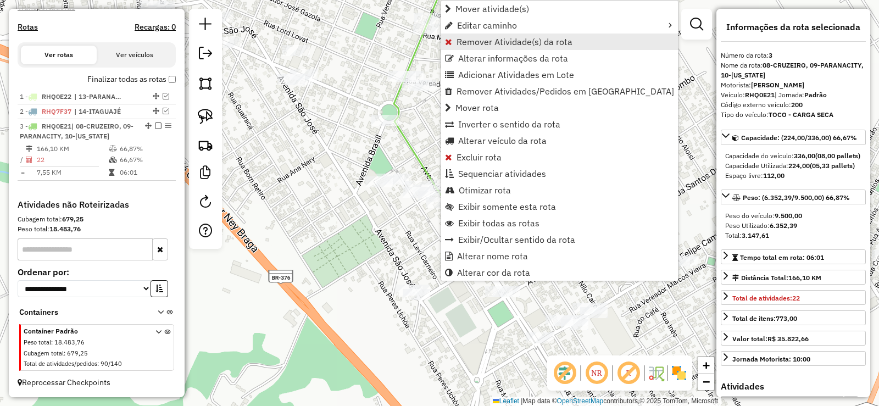
click at [520, 37] on span "Remover Atividade(s) da rota" at bounding box center [515, 41] width 116 height 9
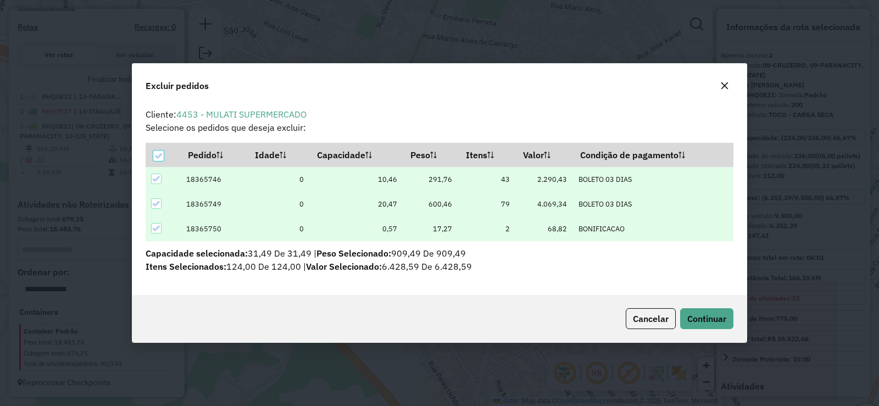
scroll to position [0, 0]
click at [155, 156] on icon at bounding box center [158, 156] width 8 height 8
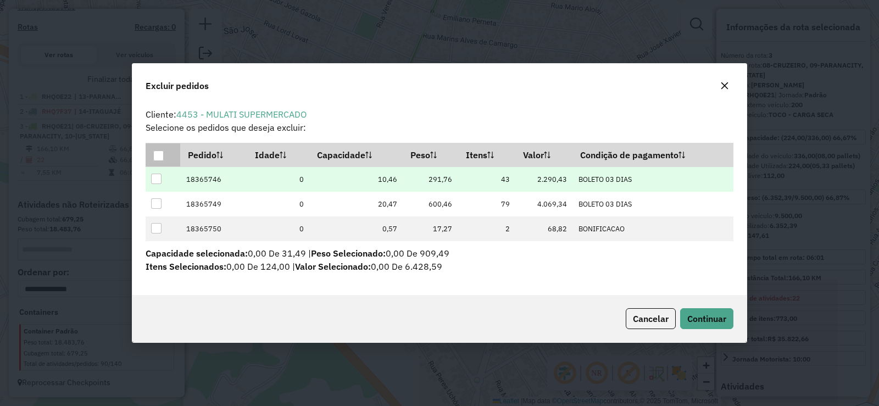
click at [157, 176] on div at bounding box center [156, 179] width 10 height 10
click at [712, 312] on button "Continuar" at bounding box center [706, 318] width 53 height 21
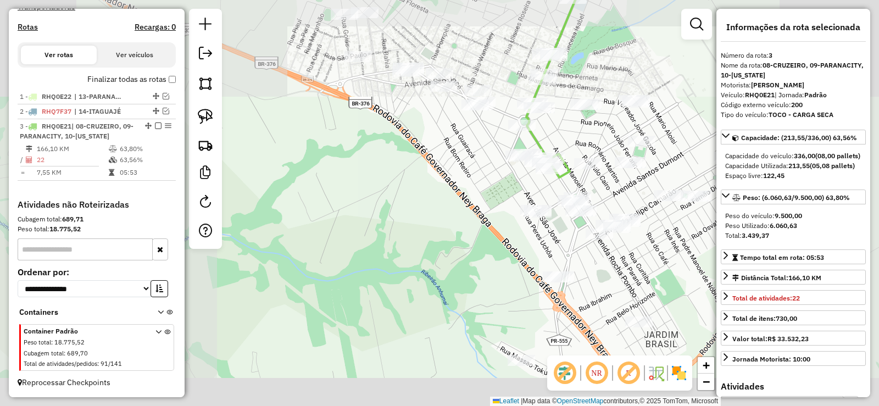
drag, startPoint x: 665, startPoint y: 123, endPoint x: 532, endPoint y: 176, distance: 143.1
click at [532, 176] on div "Janela de atendimento Grade de atendimento Capacidade Transportadoras Veículos …" at bounding box center [439, 203] width 879 height 406
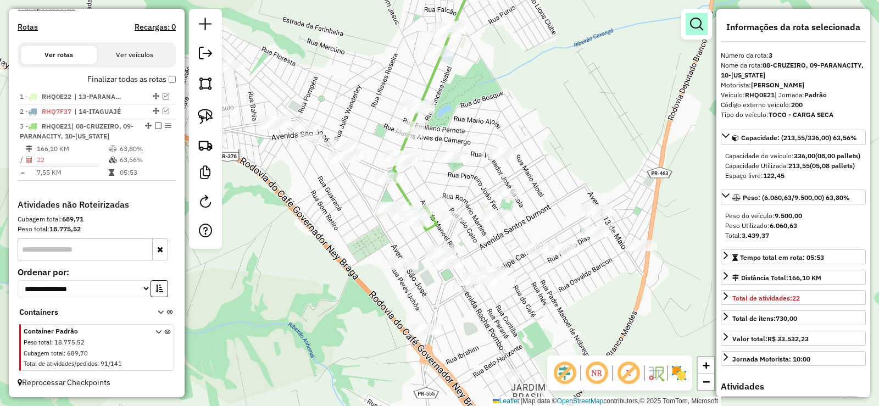
click at [697, 19] on em at bounding box center [696, 24] width 13 height 13
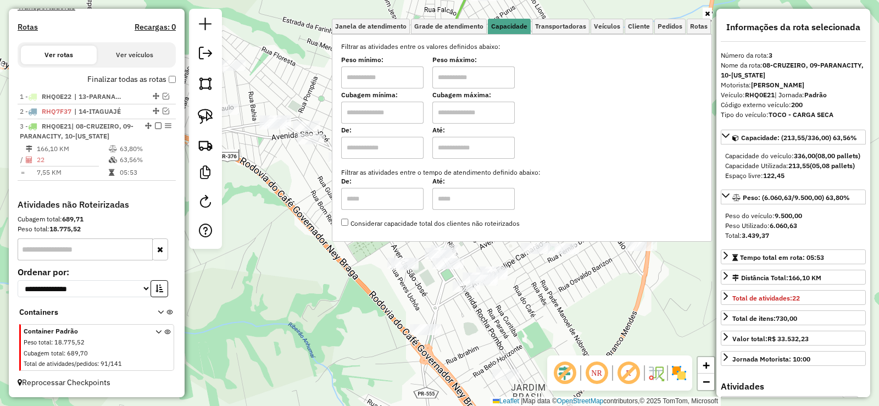
click at [418, 87] on input "text" at bounding box center [382, 77] width 82 height 22
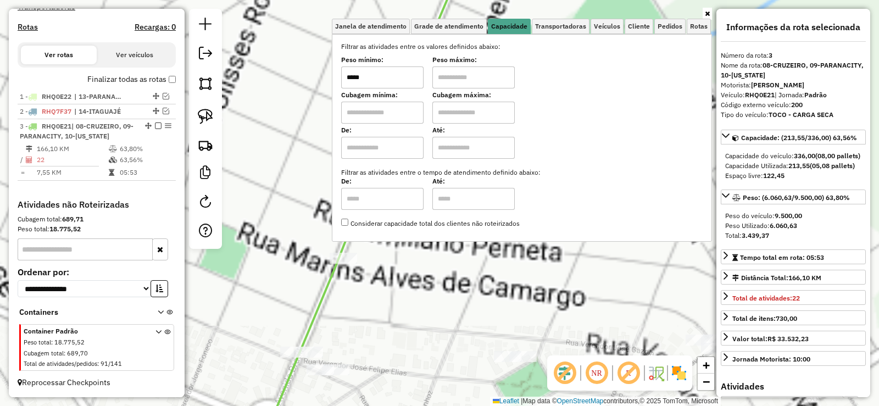
type input "*****"
click at [477, 73] on input "text" at bounding box center [473, 77] width 82 height 22
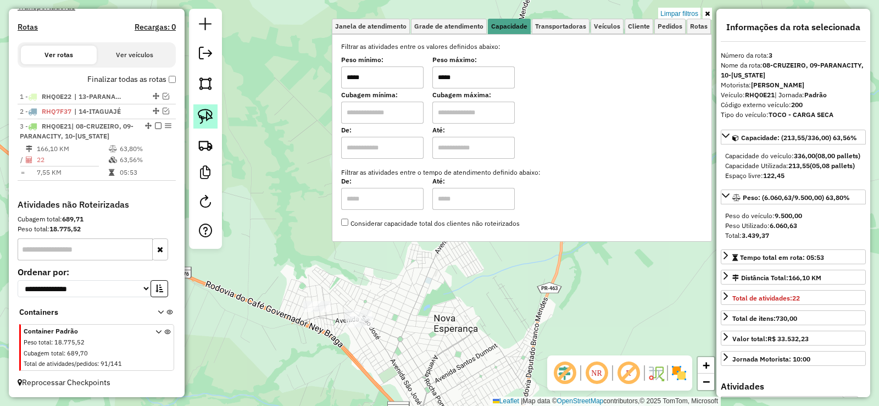
type input "*****"
click at [201, 107] on link at bounding box center [205, 116] width 24 height 24
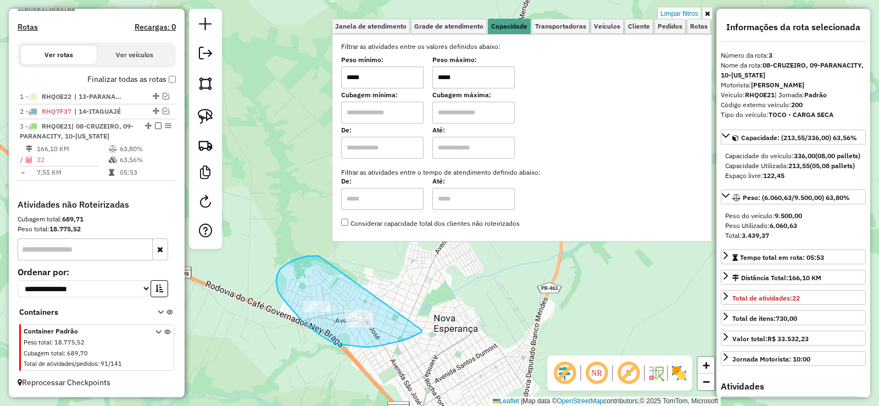
drag, startPoint x: 280, startPoint y: 269, endPoint x: 423, endPoint y: 329, distance: 155.1
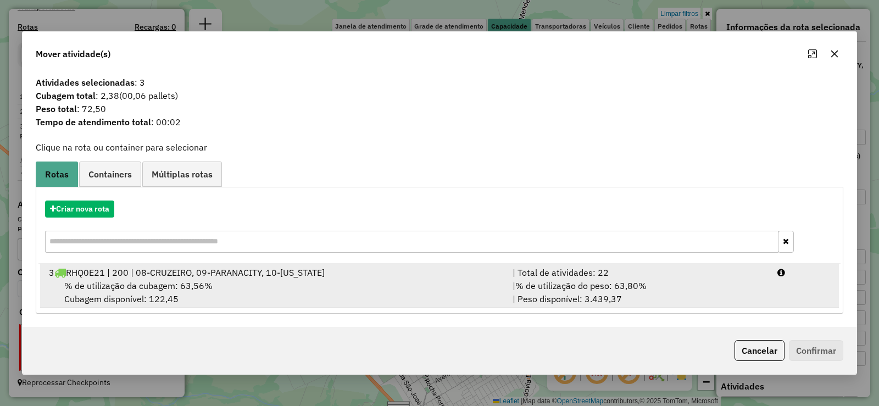
click at [804, 289] on li "3 RHQ0E21 | 200 | 08-CRUZEIRO, 09-PARANACITY, 10-[US_STATE] | Total de atividad…" at bounding box center [439, 286] width 799 height 45
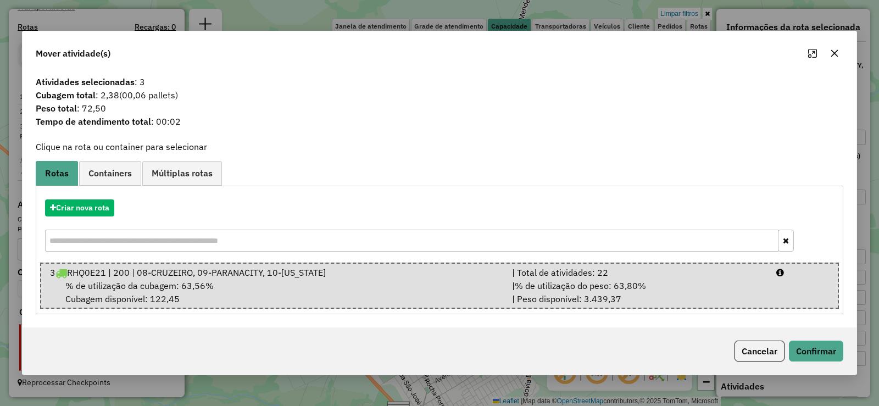
click at [814, 339] on div "Cancelar Confirmar" at bounding box center [440, 351] width 834 height 47
click at [810, 349] on button "Confirmar" at bounding box center [816, 351] width 54 height 21
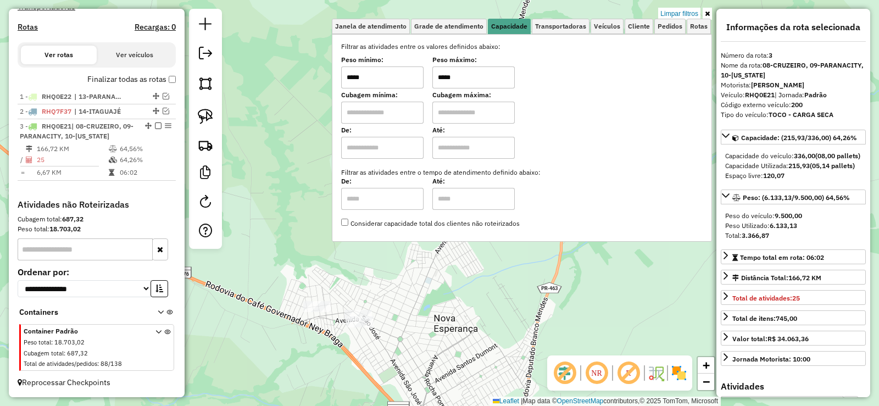
click at [420, 84] on input "*****" at bounding box center [382, 77] width 82 height 22
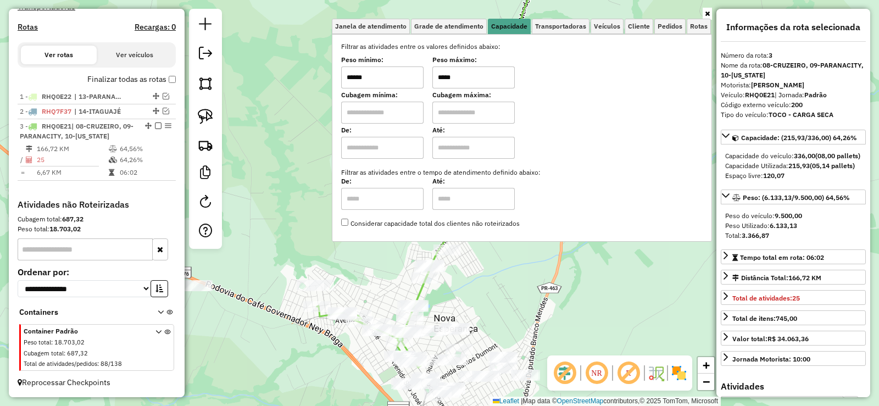
type input "******"
click at [458, 78] on input "*****" at bounding box center [473, 77] width 82 height 22
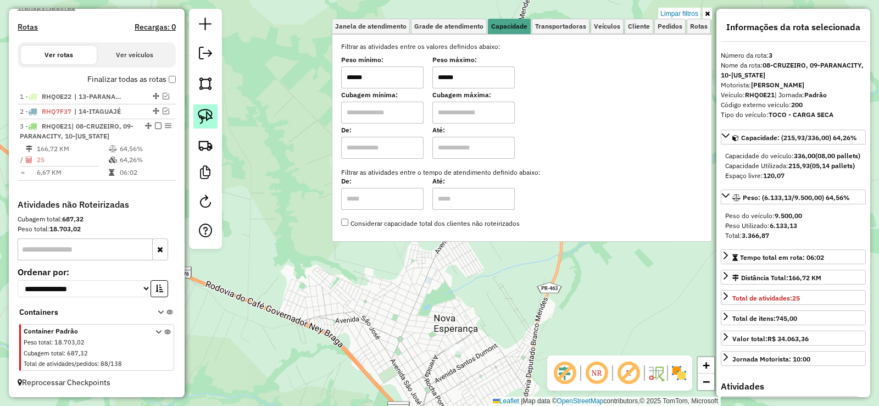
type input "******"
click at [214, 127] on link at bounding box center [205, 116] width 24 height 24
drag, startPoint x: 407, startPoint y: 326, endPoint x: 555, endPoint y: 333, distance: 148.0
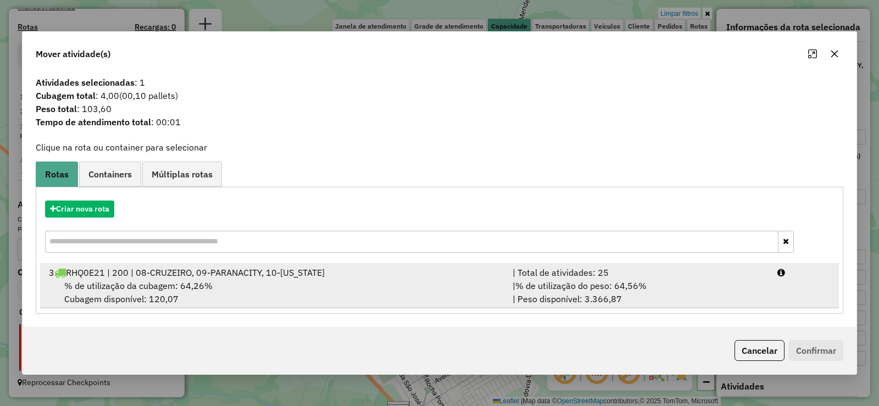
click at [806, 290] on li "3 RHQ0E21 | 200 | 08-CRUZEIRO, 09-PARANACITY, 10-[US_STATE] | Total de atividad…" at bounding box center [439, 286] width 799 height 45
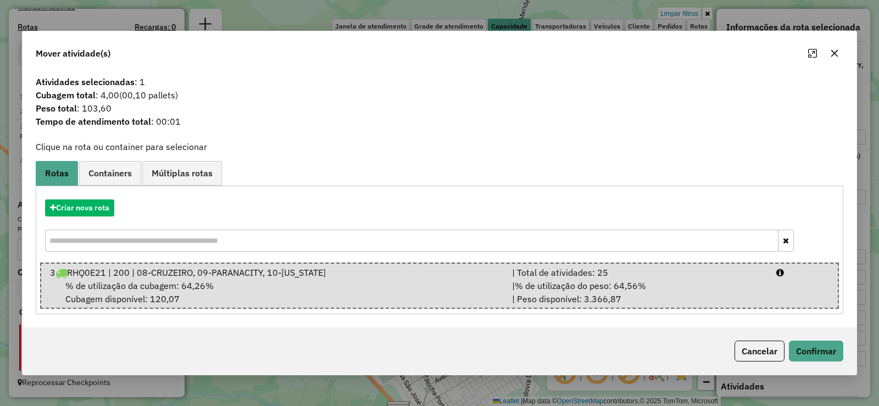
drag, startPoint x: 811, startPoint y: 327, endPoint x: 818, endPoint y: 345, distance: 19.0
click at [812, 327] on div "Atividades selecionadas : 1 Cubagem total : 4,00 (00,10 pallets) Peso total : 1…" at bounding box center [440, 199] width 834 height 257
click at [818, 345] on button "Confirmar" at bounding box center [816, 351] width 54 height 21
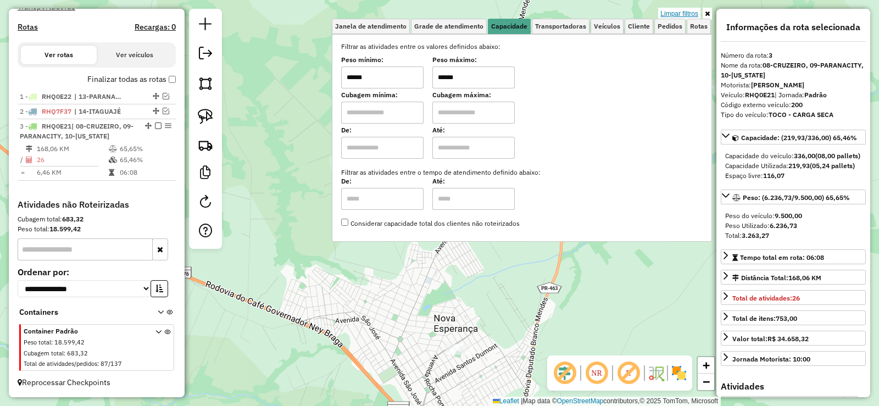
click at [677, 15] on link "Limpar filtros" at bounding box center [679, 14] width 42 height 12
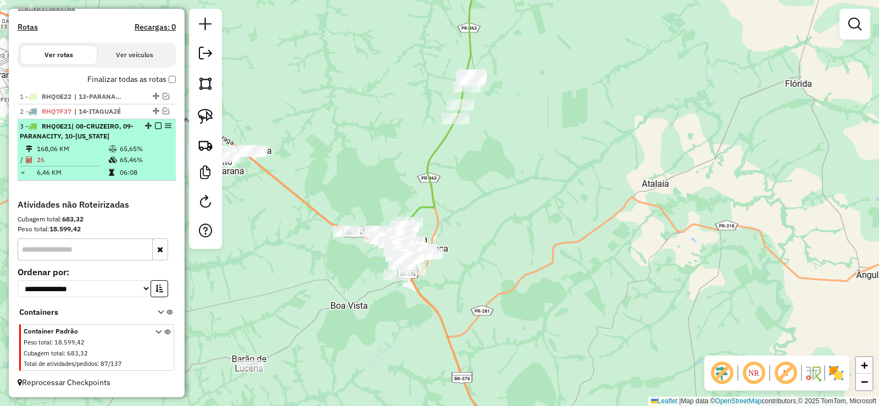
click at [155, 126] on em at bounding box center [158, 126] width 7 height 7
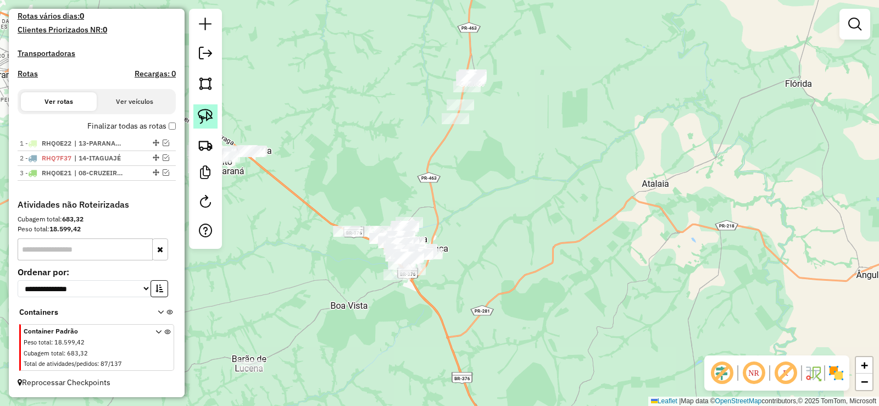
click at [202, 121] on img at bounding box center [205, 116] width 15 height 15
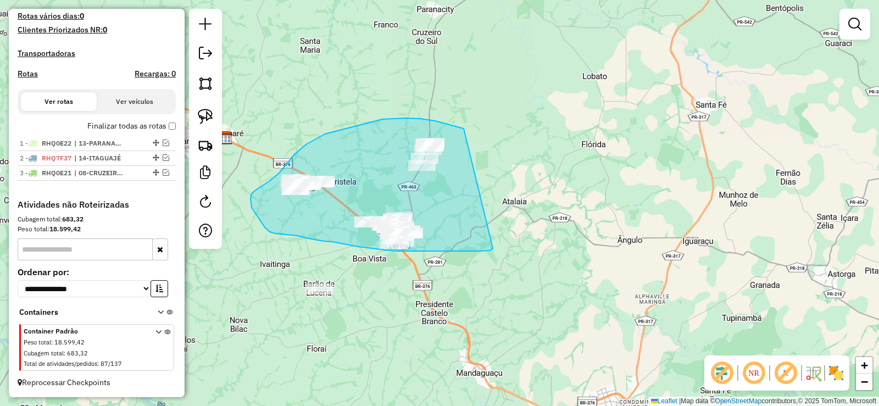
drag, startPoint x: 405, startPoint y: 118, endPoint x: 493, endPoint y: 248, distance: 157.1
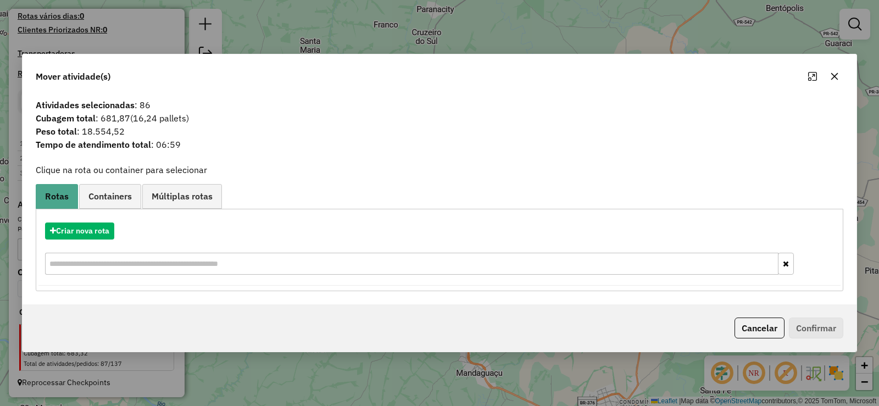
click at [833, 82] on button "button" at bounding box center [835, 77] width 18 height 18
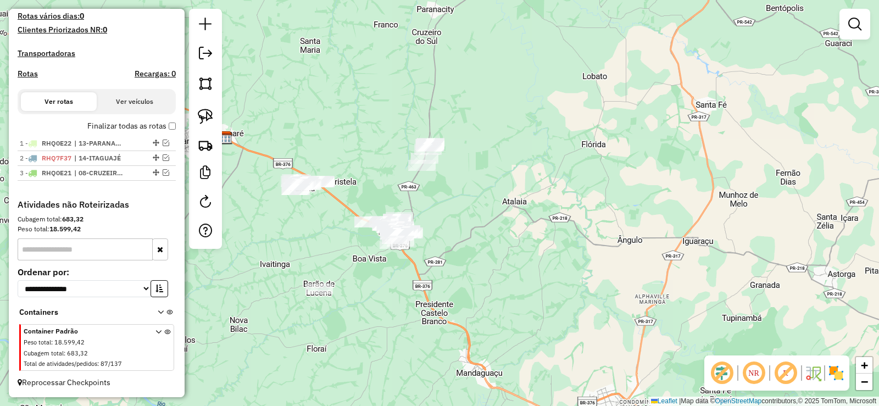
drag, startPoint x: 204, startPoint y: 116, endPoint x: 254, endPoint y: 145, distance: 57.4
click at [206, 116] on img at bounding box center [205, 116] width 15 height 15
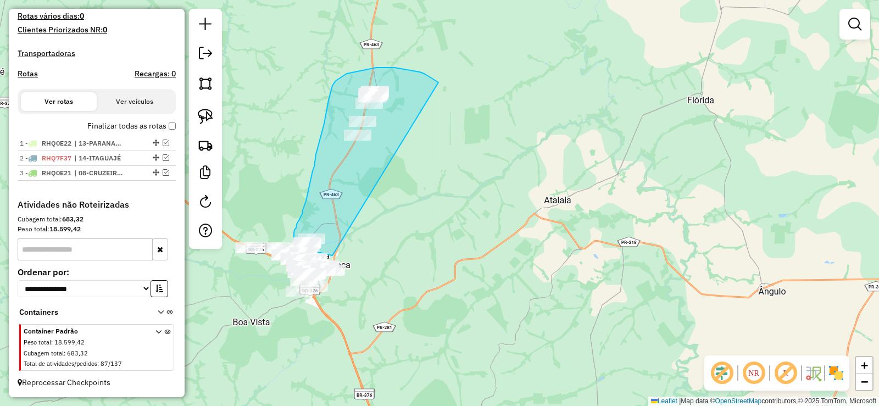
drag, startPoint x: 439, startPoint y: 82, endPoint x: 345, endPoint y: 254, distance: 195.7
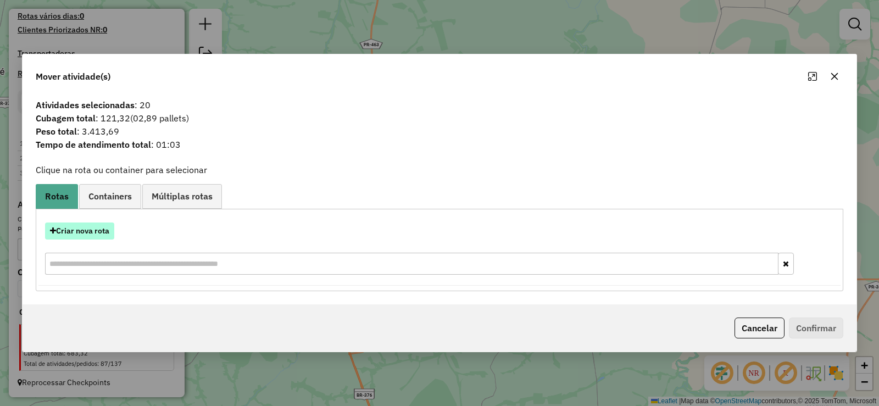
click at [99, 237] on button "Criar nova rota" at bounding box center [79, 231] width 69 height 17
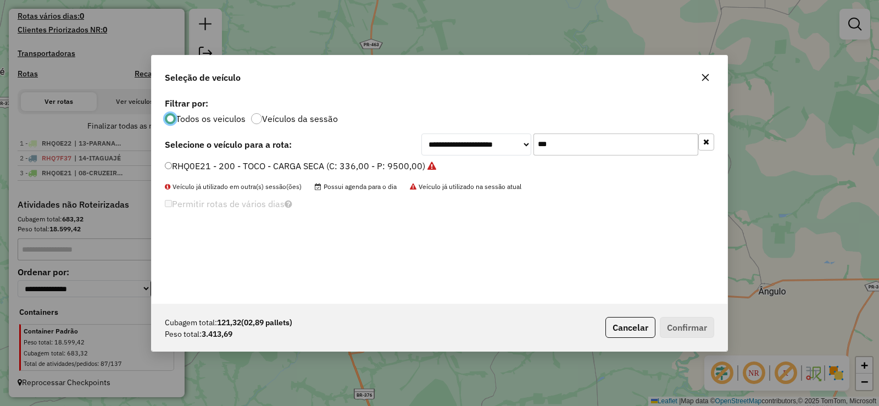
scroll to position [6, 3]
click at [561, 141] on input "***" at bounding box center [616, 145] width 165 height 22
type input "***"
click at [403, 167] on label "ARX3902 - 178 - TOCO - CARGA SECA (C: 336,00 - P: 9500,00)" at bounding box center [295, 165] width 260 height 13
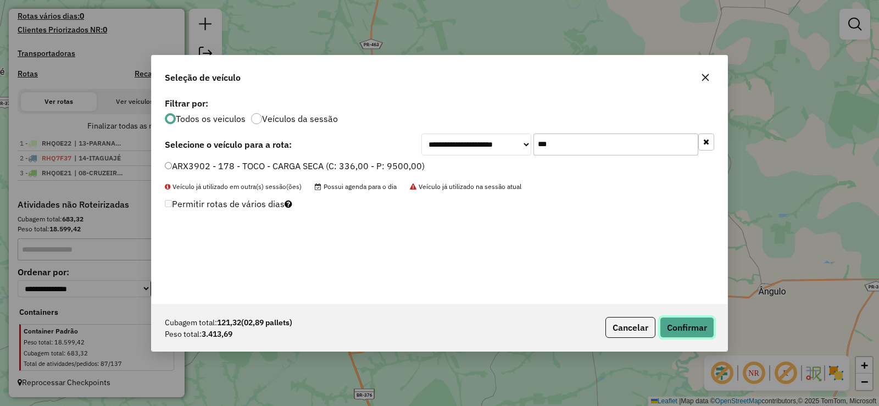
click at [678, 325] on button "Confirmar" at bounding box center [687, 327] width 54 height 21
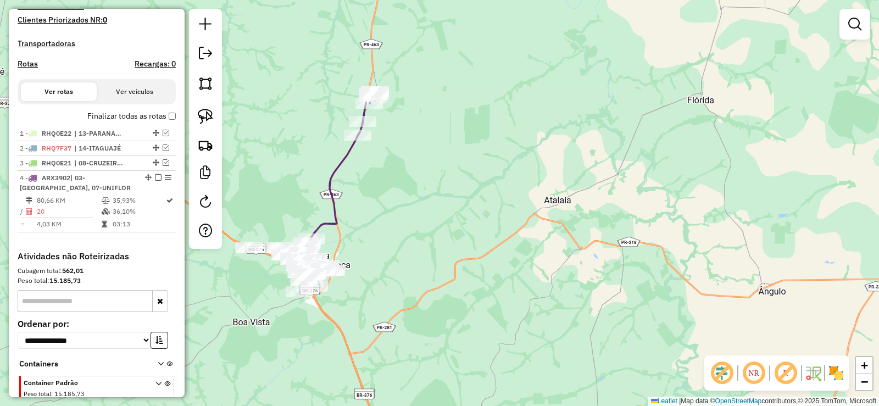
scroll to position [358, 0]
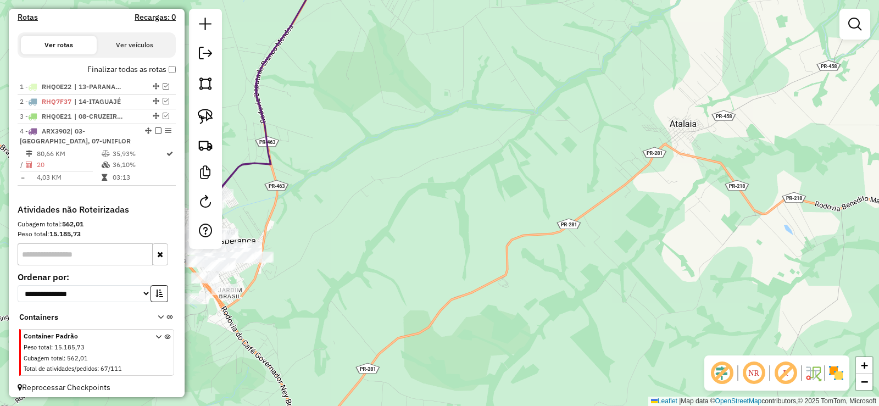
click at [249, 170] on icon at bounding box center [265, 83] width 113 height 249
select select "**********"
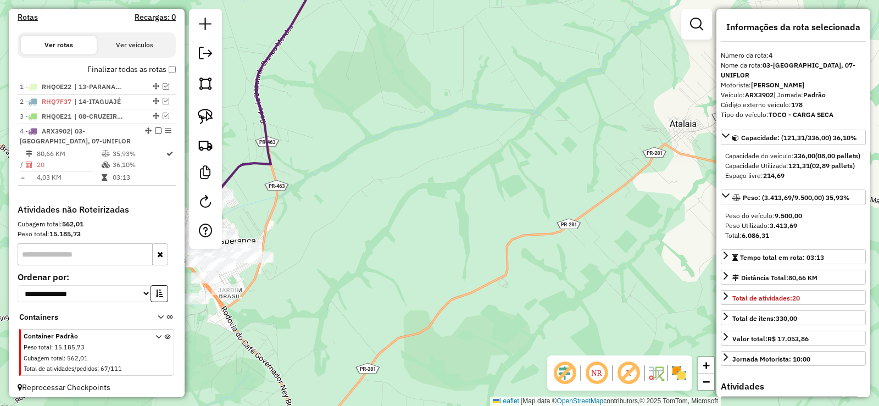
scroll to position [373, 0]
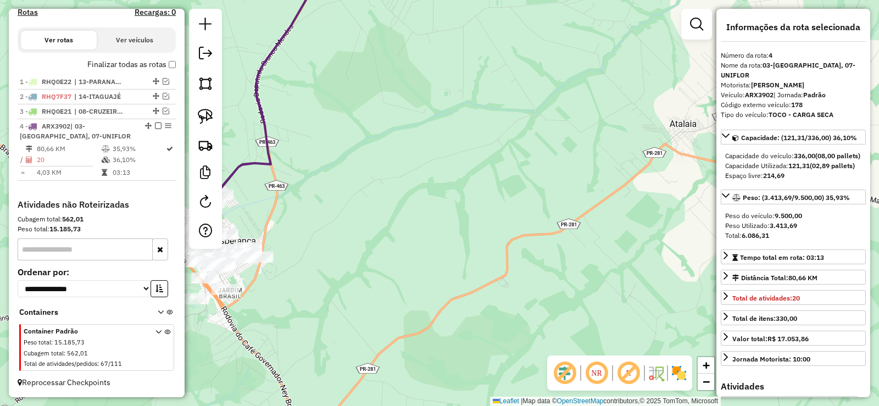
drag, startPoint x: 692, startPoint y: 25, endPoint x: 687, endPoint y: 27, distance: 5.7
click at [691, 25] on em at bounding box center [696, 24] width 13 height 13
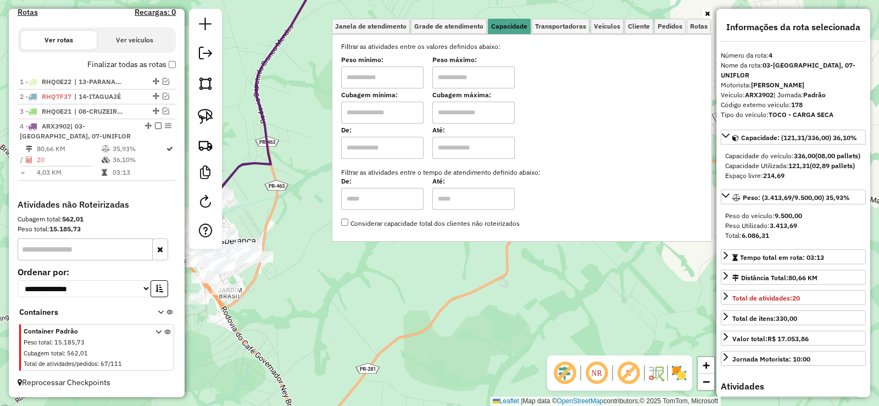
click at [401, 82] on input "text" at bounding box center [382, 77] width 82 height 22
type input "*******"
click at [456, 73] on input "text" at bounding box center [473, 77] width 82 height 22
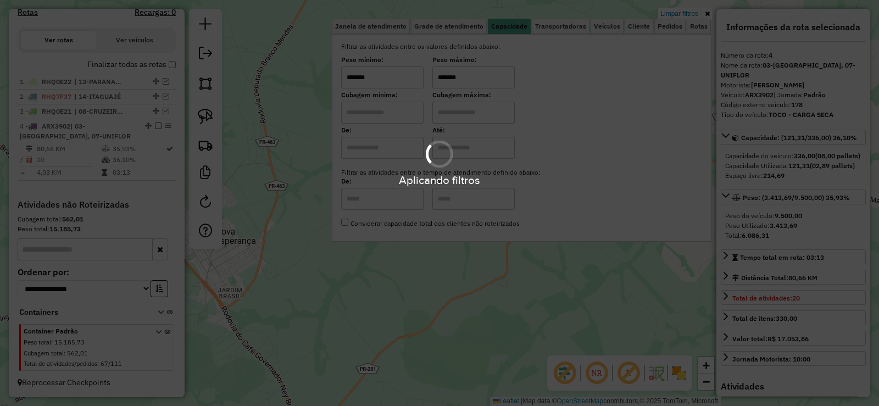
type input "*******"
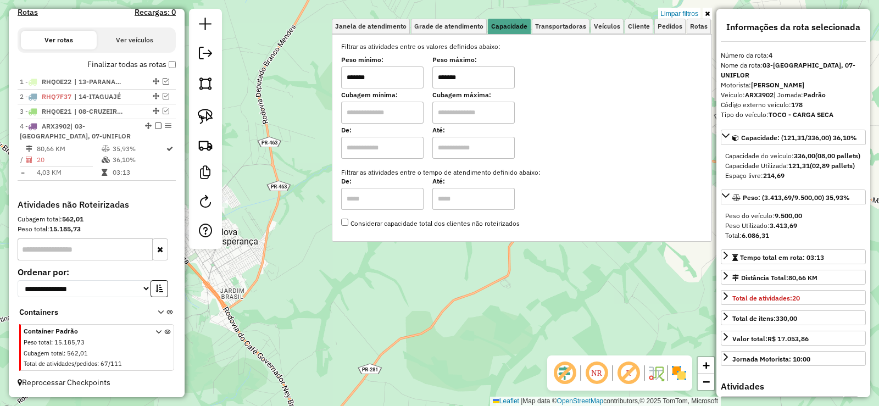
drag, startPoint x: 275, startPoint y: 336, endPoint x: 400, endPoint y: 336, distance: 124.7
click at [400, 336] on div "Limpar filtros Janela de atendimento Grade de atendimento Capacidade Transporta…" at bounding box center [439, 203] width 879 height 406
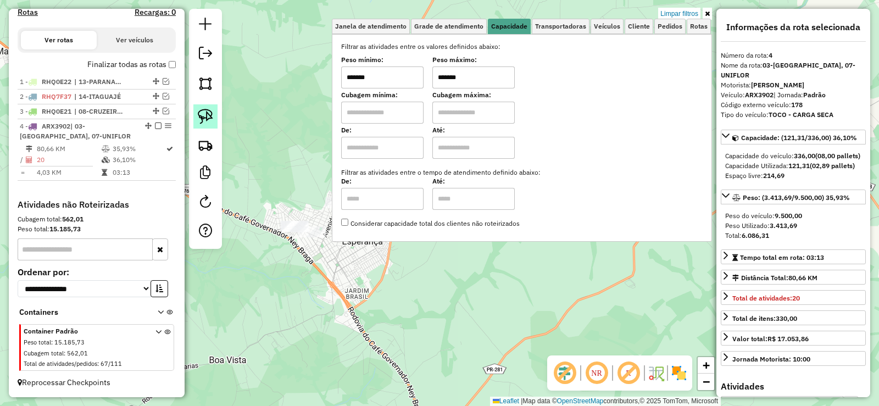
click at [206, 114] on img at bounding box center [205, 116] width 15 height 15
click at [301, 235] on div "Limpar filtros Janela de atendimento Grade de atendimento Capacidade Transporta…" at bounding box center [439, 203] width 879 height 406
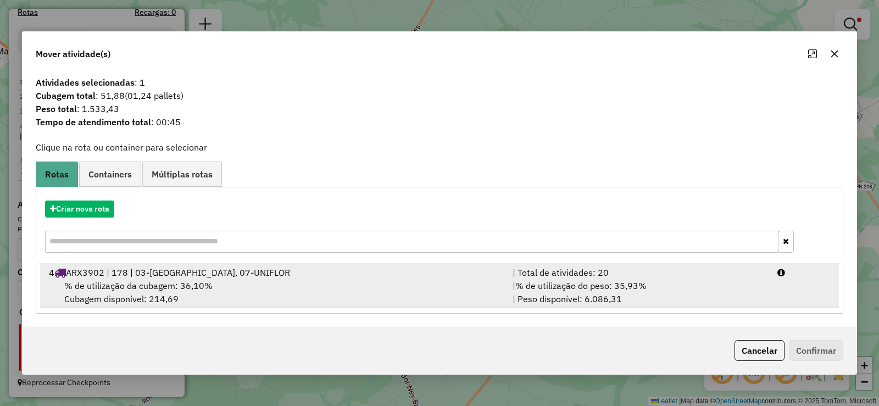
click at [751, 279] on div "| % de utilização do peso: 35,93% | Peso disponível: 6.086,31" at bounding box center [638, 292] width 265 height 26
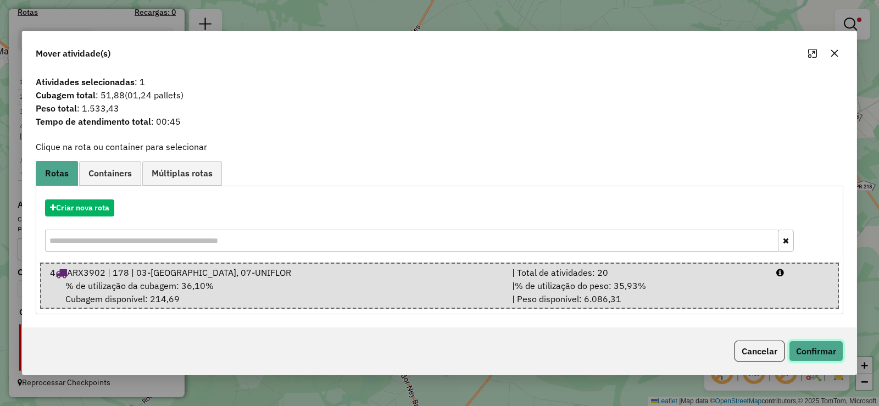
click at [813, 354] on button "Confirmar" at bounding box center [816, 351] width 54 height 21
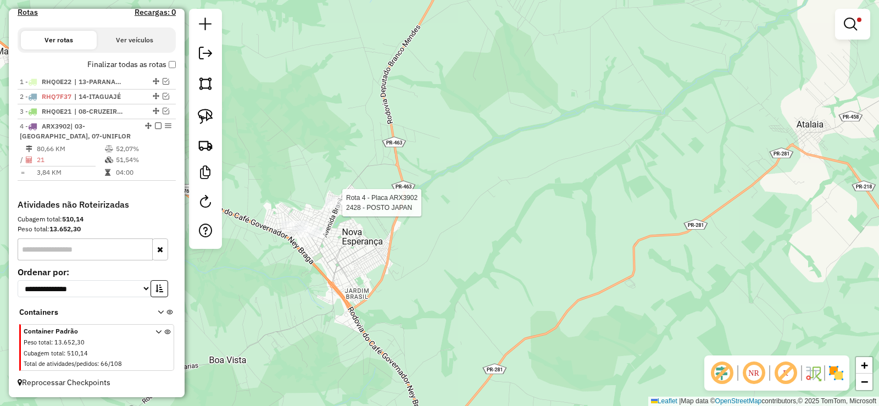
select select "**********"
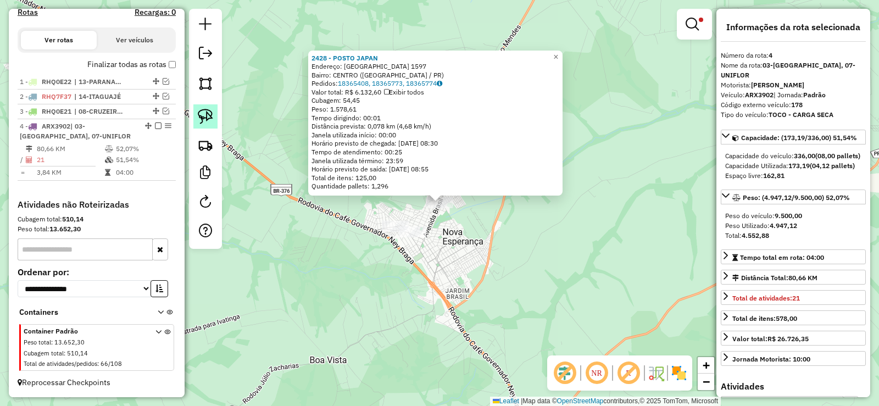
click at [215, 111] on link at bounding box center [205, 116] width 24 height 24
drag, startPoint x: 429, startPoint y: 221, endPoint x: 435, endPoint y: 256, distance: 35.1
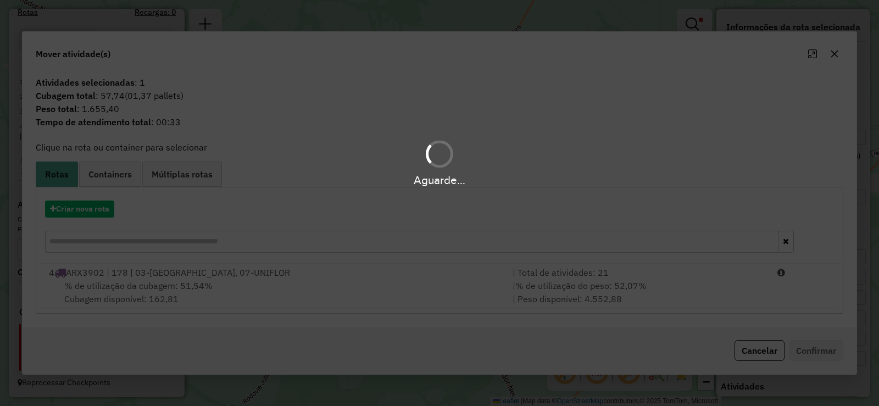
click at [725, 292] on div "Aguarde..." at bounding box center [439, 203] width 879 height 406
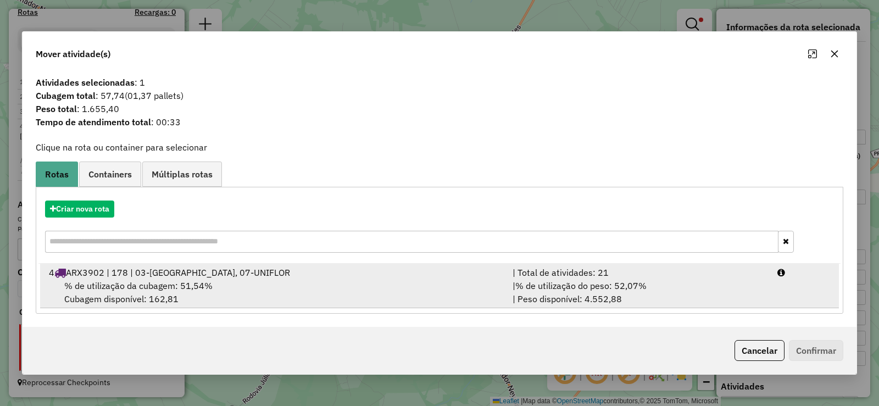
click at [775, 272] on div at bounding box center [804, 272] width 66 height 13
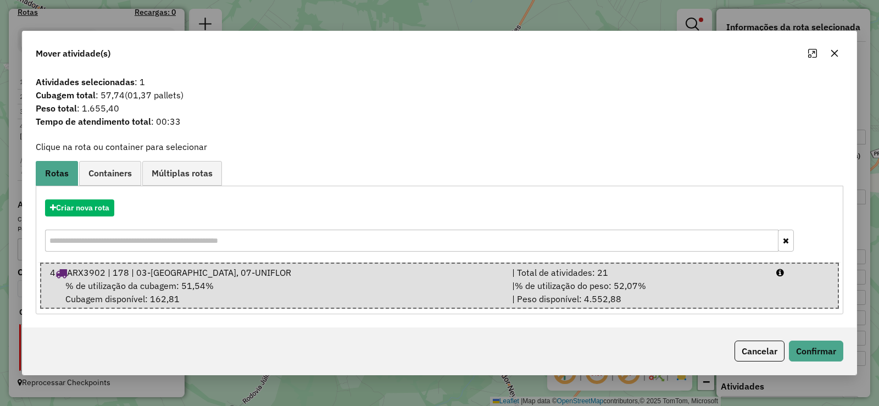
click at [814, 337] on div "Cancelar Confirmar" at bounding box center [440, 351] width 834 height 47
click at [819, 351] on button "Confirmar" at bounding box center [816, 351] width 54 height 21
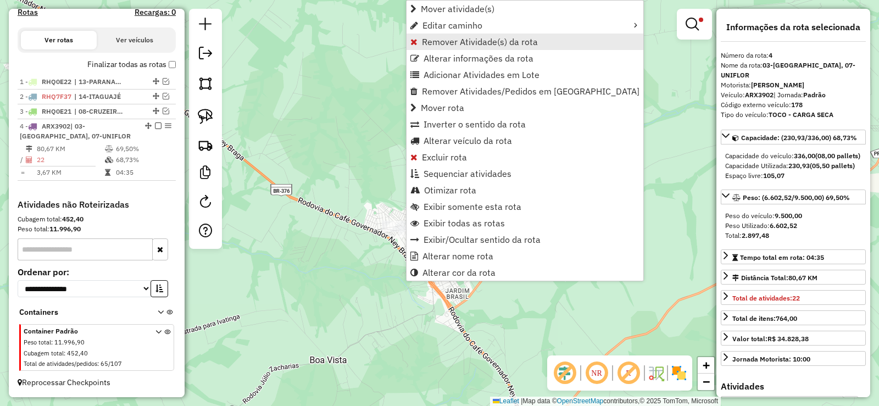
click at [467, 38] on span "Remover Atividade(s) da rota" at bounding box center [480, 41] width 116 height 9
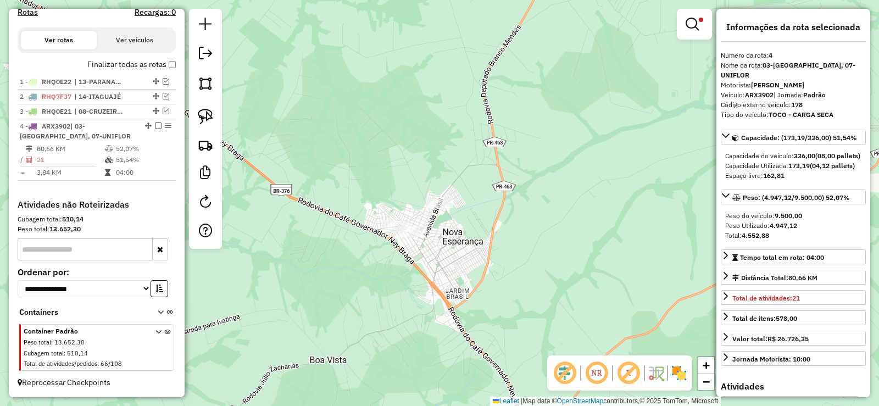
click at [690, 40] on div "Limpar filtros Janela de atendimento Grade de atendimento Capacidade Transporta…" at bounding box center [694, 29] width 35 height 41
click at [690, 32] on link at bounding box center [694, 24] width 26 height 22
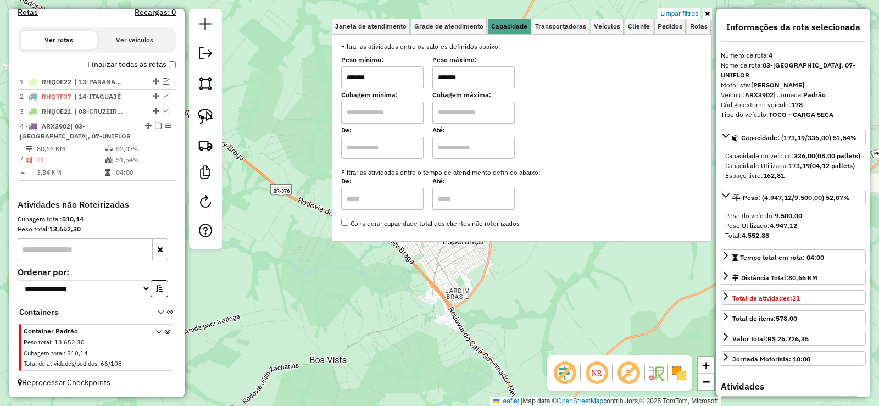
click at [398, 80] on input "*******" at bounding box center [382, 77] width 82 height 22
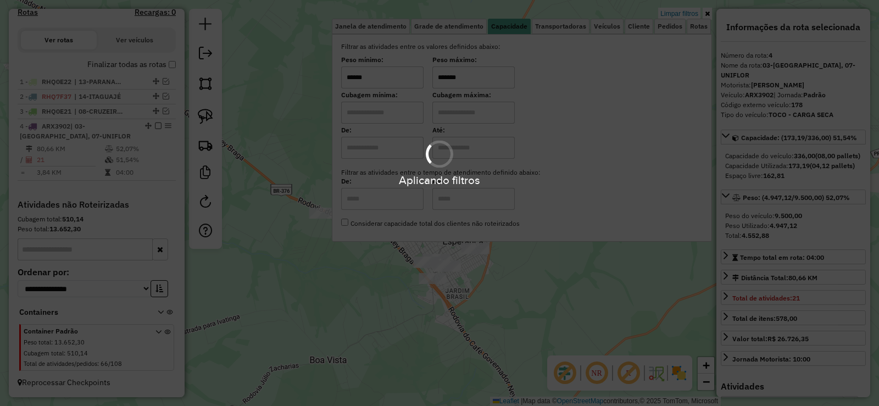
type input "******"
click at [469, 69] on div "Aplicando filtros" at bounding box center [439, 203] width 879 height 406
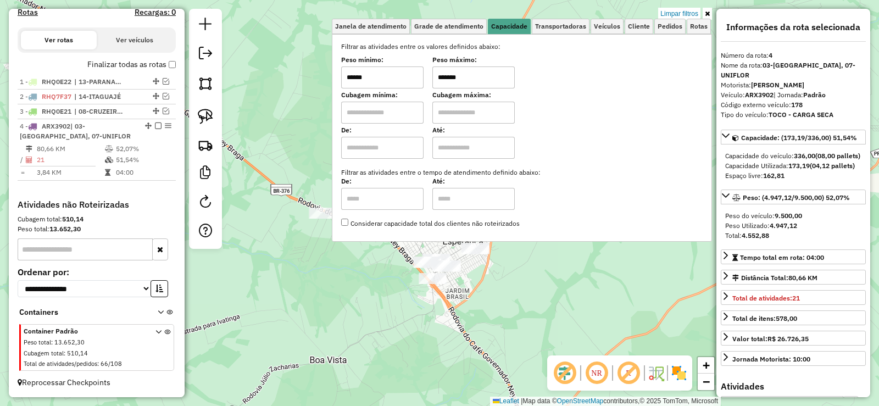
click at [470, 74] on input "*******" at bounding box center [473, 77] width 82 height 22
click at [462, 319] on div "Limpar filtros Janela de atendimento Grade de atendimento Capacidade Transporta…" at bounding box center [439, 203] width 879 height 406
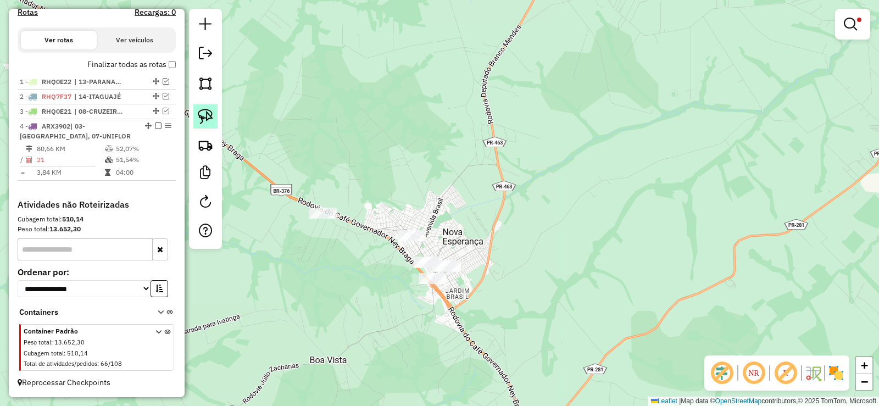
click at [198, 106] on link at bounding box center [205, 116] width 24 height 24
drag, startPoint x: 389, startPoint y: 271, endPoint x: 511, endPoint y: 284, distance: 123.3
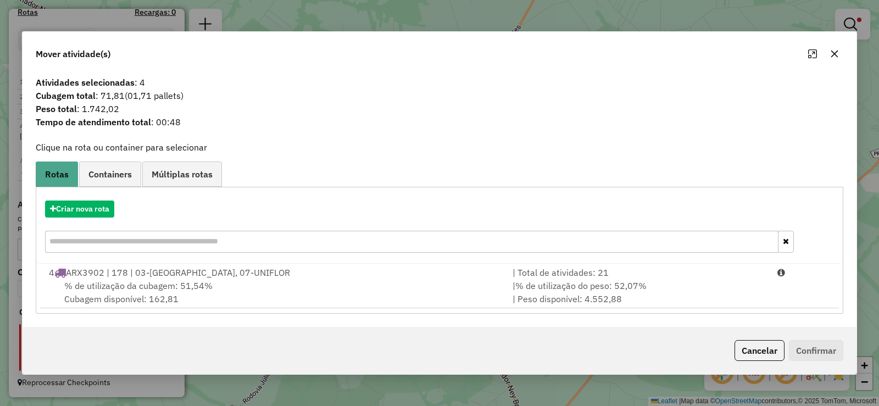
click at [842, 45] on div at bounding box center [824, 54] width 40 height 18
click at [835, 53] on icon "button" at bounding box center [834, 54] width 7 height 7
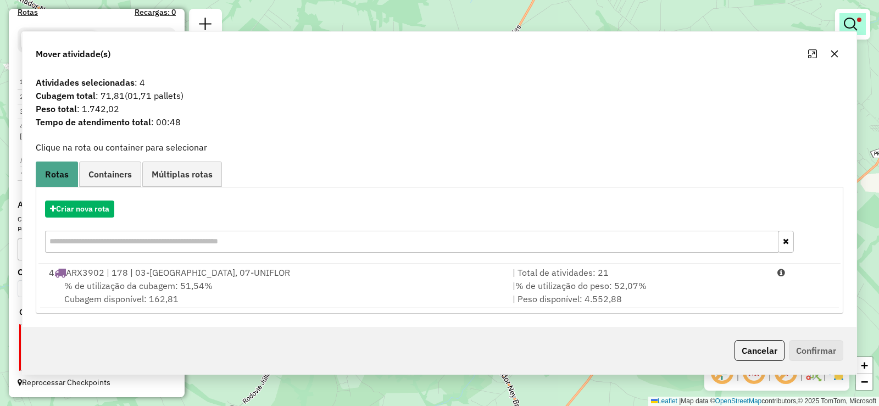
click at [851, 29] on em at bounding box center [850, 24] width 13 height 13
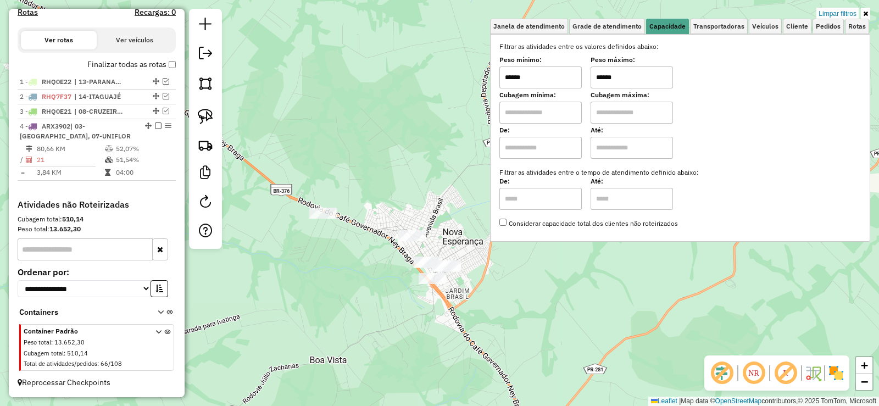
click at [608, 81] on input "******" at bounding box center [632, 77] width 82 height 22
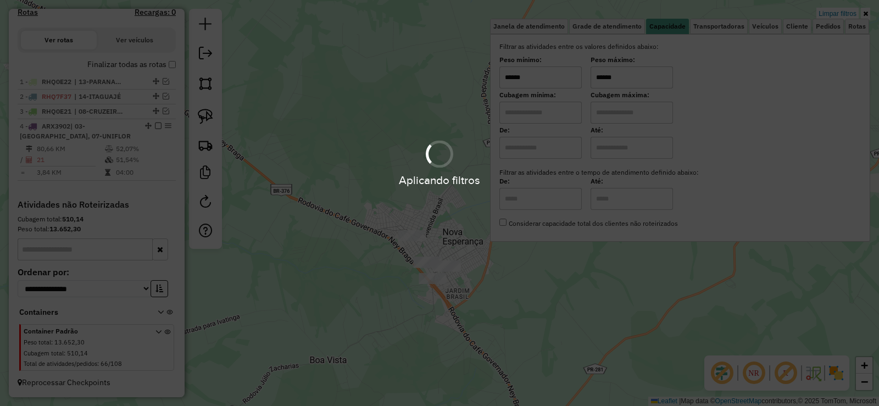
type input "******"
click at [569, 82] on input "******" at bounding box center [541, 77] width 82 height 22
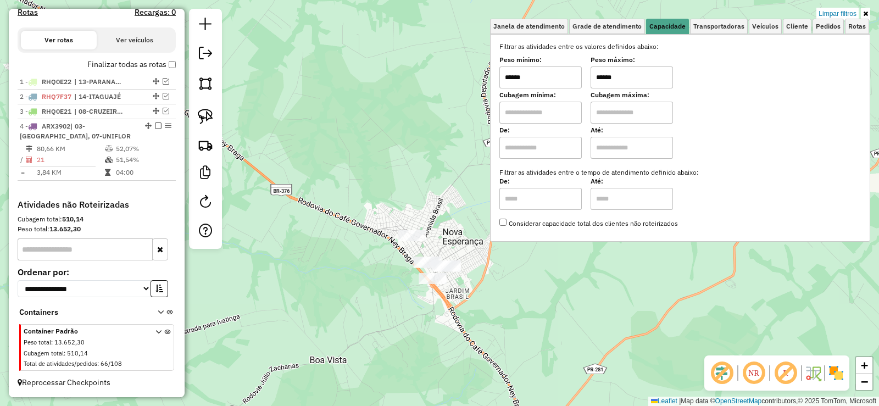
click at [569, 82] on input "******" at bounding box center [541, 77] width 82 height 22
type input "******"
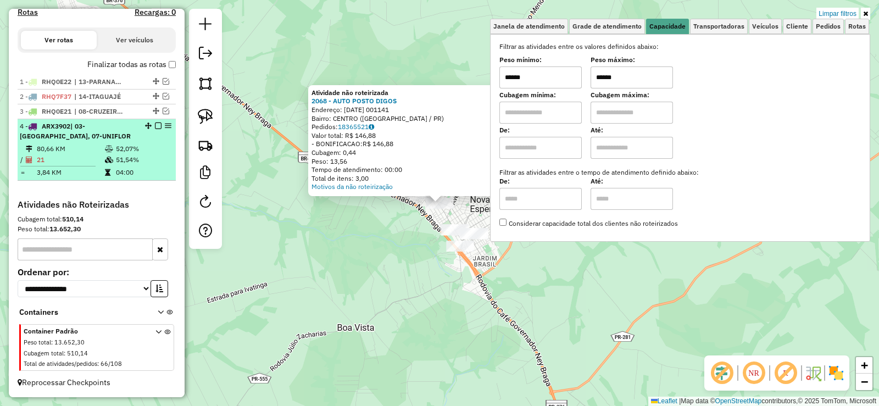
click at [138, 163] on td "51,54%" at bounding box center [143, 159] width 56 height 11
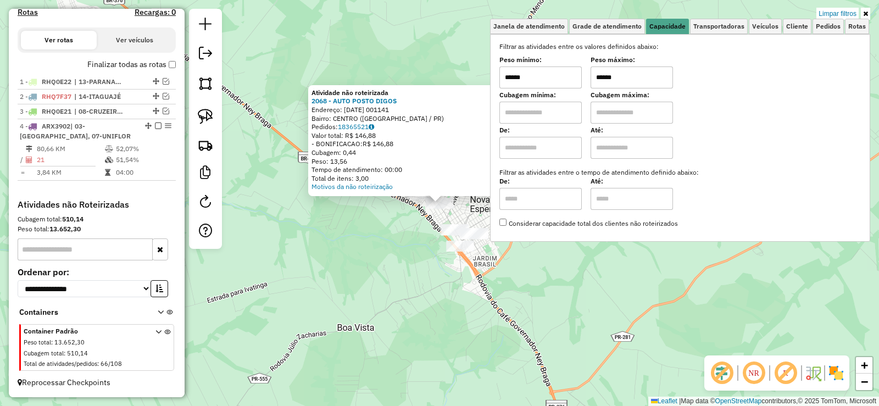
select select "**********"
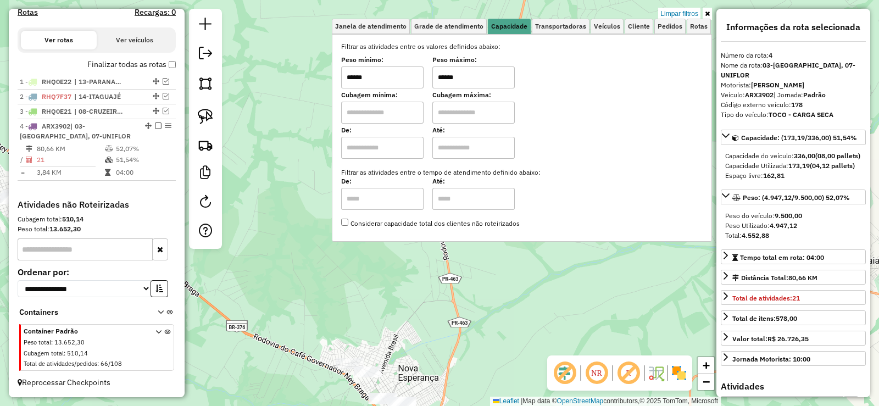
drag, startPoint x: 412, startPoint y: 330, endPoint x: 413, endPoint y: 264, distance: 66.0
click at [413, 264] on div "Limpar filtros Janela de atendimento Grade de atendimento Capacidade Transporta…" at bounding box center [439, 203] width 879 height 406
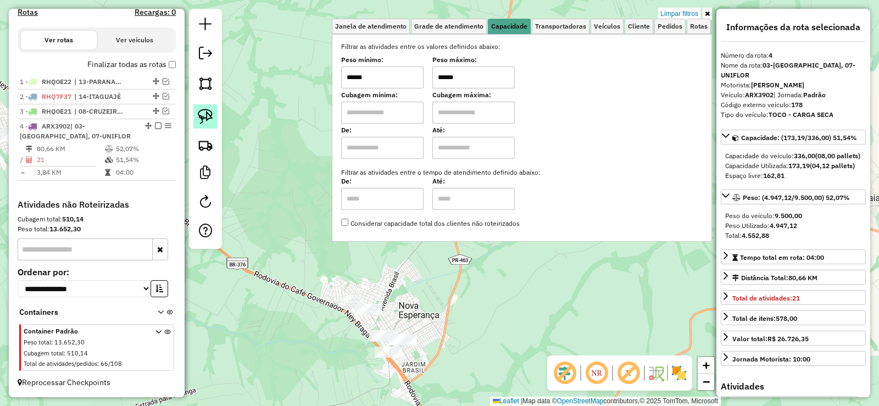
click at [212, 125] on link at bounding box center [205, 116] width 24 height 24
drag, startPoint x: 348, startPoint y: 278, endPoint x: 398, endPoint y: 316, distance: 63.1
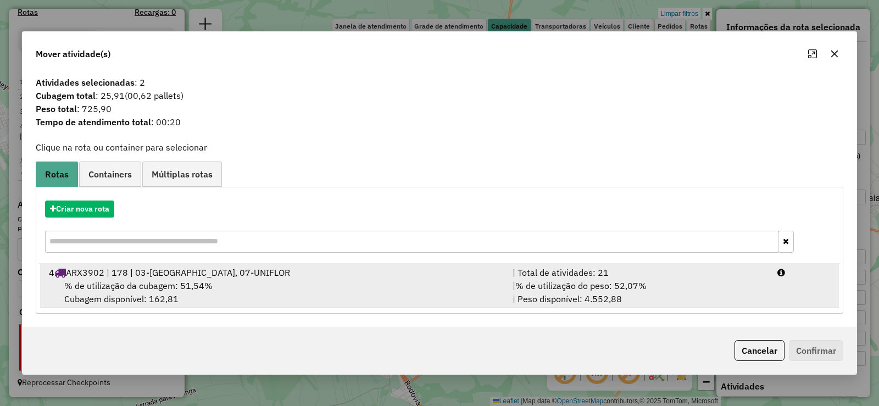
click at [769, 291] on div "| % de utilização do peso: 52,07% | Peso disponível: 4.552,88" at bounding box center [638, 292] width 265 height 26
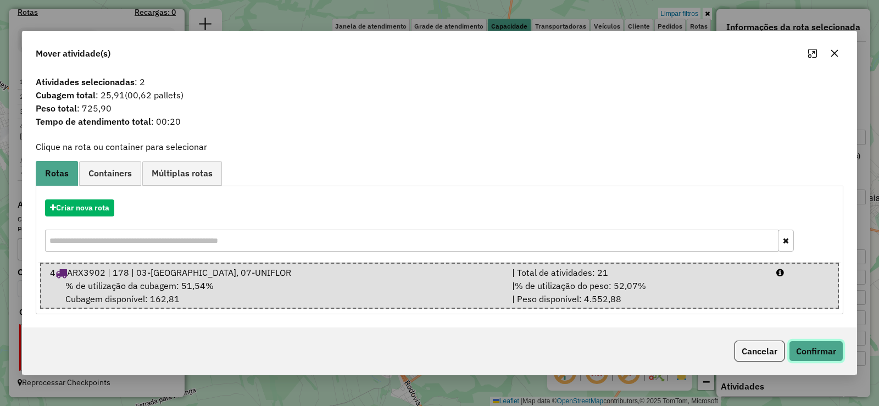
click at [803, 350] on button "Confirmar" at bounding box center [816, 351] width 54 height 21
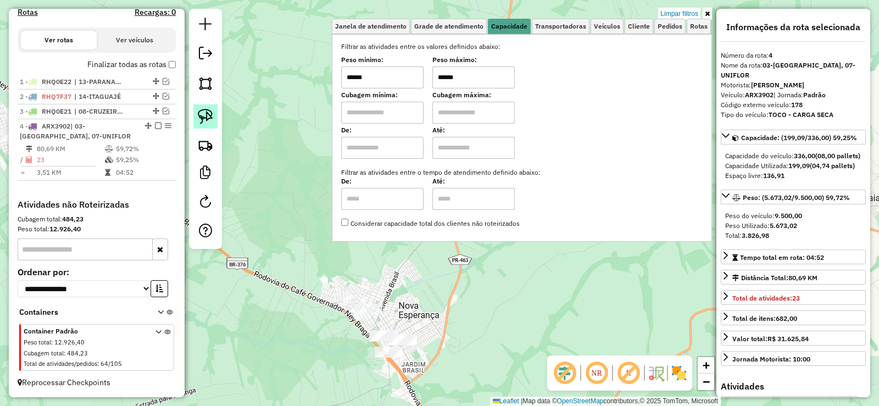
click at [199, 115] on img at bounding box center [205, 116] width 15 height 15
drag, startPoint x: 368, startPoint y: 331, endPoint x: 398, endPoint y: 320, distance: 32.2
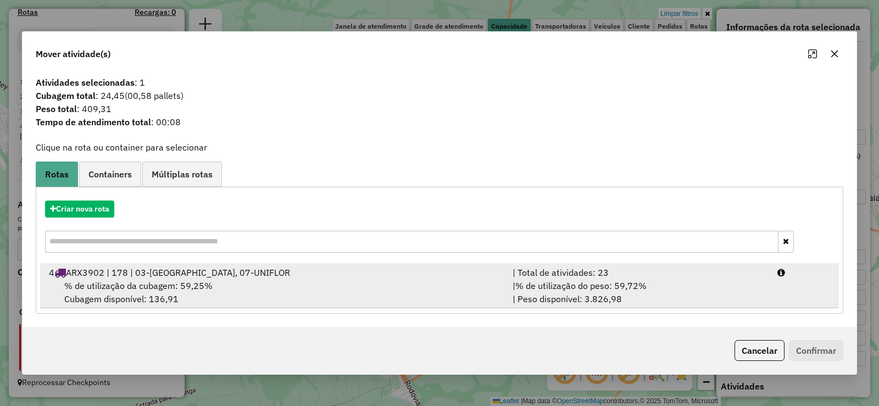
click at [785, 284] on li "4 ARX3902 | 178 | 03-[GEOGRAPHIC_DATA], 07-UNIFLOR | Total de atividades: 23 % …" at bounding box center [439, 286] width 799 height 45
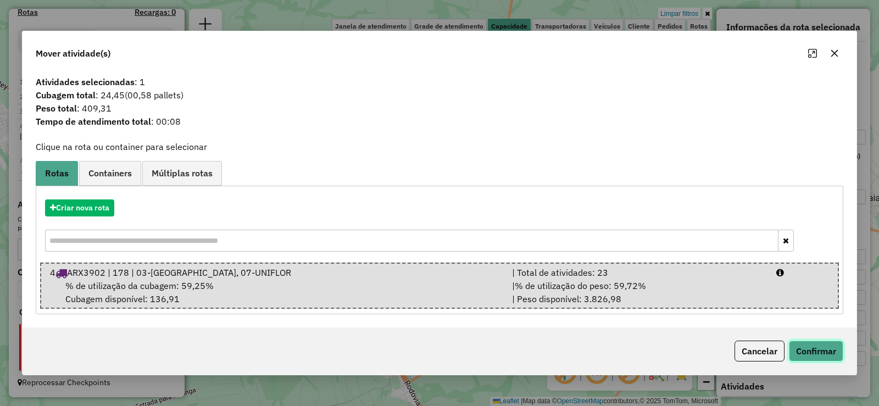
click at [806, 346] on button "Confirmar" at bounding box center [816, 351] width 54 height 21
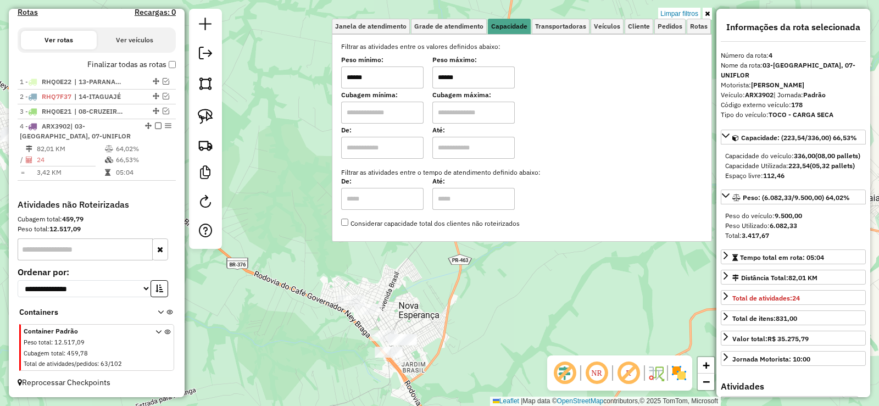
click at [391, 87] on input "******" at bounding box center [382, 77] width 82 height 22
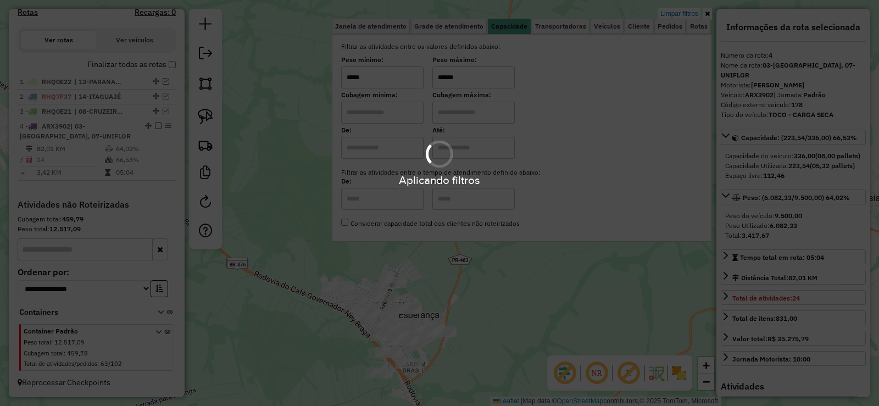
type input "*****"
click at [509, 85] on hb-app "Aplicando filtros Pop-up bloqueado! Seu navegador bloqueou automáticamente a ab…" at bounding box center [439, 203] width 879 height 406
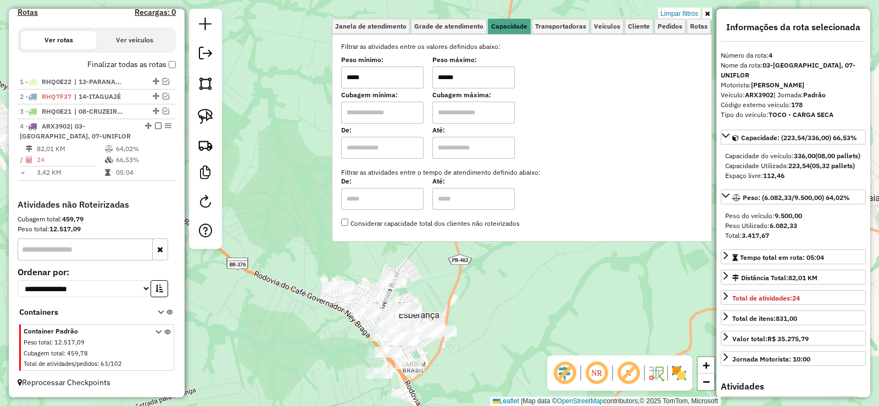
click at [509, 85] on input "******" at bounding box center [473, 77] width 82 height 22
type input "*****"
click at [204, 119] on img at bounding box center [205, 116] width 15 height 15
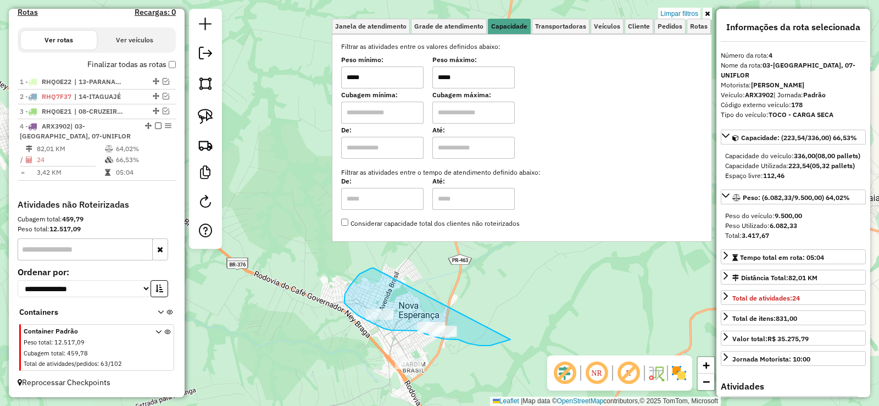
drag, startPoint x: 345, startPoint y: 298, endPoint x: 524, endPoint y: 334, distance: 182.7
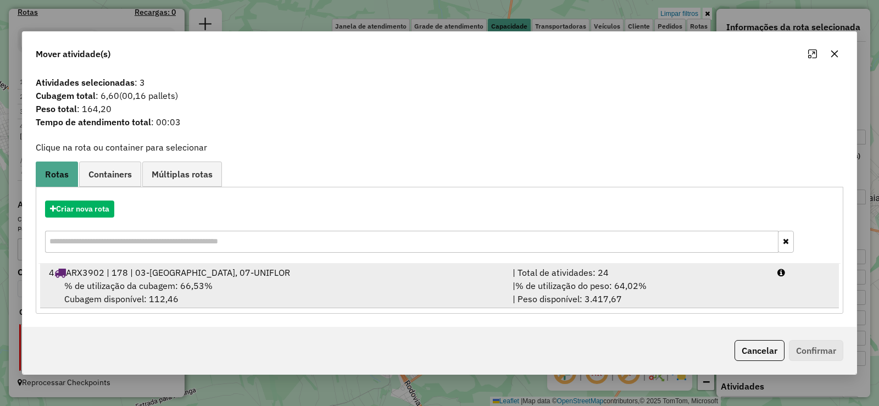
click at [792, 288] on li "4 ARX3902 | 178 | 03-[GEOGRAPHIC_DATA], 07-UNIFLOR | Total de atividades: 24 % …" at bounding box center [439, 286] width 799 height 45
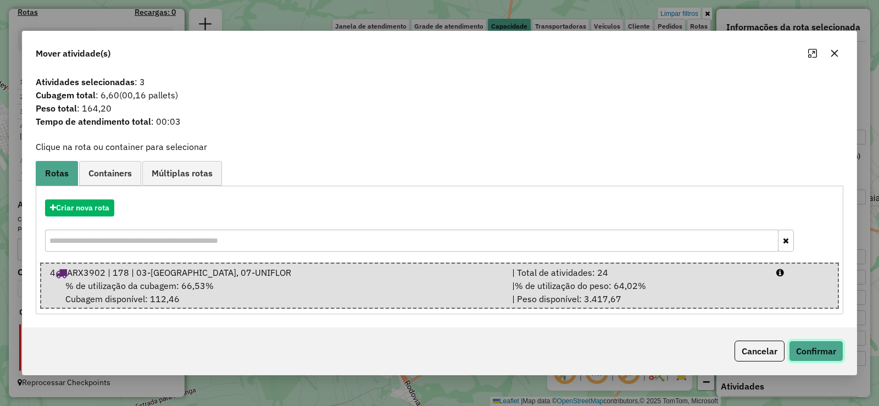
click at [820, 344] on button "Confirmar" at bounding box center [816, 351] width 54 height 21
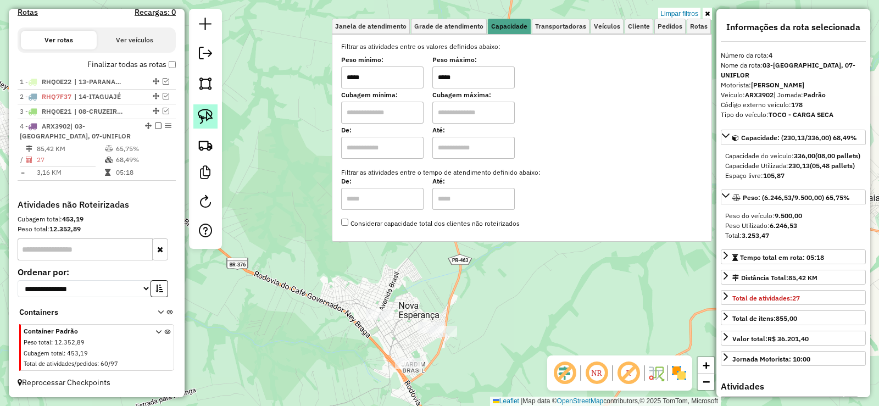
click at [213, 120] on img at bounding box center [205, 116] width 15 height 15
drag, startPoint x: 411, startPoint y: 347, endPoint x: 452, endPoint y: 375, distance: 49.8
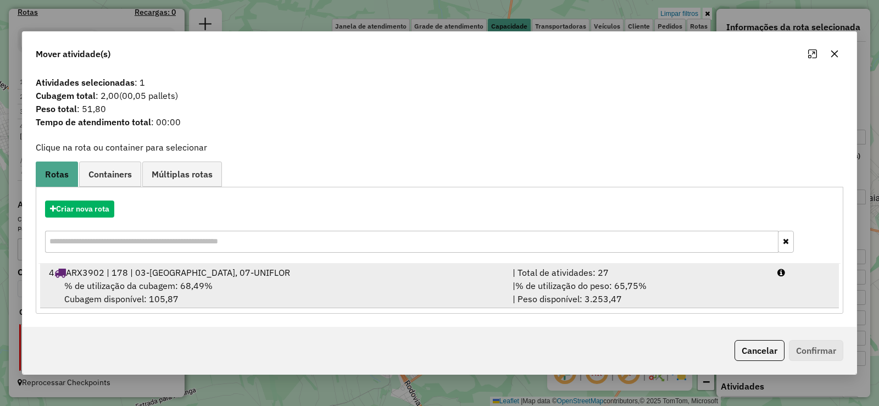
drag, startPoint x: 805, startPoint y: 294, endPoint x: 810, endPoint y: 342, distance: 48.1
click at [804, 294] on li "4 ARX3902 | 178 | 03-[GEOGRAPHIC_DATA], 07-UNIFLOR | Total de atividades: 27 % …" at bounding box center [439, 286] width 799 height 45
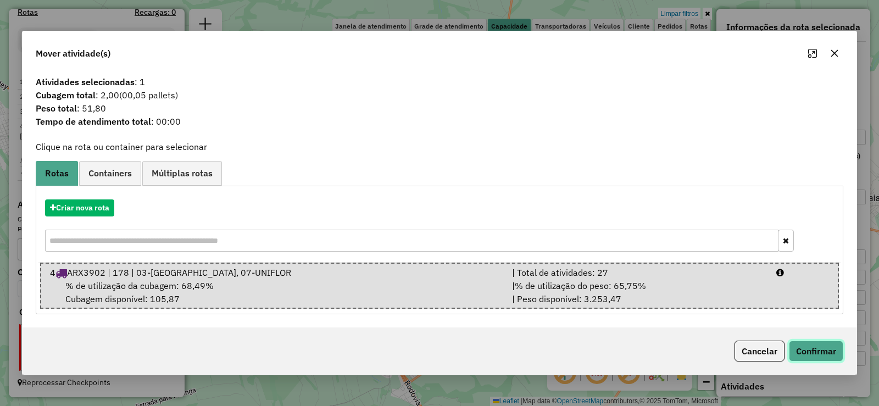
click at [810, 342] on button "Confirmar" at bounding box center [816, 351] width 54 height 21
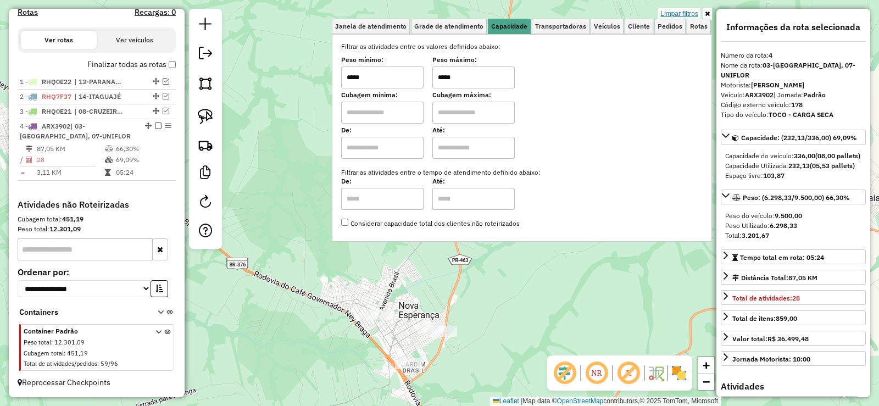
click at [684, 14] on link "Limpar filtros" at bounding box center [679, 14] width 42 height 12
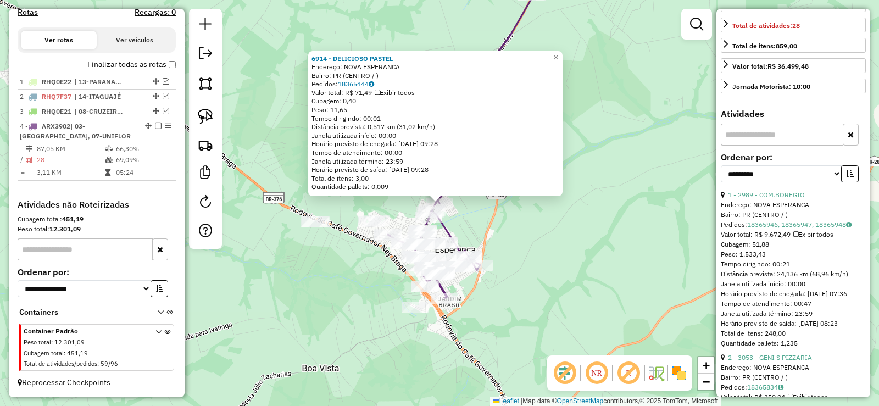
scroll to position [275, 0]
click at [846, 175] on icon "button" at bounding box center [850, 172] width 8 height 8
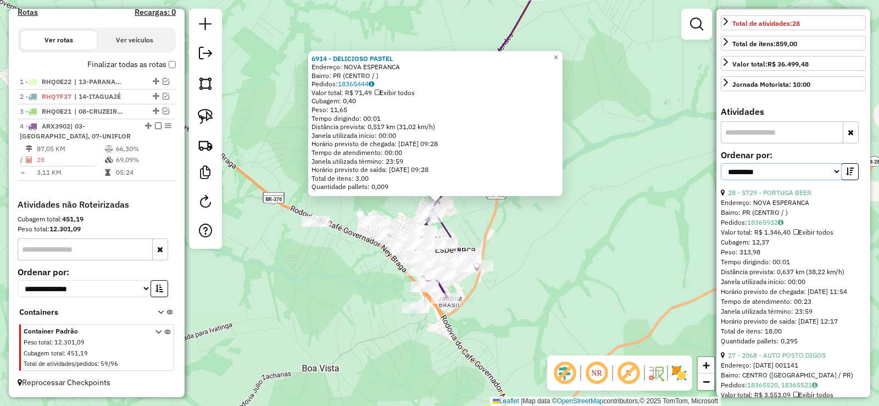
drag, startPoint x: 806, startPoint y: 187, endPoint x: 798, endPoint y: 199, distance: 14.3
click at [804, 180] on select "**********" at bounding box center [781, 171] width 121 height 17
select select "*********"
click at [721, 180] on select "**********" at bounding box center [781, 171] width 121 height 17
click at [850, 180] on button "button" at bounding box center [850, 171] width 18 height 17
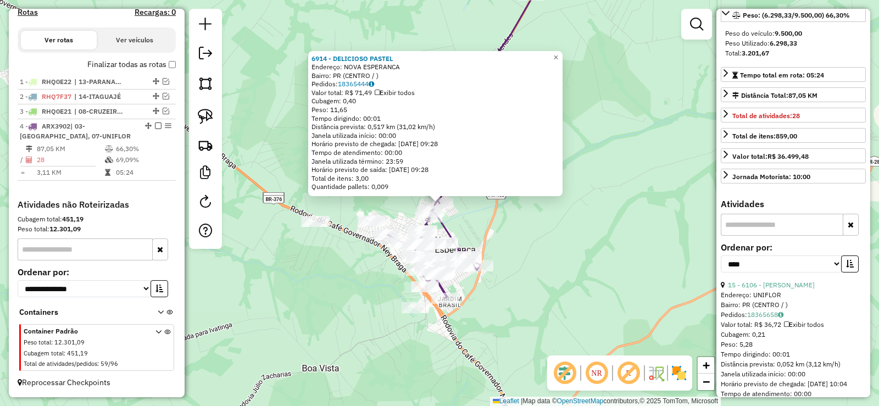
scroll to position [165, 0]
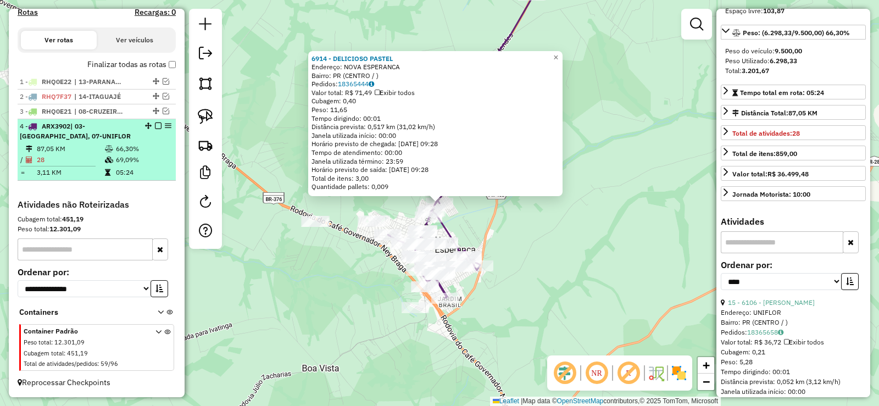
click at [156, 125] on em at bounding box center [158, 126] width 7 height 7
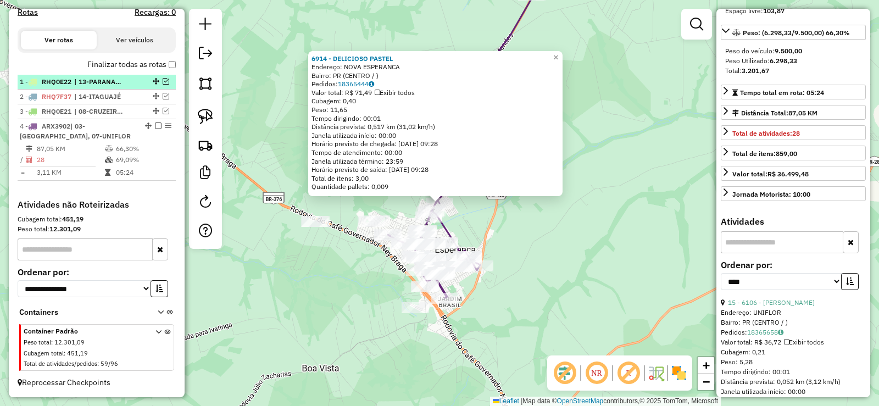
scroll to position [326, 0]
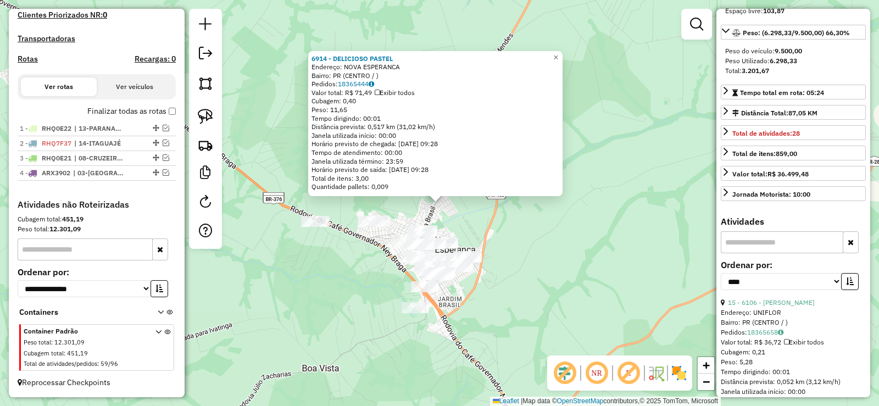
click at [271, 310] on div "6914 - DELICIOSO PASTEL Endereço: [GEOGRAPHIC_DATA]: PR (CENTRO / ) Pedidos: 18…" at bounding box center [439, 203] width 879 height 406
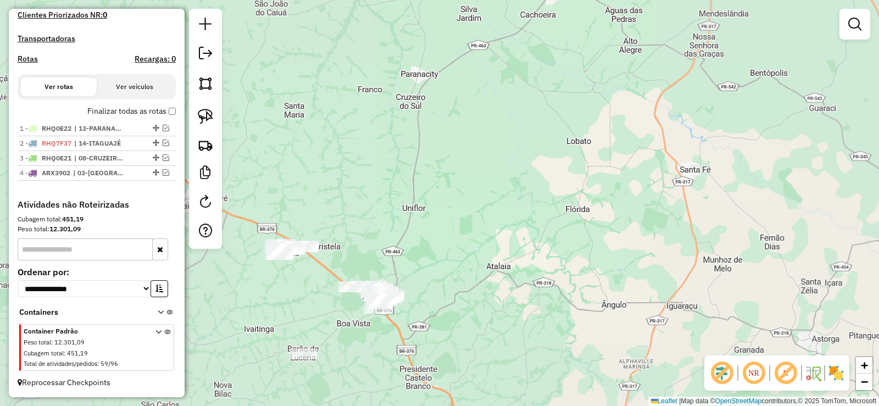
drag, startPoint x: 343, startPoint y: 349, endPoint x: 453, endPoint y: 329, distance: 111.3
click at [453, 329] on div "Janela de atendimento Grade de atendimento Capacidade Transportadoras Veículos …" at bounding box center [439, 203] width 879 height 406
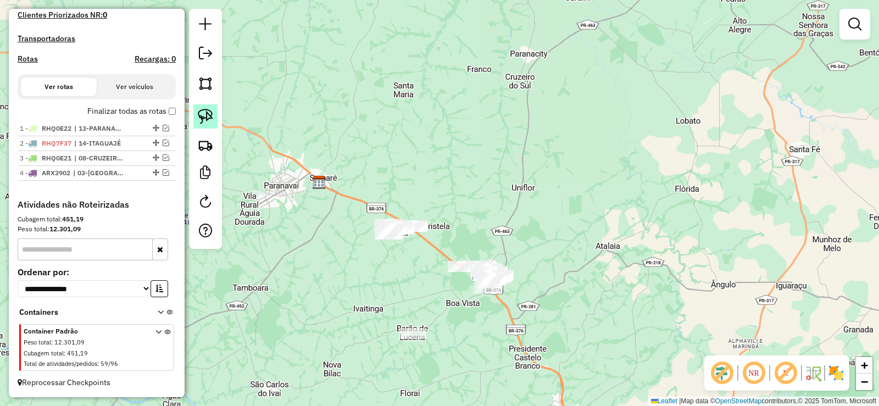
click at [213, 119] on link at bounding box center [205, 116] width 24 height 24
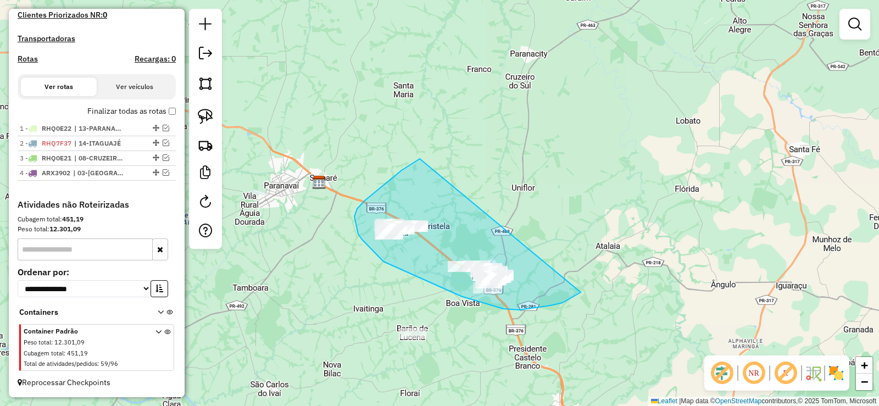
drag, startPoint x: 357, startPoint y: 209, endPoint x: 597, endPoint y: 257, distance: 244.3
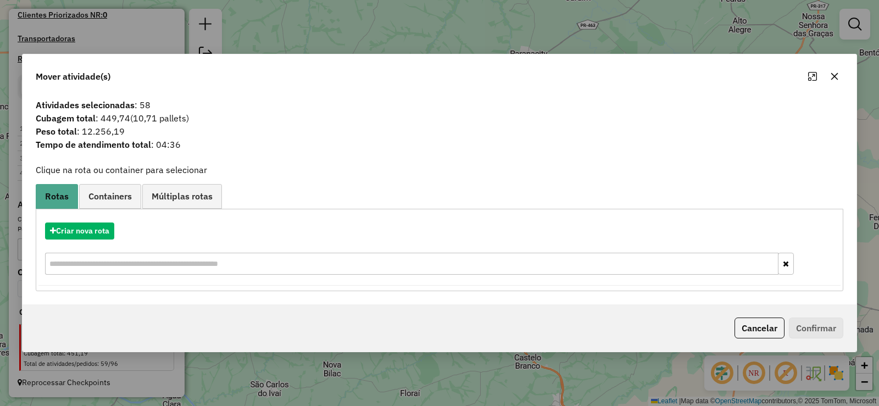
click at [835, 77] on icon "button" at bounding box center [834, 76] width 9 height 9
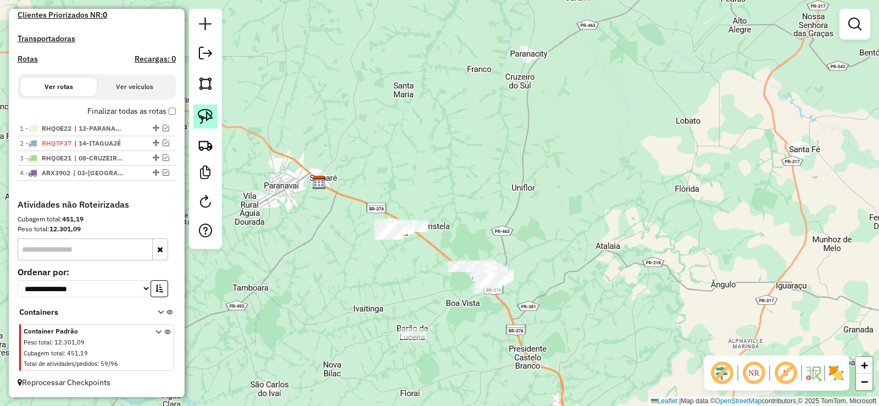
click at [208, 121] on img at bounding box center [205, 116] width 15 height 15
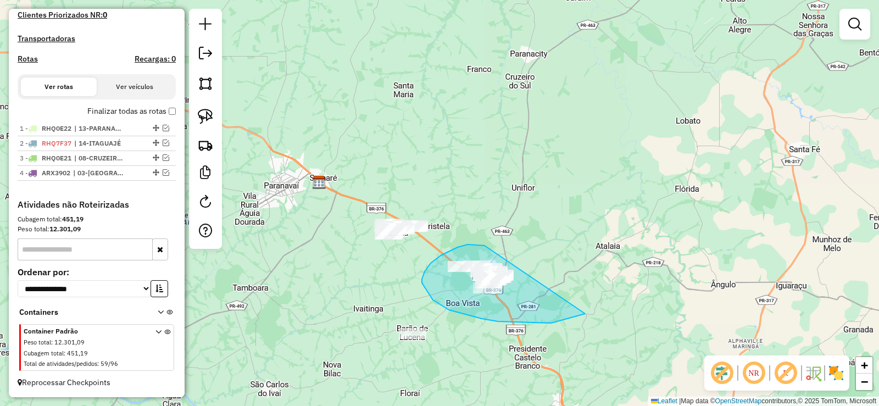
drag, startPoint x: 483, startPoint y: 245, endPoint x: 612, endPoint y: 288, distance: 135.7
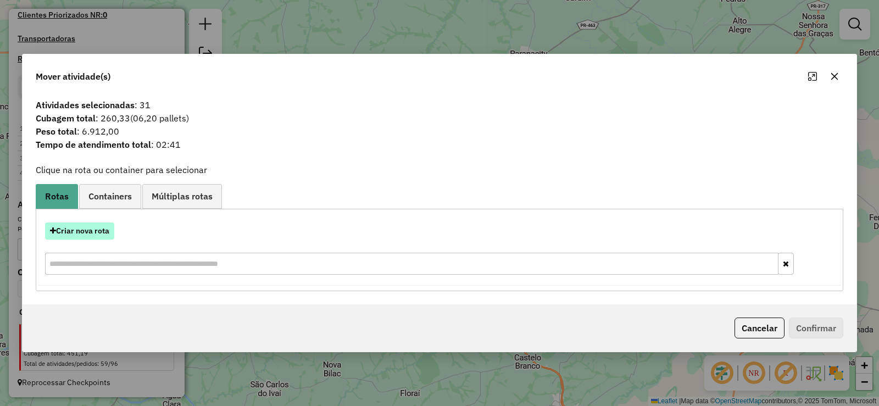
click at [96, 228] on button "Criar nova rota" at bounding box center [79, 231] width 69 height 17
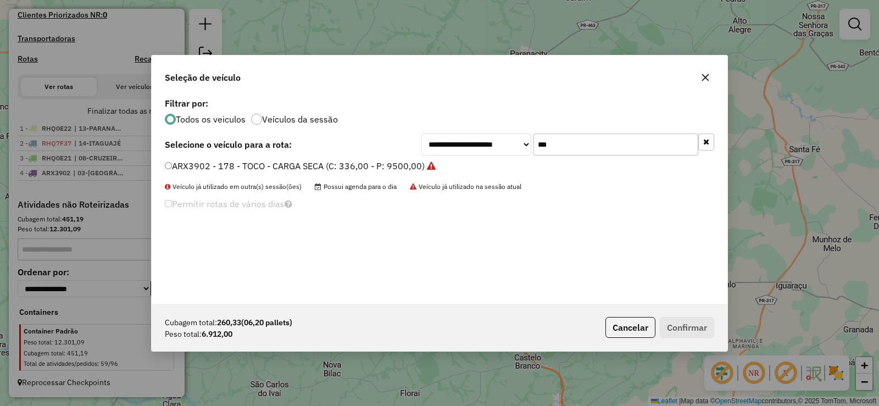
scroll to position [6, 3]
click at [582, 150] on input "***" at bounding box center [616, 145] width 165 height 22
type input "***"
click at [343, 171] on label "ARX3904 - 182 - TOCO - CARGA SECA (C: 336,00 - P: 9500,00)" at bounding box center [295, 165] width 260 height 13
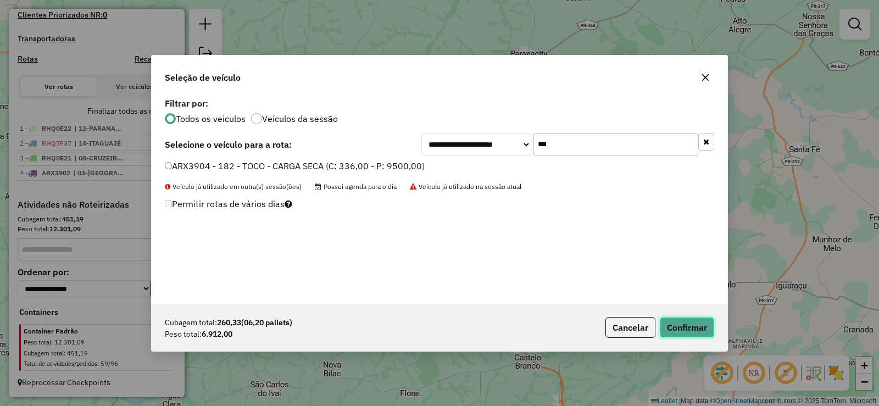
click at [679, 328] on button "Confirmar" at bounding box center [687, 327] width 54 height 21
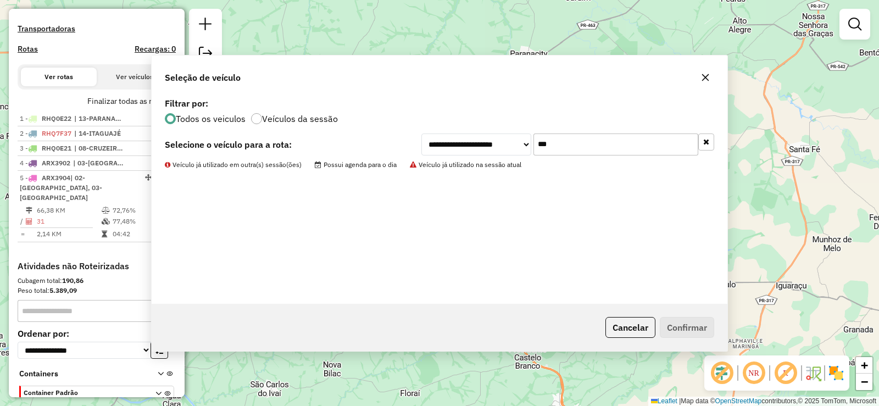
scroll to position [373, 0]
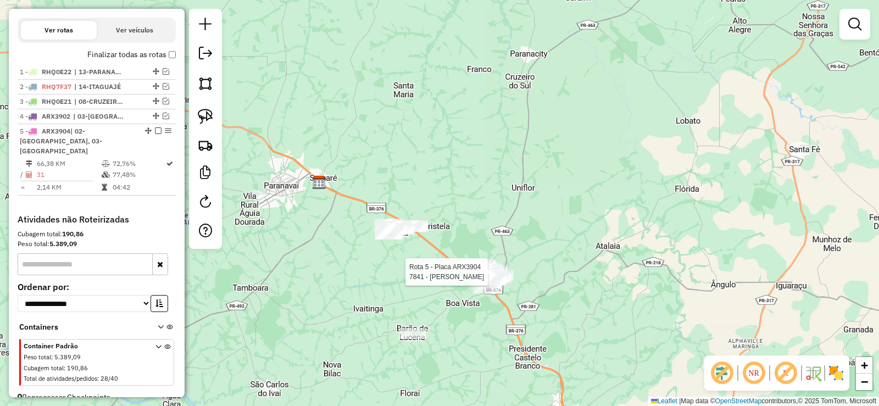
select select "*********"
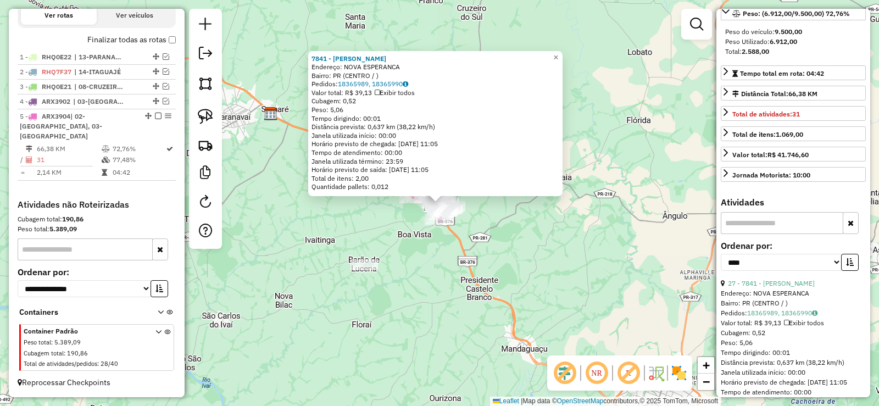
scroll to position [220, 0]
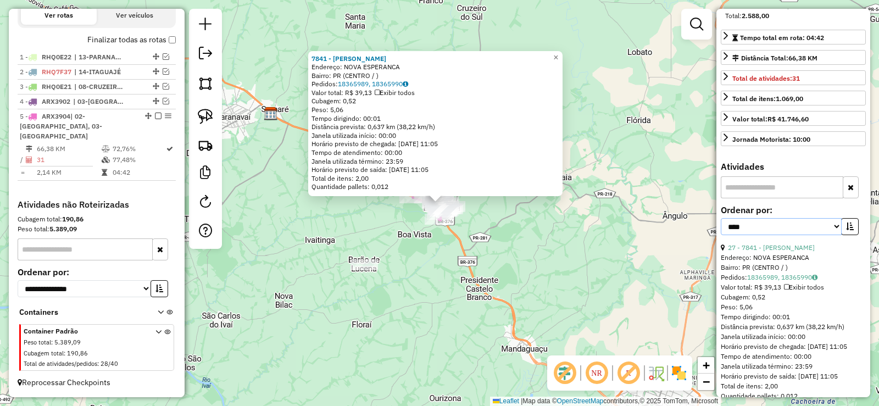
click at [807, 235] on select "**********" at bounding box center [781, 226] width 121 height 17
click at [721, 235] on select "**********" at bounding box center [781, 226] width 121 height 17
click at [846, 230] on icon "button" at bounding box center [850, 227] width 8 height 8
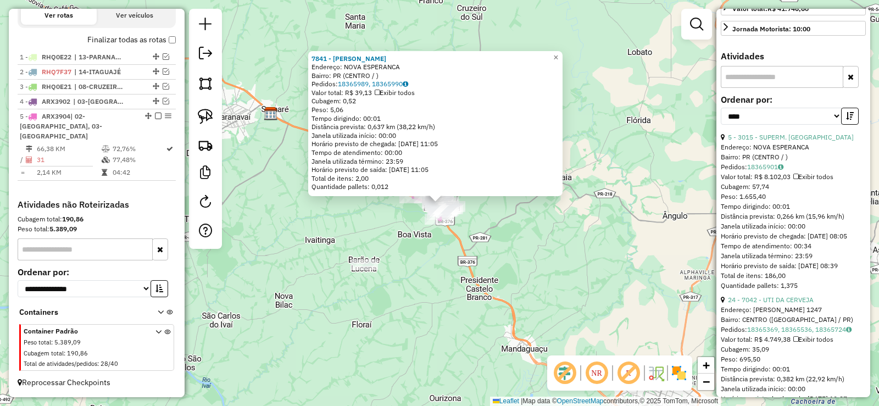
scroll to position [330, 0]
click at [848, 120] on icon "button" at bounding box center [850, 117] width 8 height 8
click at [792, 304] on link "24 - 7042 - UTI DA CERVEJA" at bounding box center [771, 300] width 86 height 8
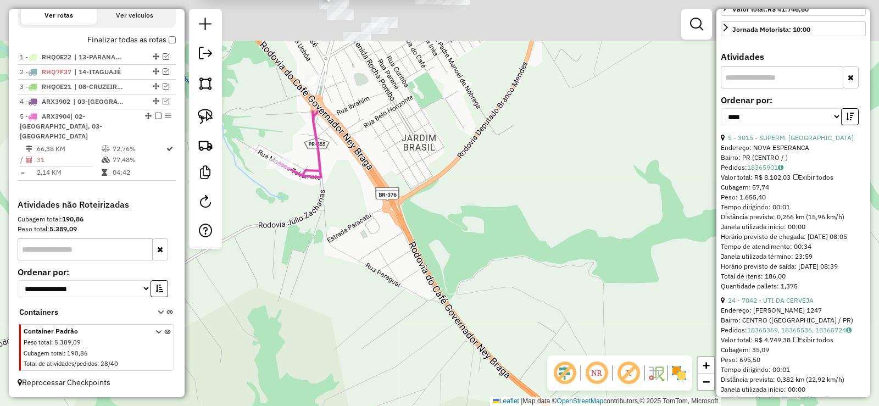
drag, startPoint x: 346, startPoint y: 83, endPoint x: 419, endPoint y: 264, distance: 195.5
click at [419, 264] on div "7042 - UTI DA CERVEJA Endereço: [PERSON_NAME] 1247 Bairro: [GEOGRAPHIC_DATA] ([…" at bounding box center [439, 203] width 879 height 406
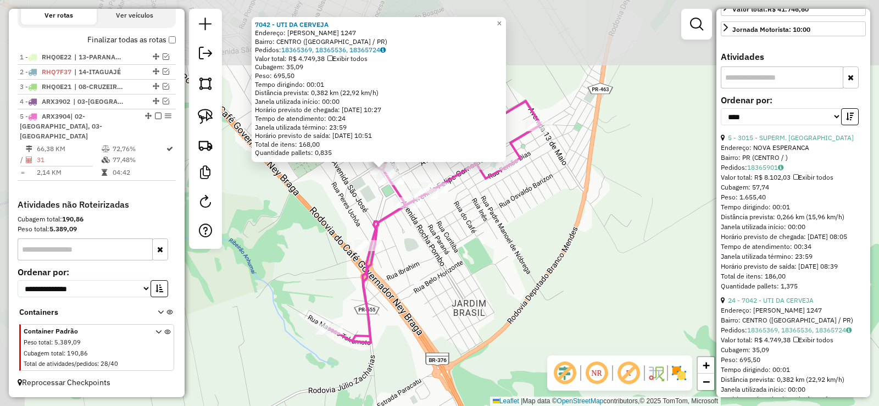
drag, startPoint x: 425, startPoint y: 152, endPoint x: 447, endPoint y: 263, distance: 113.7
click at [457, 274] on div "7042 - UTI DA CERVEJA Endereço: [PERSON_NAME] 1247 Bairro: [GEOGRAPHIC_DATA] ([…" at bounding box center [439, 203] width 879 height 406
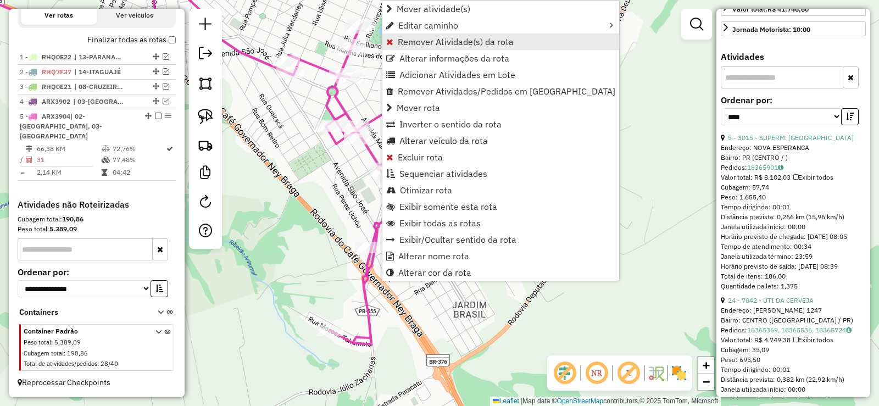
click at [427, 45] on span "Remover Atividade(s) da rota" at bounding box center [456, 41] width 116 height 9
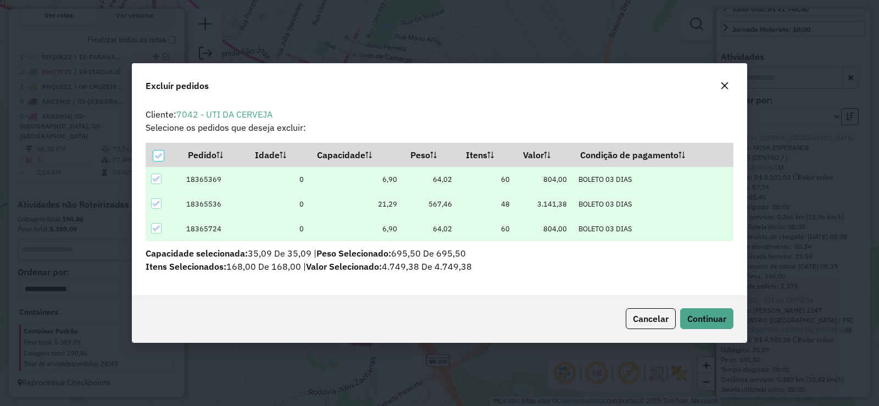
scroll to position [6, 3]
click at [703, 313] on span "Continuar" at bounding box center [706, 318] width 39 height 11
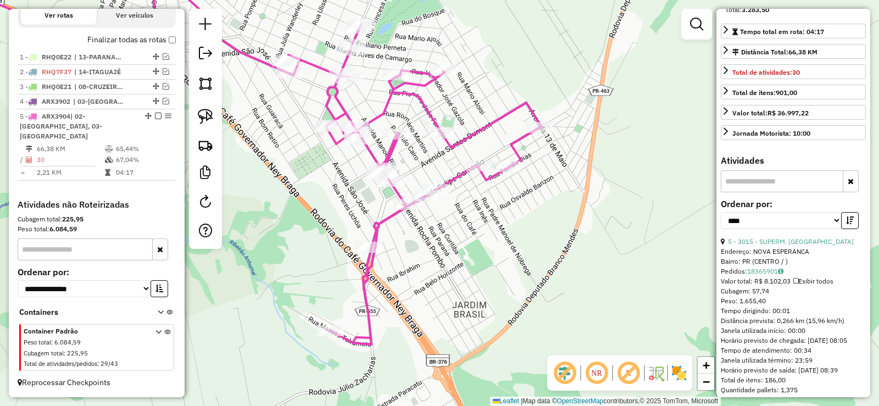
scroll to position [220, 0]
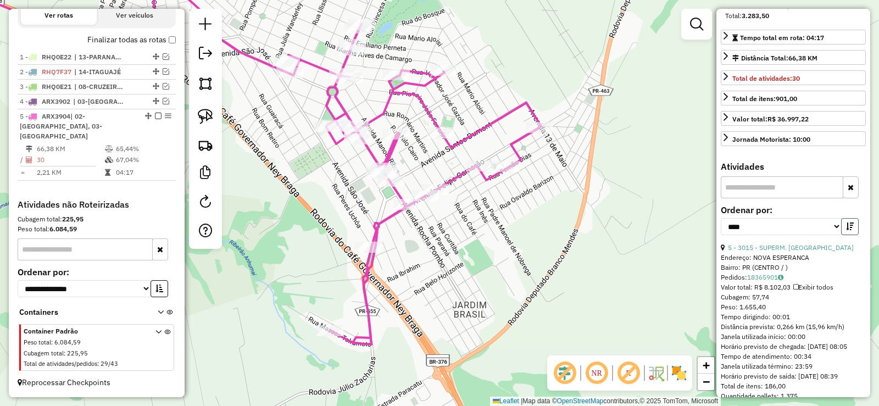
click at [849, 235] on button "button" at bounding box center [850, 226] width 18 height 17
click at [846, 230] on icon "button" at bounding box center [850, 227] width 8 height 8
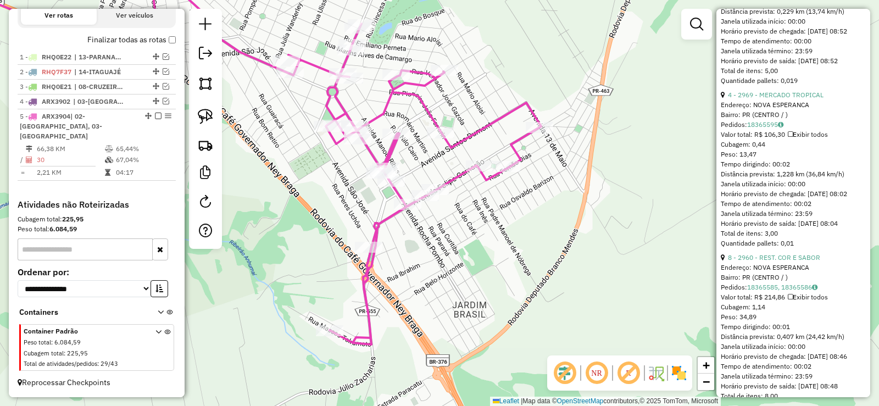
scroll to position [879, 0]
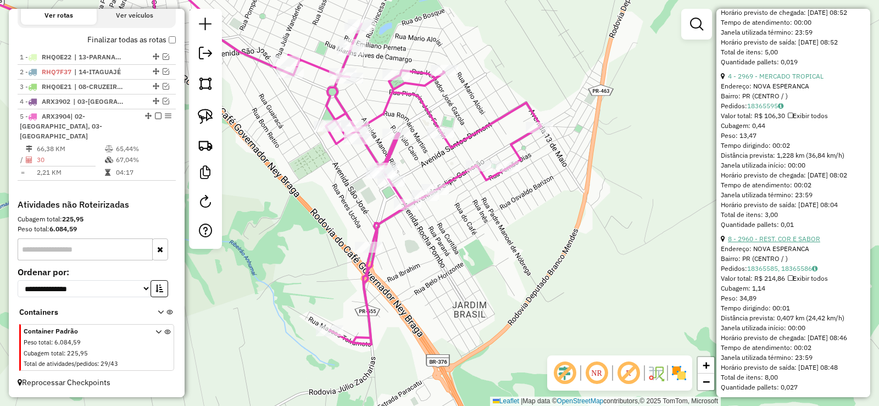
click at [761, 243] on link "8 - 2960 - REST. COR E SABOR" at bounding box center [774, 239] width 92 height 8
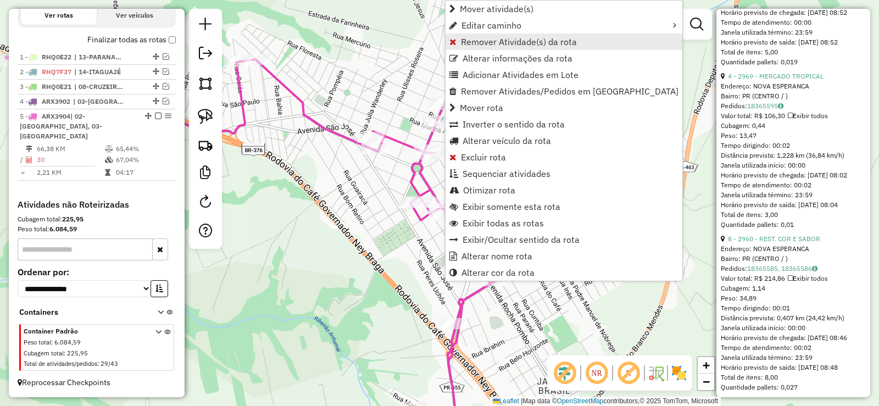
click at [486, 44] on span "Remover Atividade(s) da rota" at bounding box center [519, 41] width 116 height 9
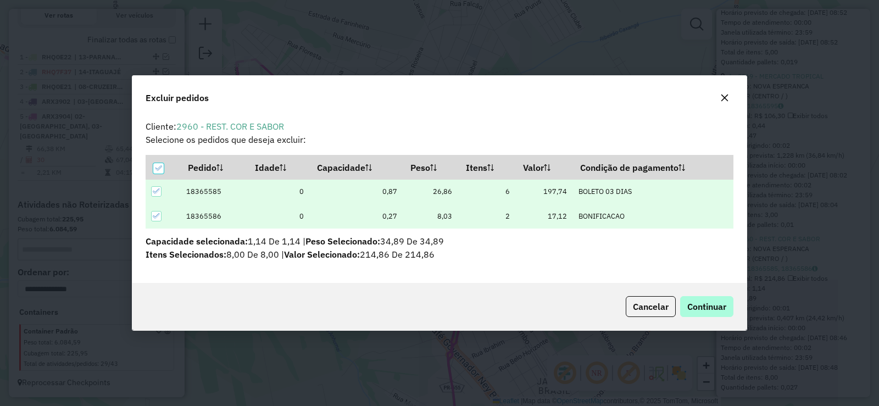
scroll to position [0, 0]
click at [703, 306] on span "Continuar" at bounding box center [706, 306] width 39 height 11
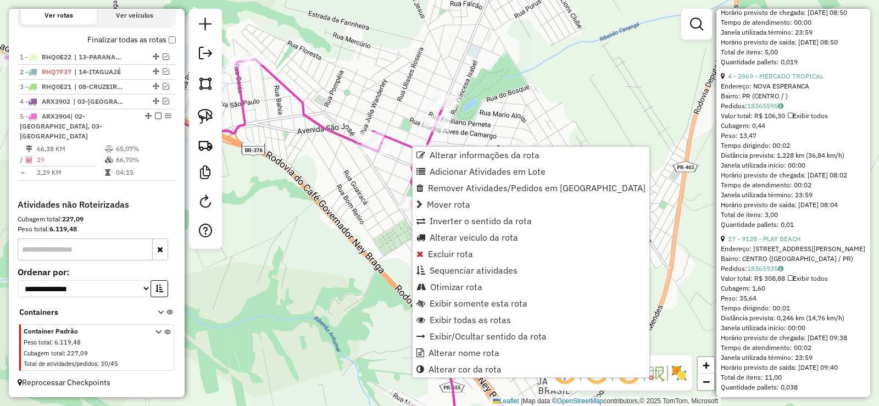
drag, startPoint x: 419, startPoint y: 146, endPoint x: 385, endPoint y: 140, distance: 34.6
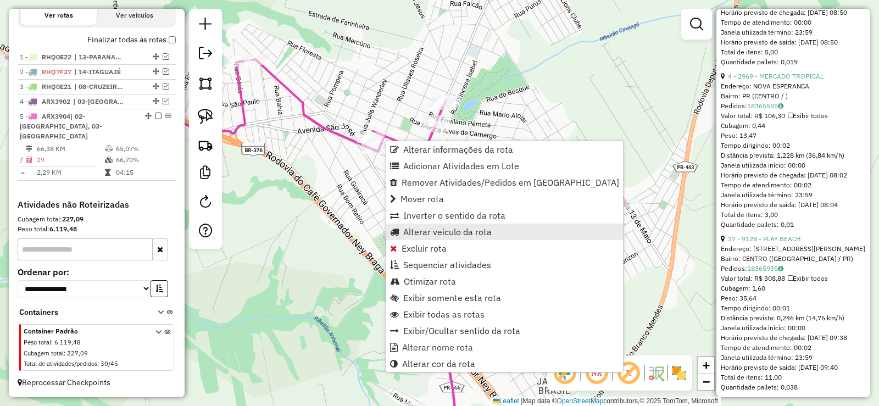
click at [428, 232] on span "Alterar veículo da rota" at bounding box center [447, 232] width 88 height 9
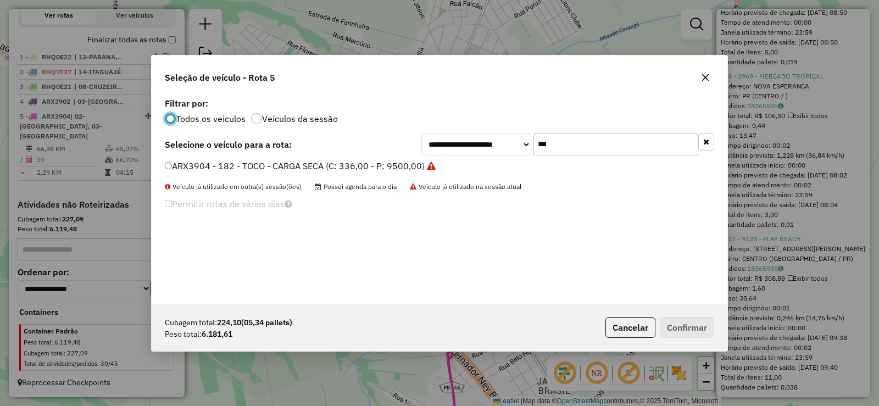
scroll to position [6, 3]
click at [570, 141] on input "***" at bounding box center [616, 145] width 165 height 22
type input "***"
click at [408, 168] on label "AQP9462 - 172 - TOCO - CARGA SECA (C: 336,00 - P: 9500,00)" at bounding box center [295, 165] width 260 height 13
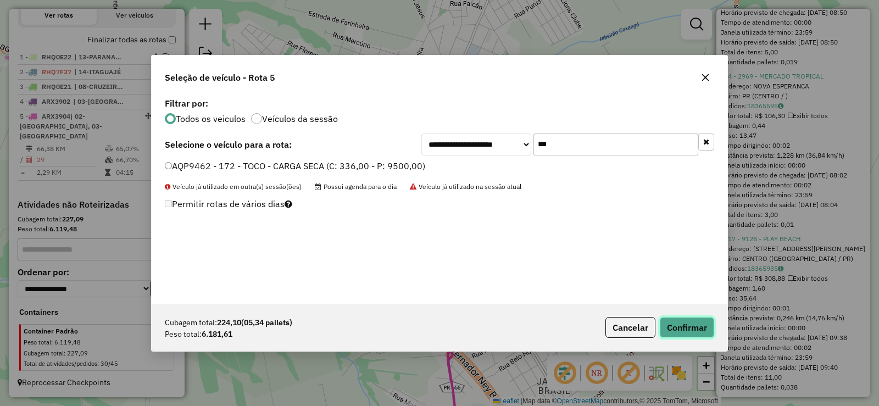
click at [689, 330] on button "Confirmar" at bounding box center [687, 327] width 54 height 21
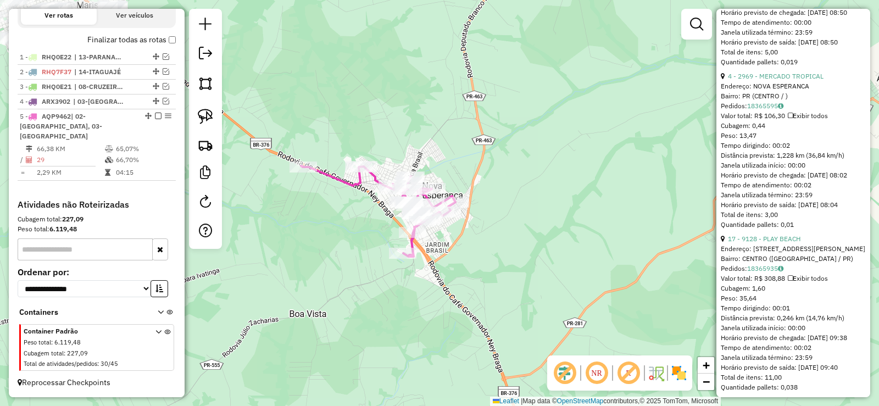
drag, startPoint x: 235, startPoint y: 275, endPoint x: 290, endPoint y: 268, distance: 55.4
click at [290, 268] on div "Janela de atendimento Grade de atendimento Capacidade Transportadoras Veículos …" at bounding box center [439, 203] width 879 height 406
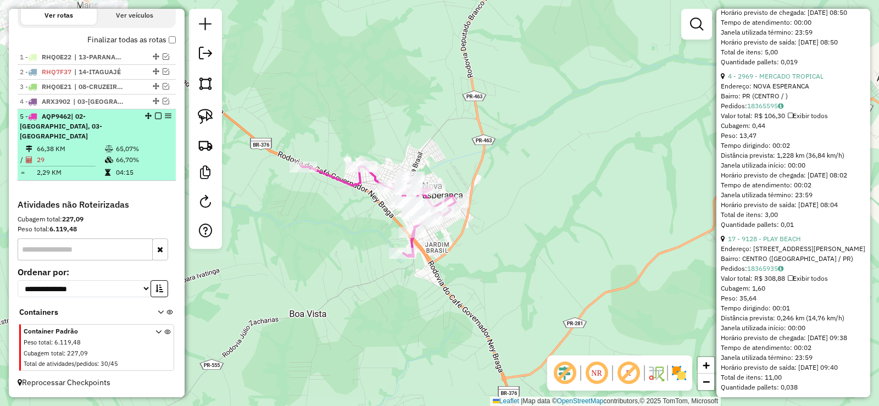
click at [155, 119] on em at bounding box center [158, 116] width 7 height 7
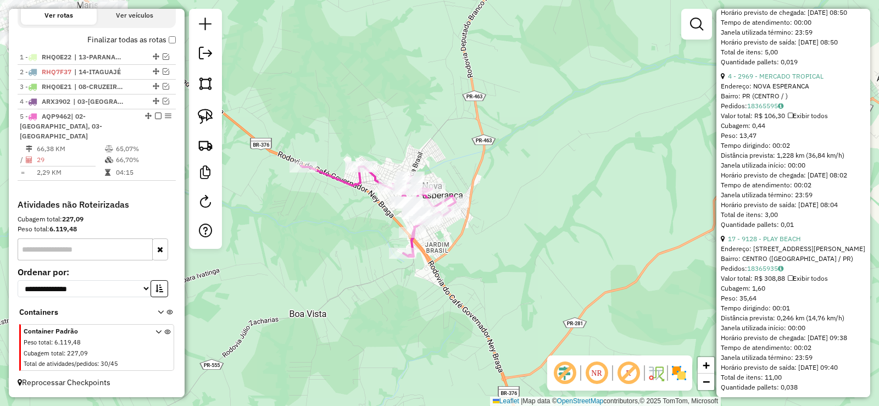
scroll to position [341, 0]
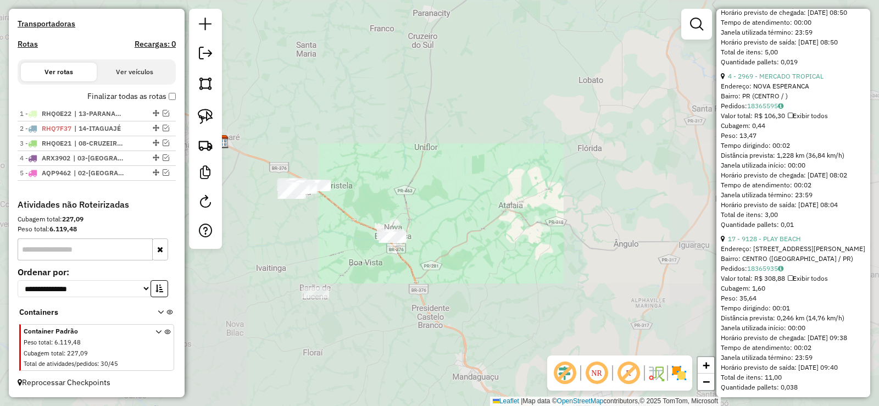
click at [325, 314] on div "Janela de atendimento Grade de atendimento Capacidade Transportadoras Veículos …" at bounding box center [439, 203] width 879 height 406
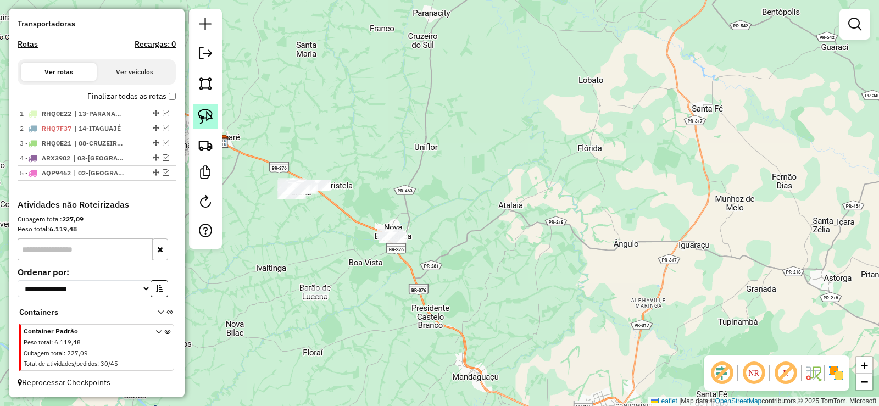
click at [203, 112] on img at bounding box center [205, 116] width 15 height 15
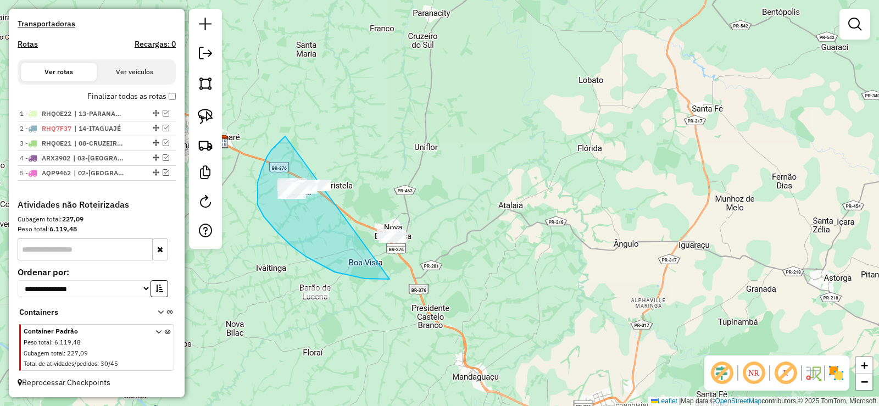
drag, startPoint x: 271, startPoint y: 151, endPoint x: 532, endPoint y: 215, distance: 269.2
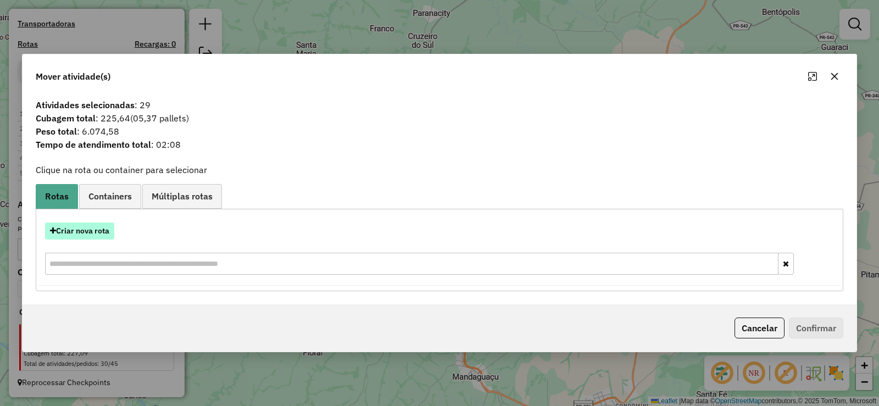
click at [96, 235] on button "Criar nova rota" at bounding box center [79, 231] width 69 height 17
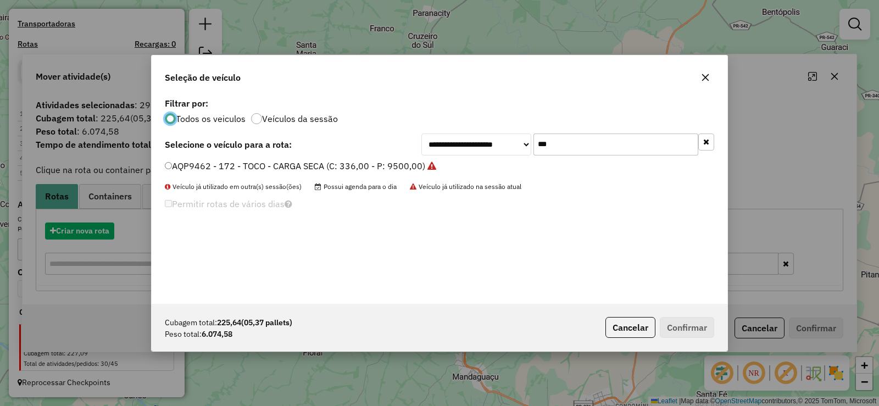
scroll to position [6, 3]
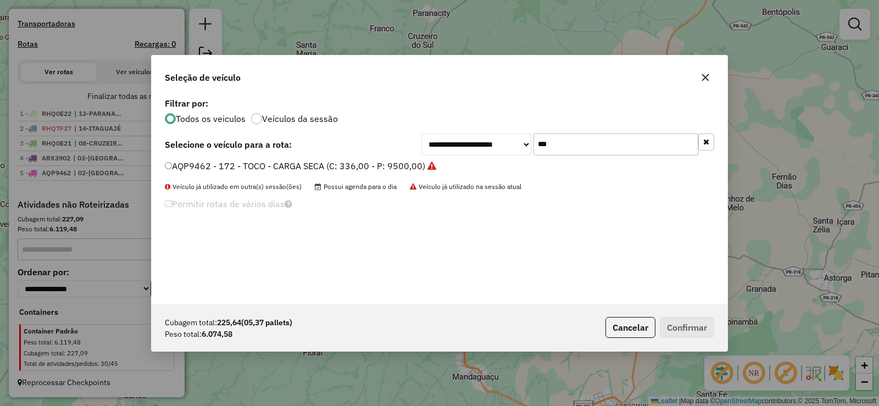
click at [587, 145] on input "***" at bounding box center [616, 145] width 165 height 22
type input "***"
drag, startPoint x: 412, startPoint y: 165, endPoint x: 421, endPoint y: 169, distance: 10.1
click at [413, 165] on label "AUE1258 - 186 - TOCO - CARGA SECA (C: 336,00 - P: 9500,00)" at bounding box center [295, 165] width 260 height 13
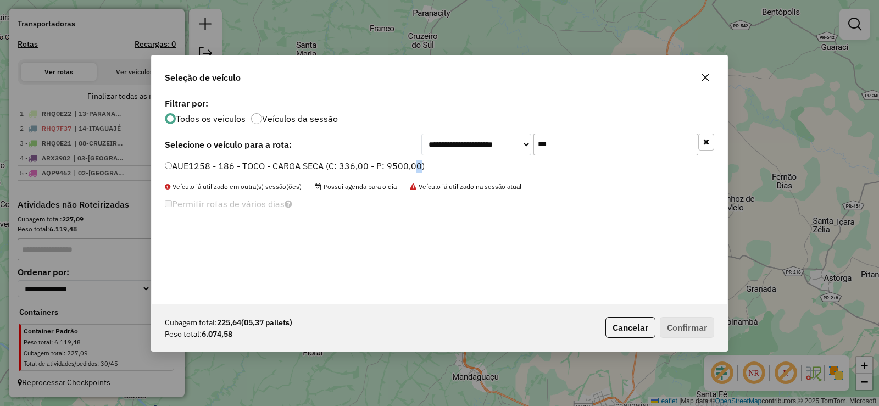
click at [414, 169] on label "AUE1258 - 186 - TOCO - CARGA SECA (C: 336,00 - P: 9500,00)" at bounding box center [295, 165] width 260 height 13
click at [700, 330] on button "Confirmar" at bounding box center [687, 327] width 54 height 21
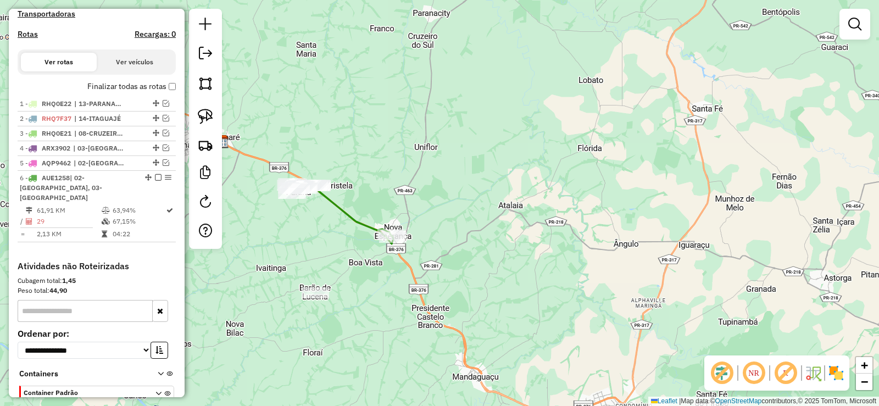
scroll to position [388, 0]
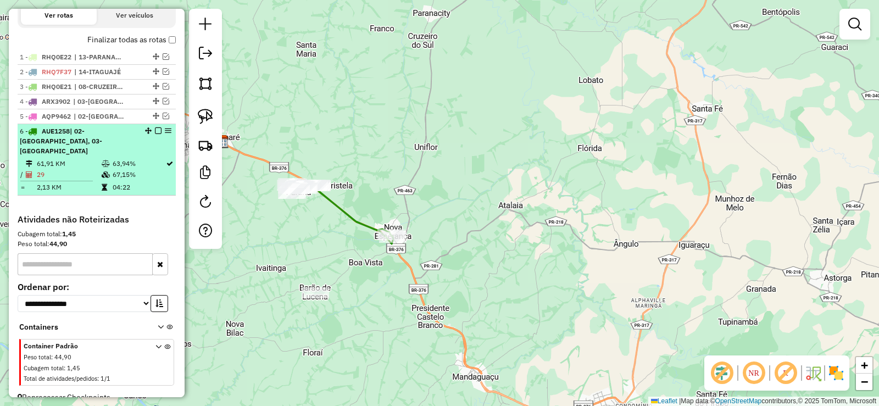
click at [157, 134] on em at bounding box center [158, 130] width 7 height 7
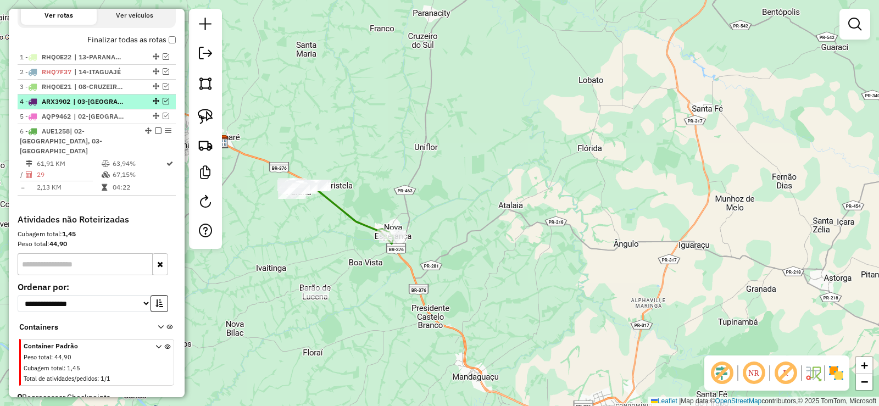
scroll to position [356, 0]
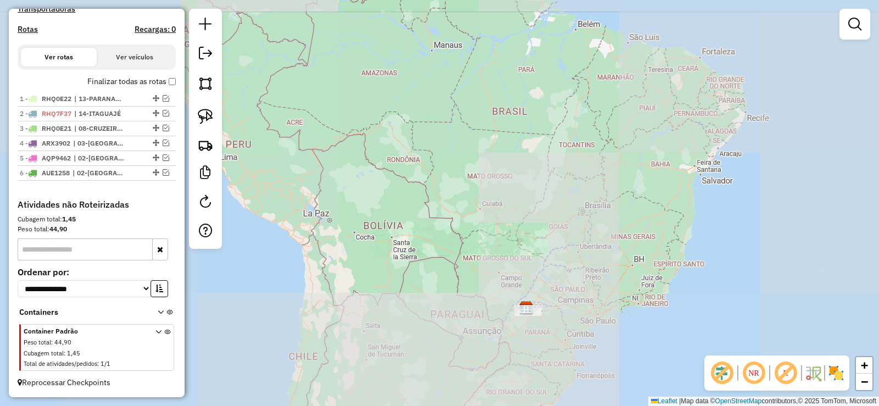
drag, startPoint x: 570, startPoint y: 340, endPoint x: 519, endPoint y: 246, distance: 107.2
click at [519, 246] on div "Janela de atendimento Grade de atendimento Capacidade Transportadoras Veículos …" at bounding box center [439, 203] width 879 height 406
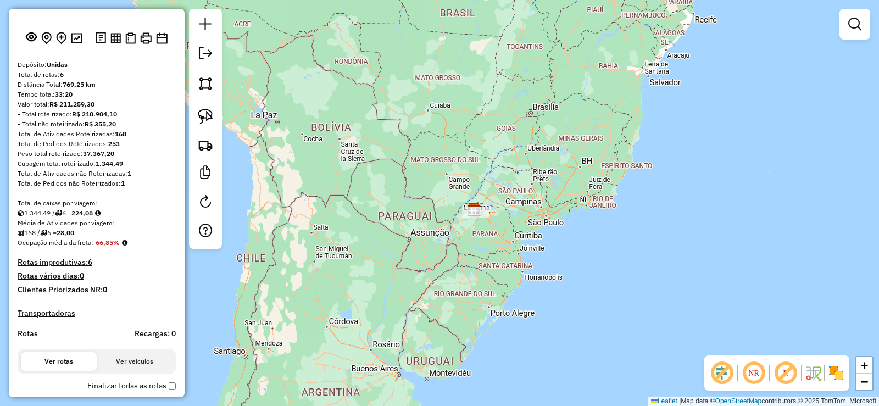
scroll to position [26, 0]
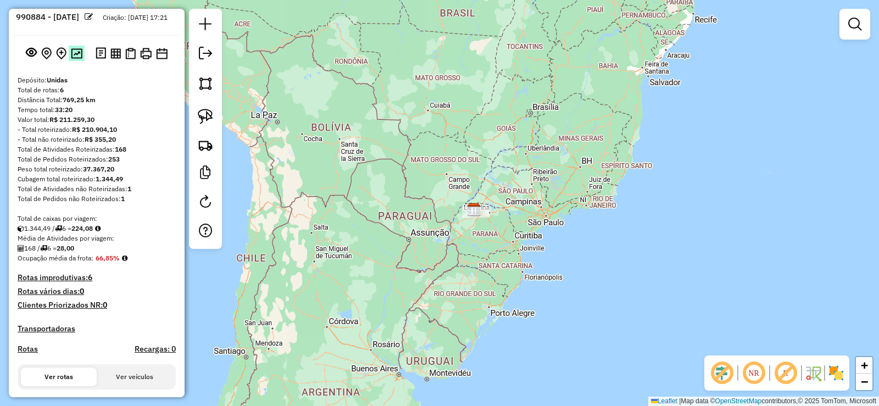
click at [71, 58] on img at bounding box center [77, 53] width 12 height 10
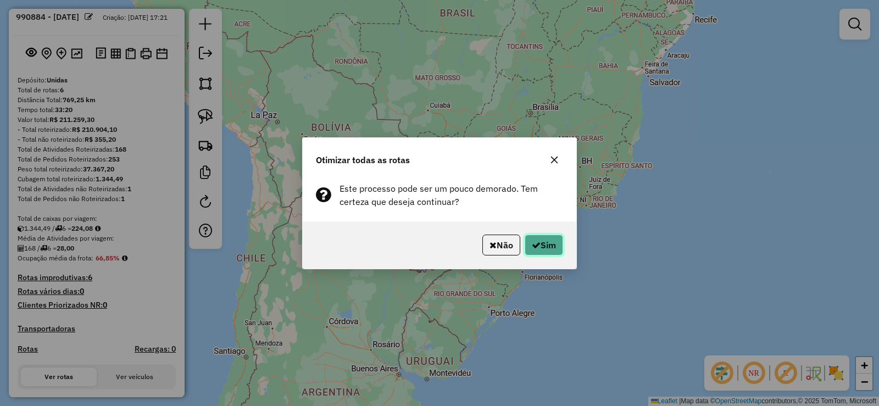
click at [537, 246] on icon "button" at bounding box center [536, 245] width 9 height 9
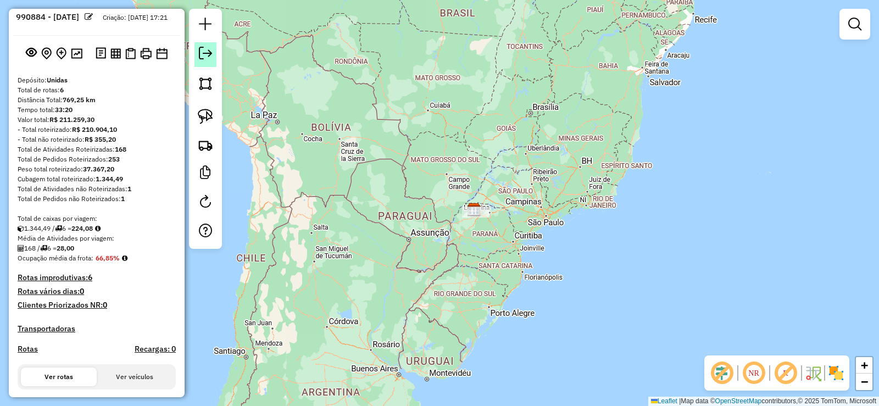
click at [207, 59] on em at bounding box center [205, 53] width 13 height 13
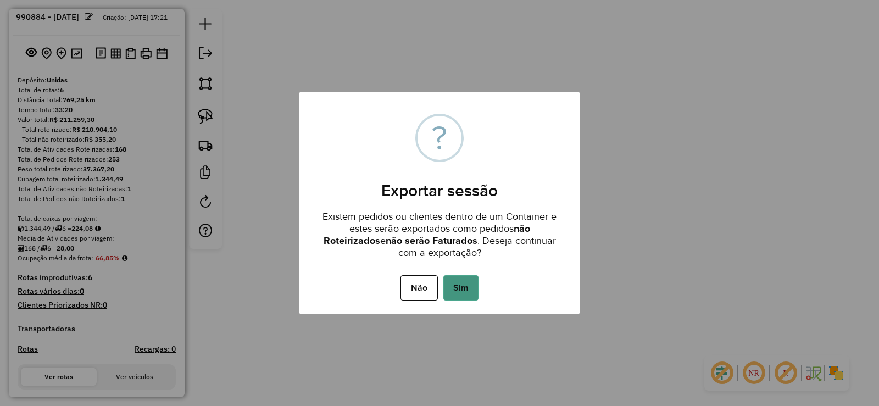
click at [466, 285] on button "Sim" at bounding box center [460, 287] width 35 height 25
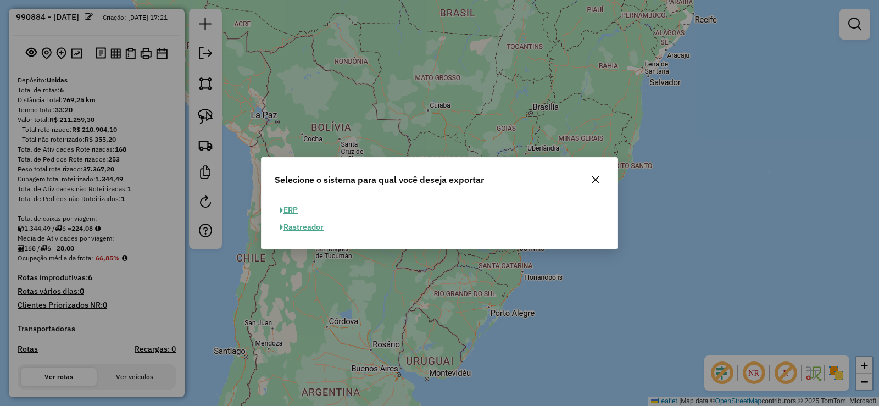
click at [295, 209] on button "ERP" at bounding box center [289, 210] width 28 height 17
select select "**"
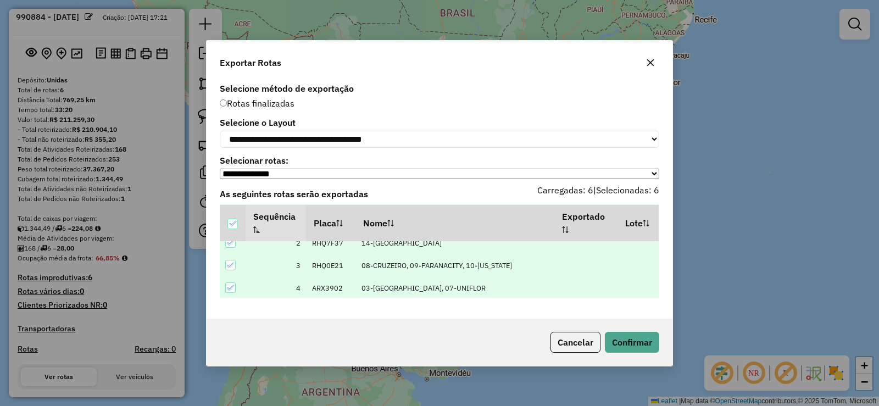
scroll to position [79, 0]
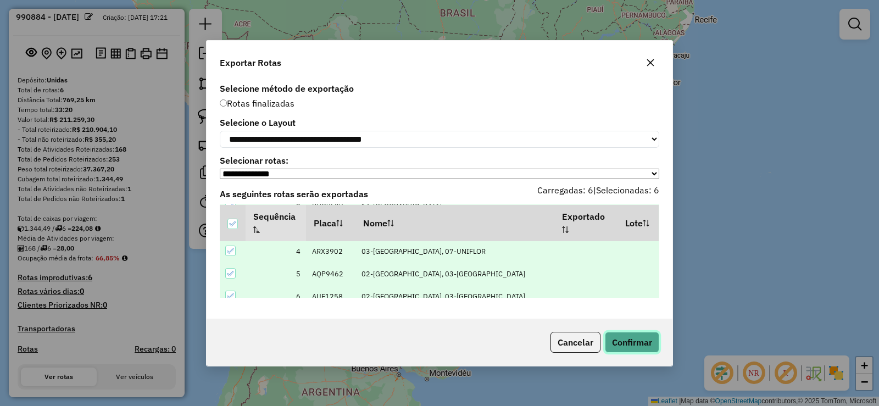
click at [646, 344] on button "Confirmar" at bounding box center [632, 342] width 54 height 21
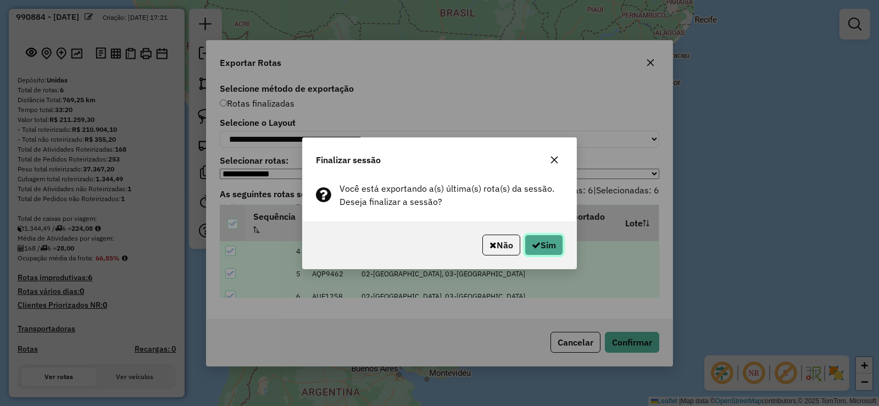
click at [533, 238] on button "Sim" at bounding box center [544, 245] width 38 height 21
